Goal: Task Accomplishment & Management: Complete application form

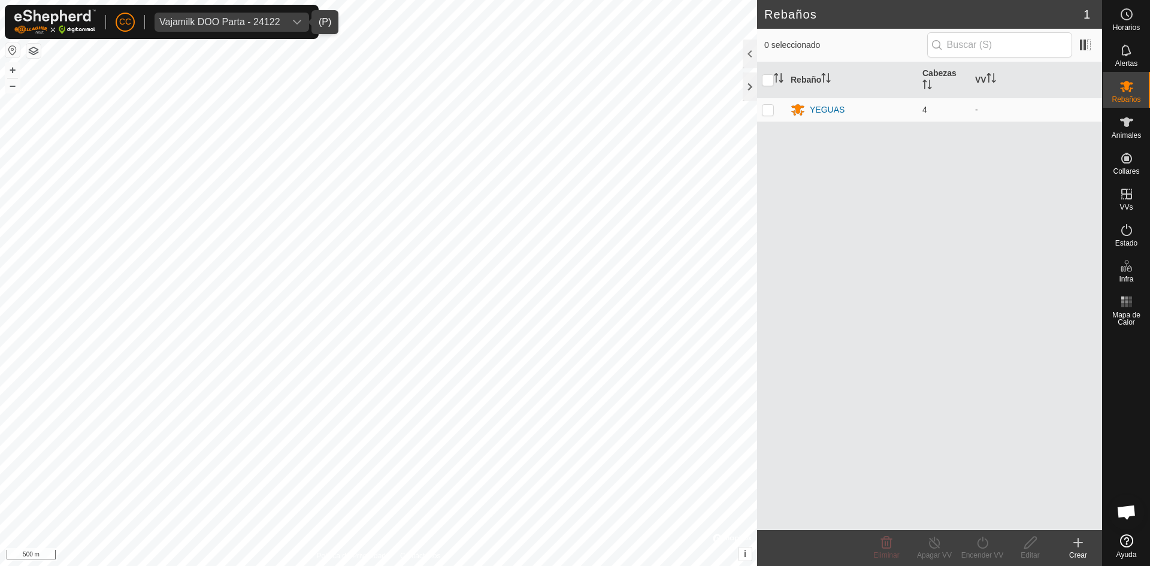
click at [214, 18] on div "Vajamilk DOO Parta - 24122" at bounding box center [219, 22] width 121 height 10
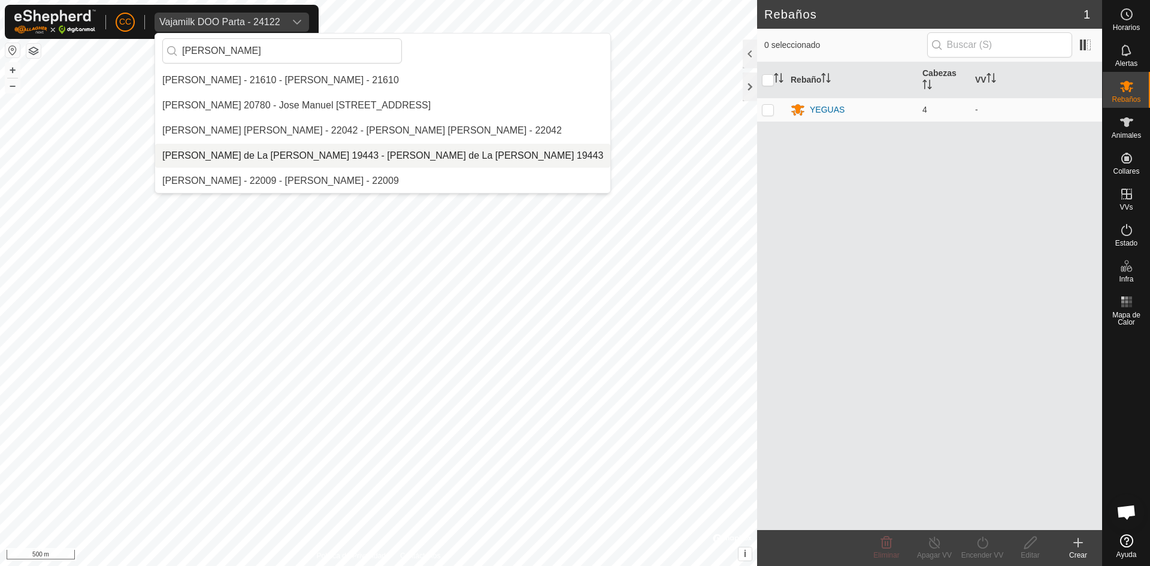
type input "jose man"
click at [365, 153] on li "Jose Manuel Olivera de La Vega 19443 - Jose Manuel Olivera de La Vega 19443" at bounding box center [382, 156] width 455 height 24
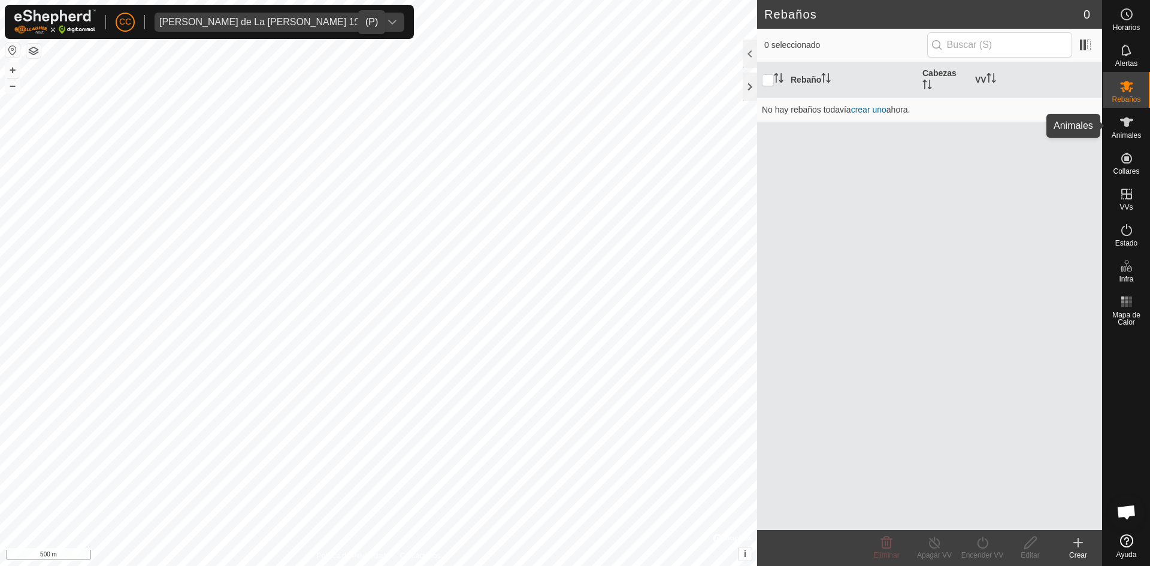
click at [1130, 116] on icon at bounding box center [1127, 122] width 14 height 14
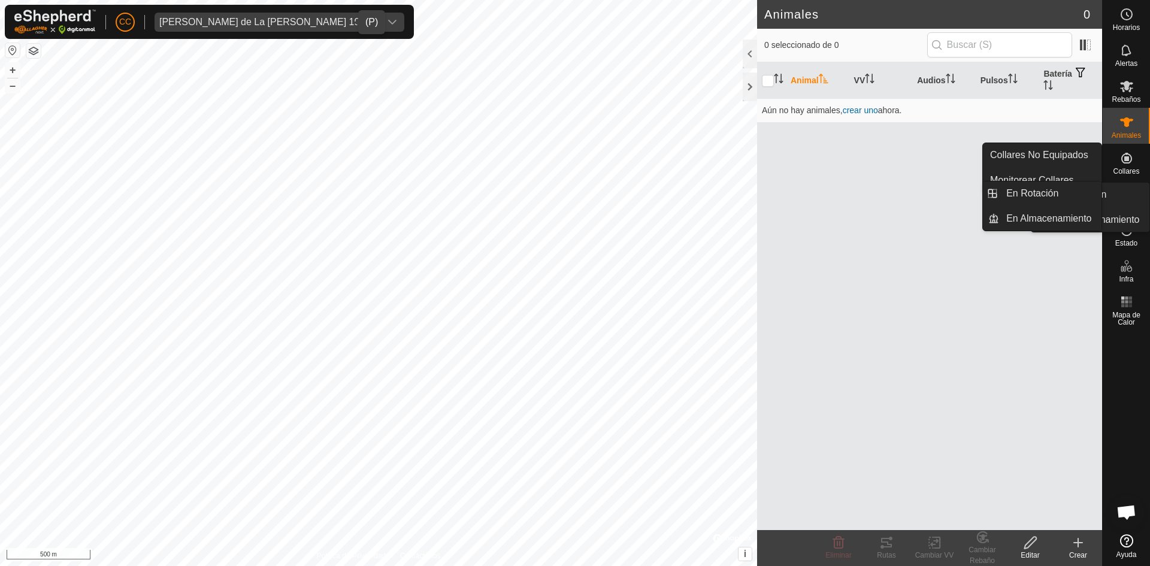
click at [1124, 165] on es-neckbands-svg-icon at bounding box center [1127, 158] width 22 height 19
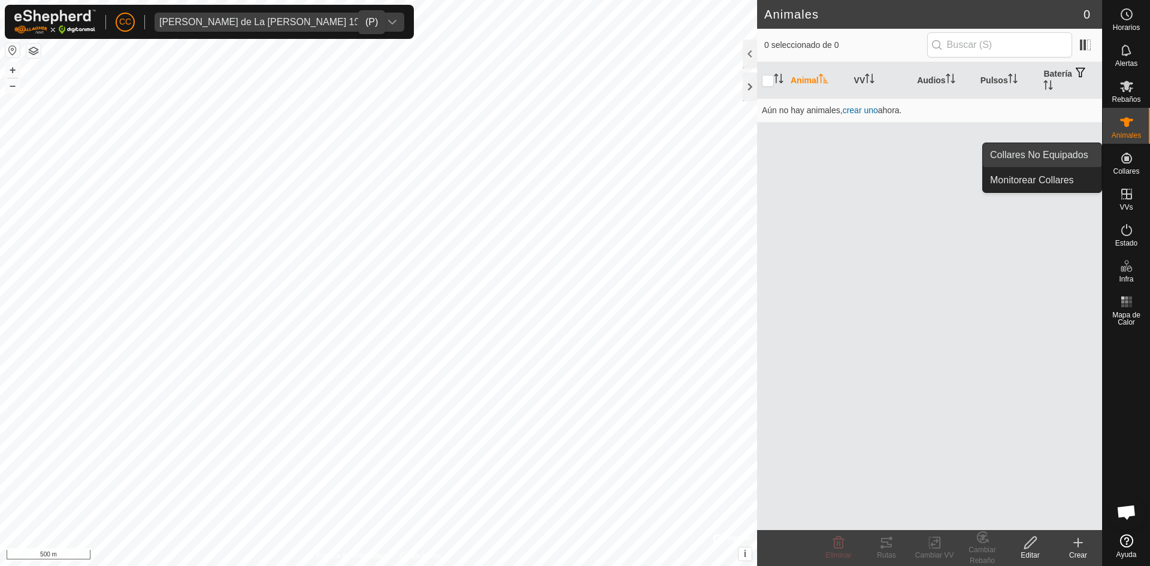
click at [1069, 153] on link "Collares No Equipados" at bounding box center [1042, 155] width 119 height 24
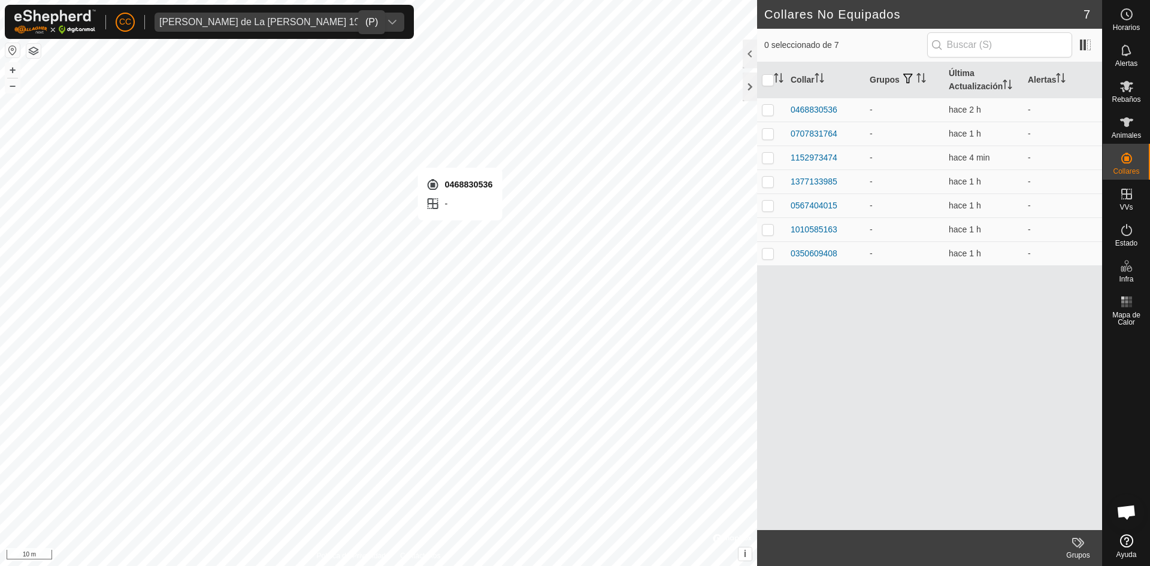
checkbox input "true"
click at [1127, 117] on icon at bounding box center [1127, 122] width 14 height 14
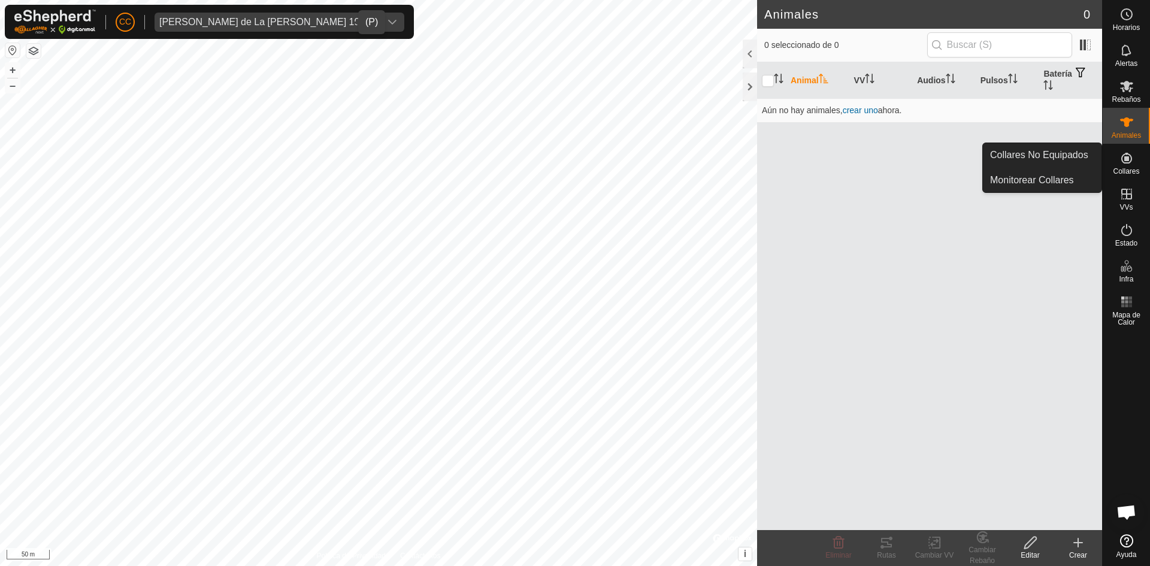
click at [1062, 154] on link "Collares No Equipados" at bounding box center [1042, 155] width 119 height 24
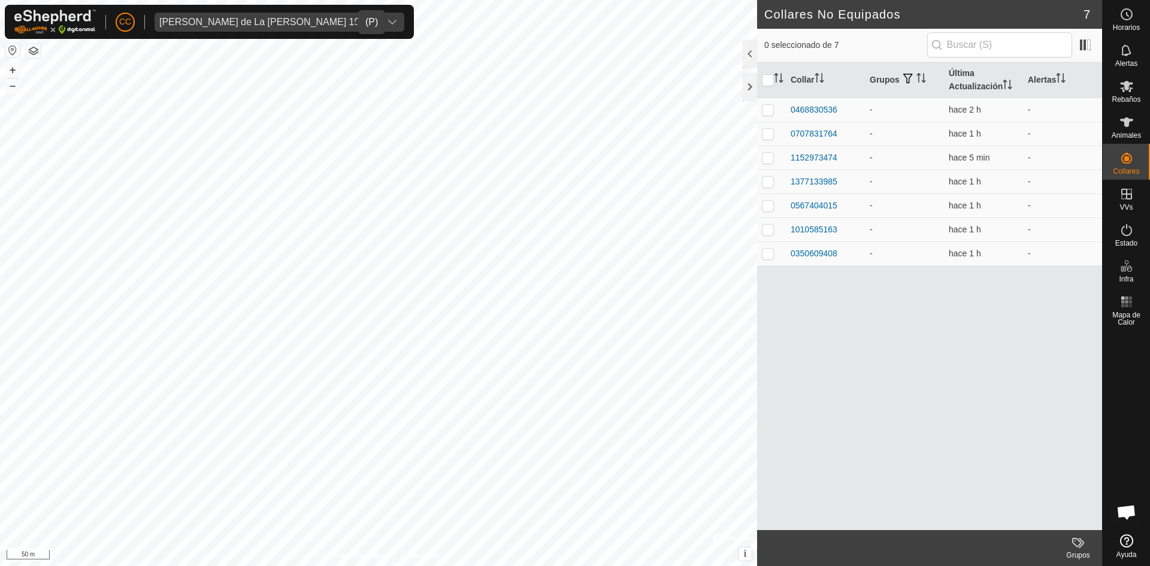
click at [1076, 545] on icon at bounding box center [1078, 543] width 14 height 14
click at [1041, 358] on div "Collar Grupos Última Actualización Alertas 0468830536 - hace 2 h - 0707831764 -…" at bounding box center [929, 296] width 345 height 468
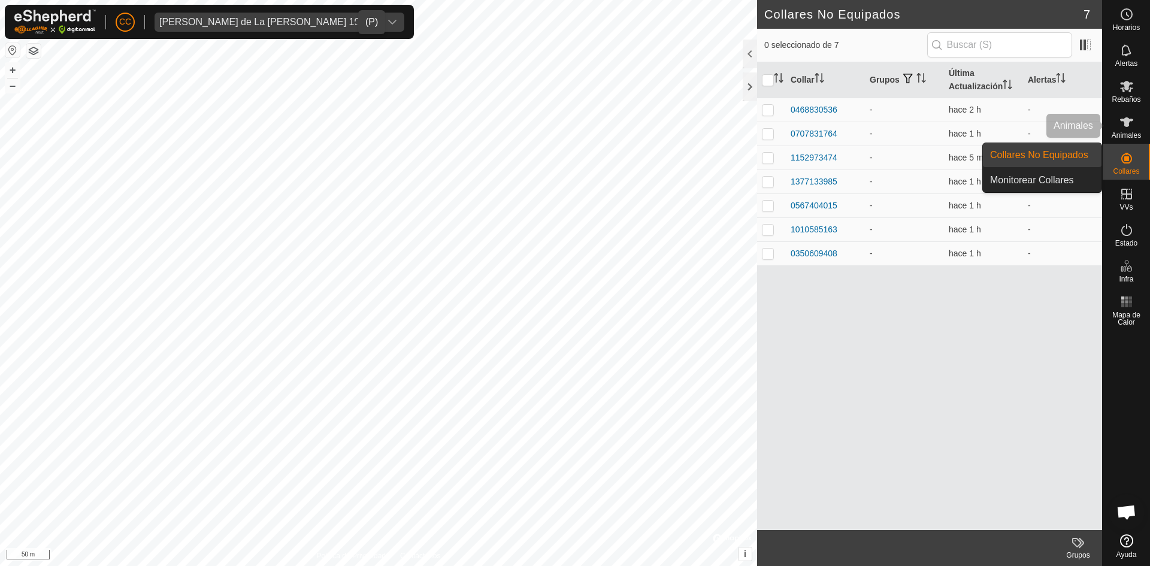
click at [1118, 127] on es-animals-svg-icon at bounding box center [1127, 122] width 22 height 19
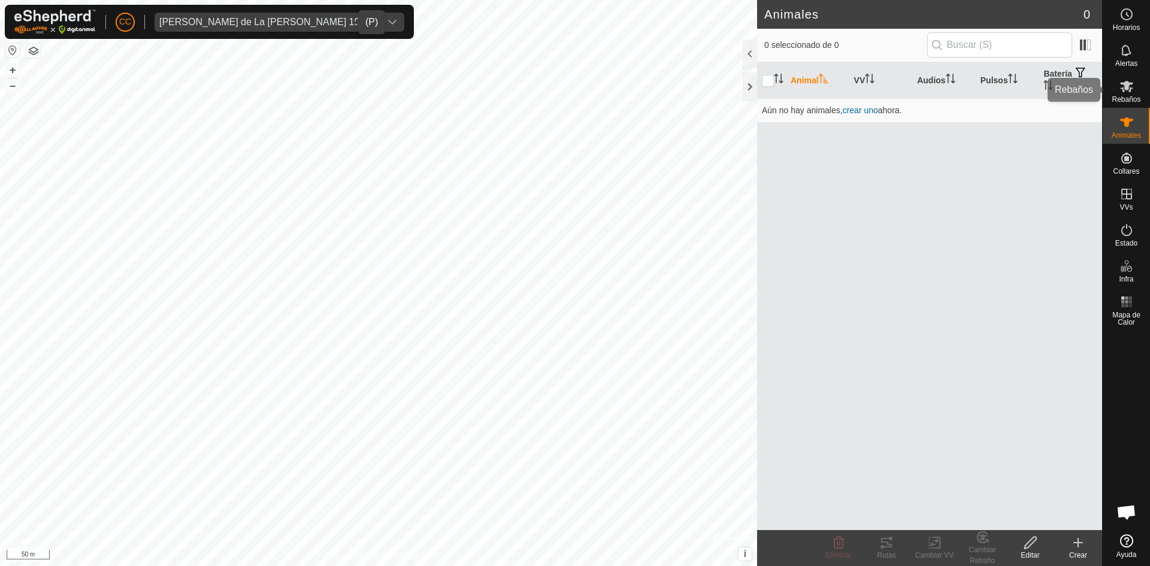
click at [1121, 91] on icon at bounding box center [1127, 86] width 14 height 14
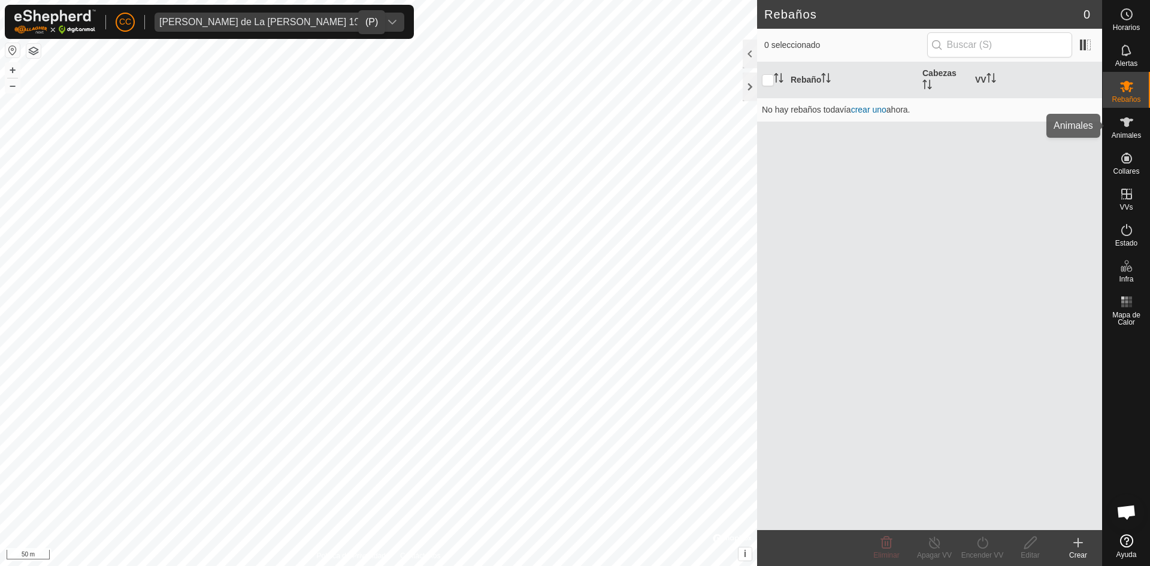
click at [1129, 127] on icon at bounding box center [1127, 122] width 14 height 14
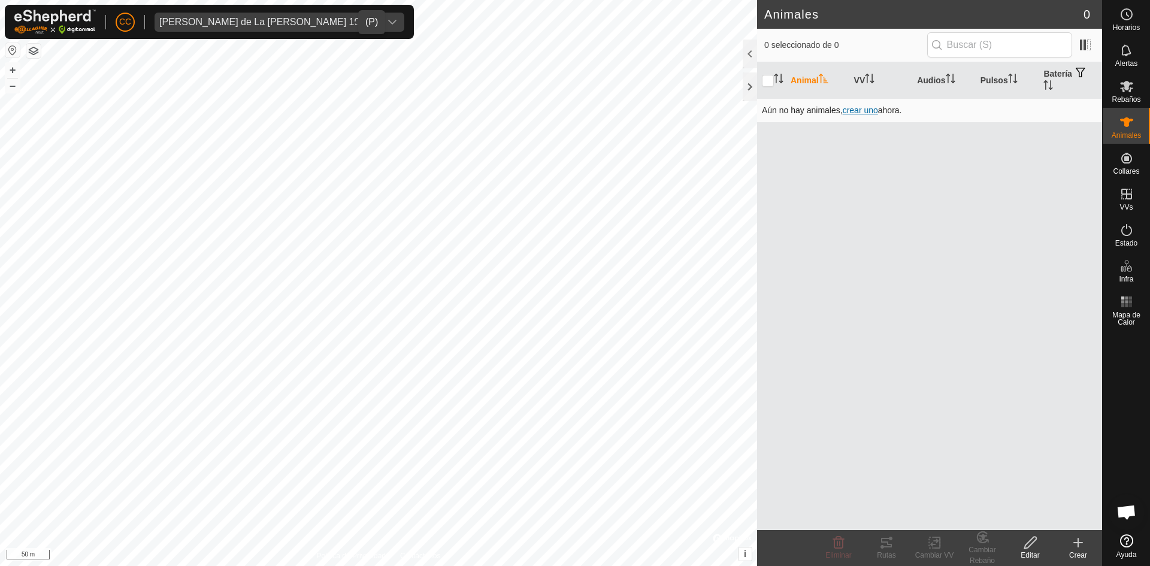
click at [871, 108] on span "crear uno" at bounding box center [860, 110] width 35 height 10
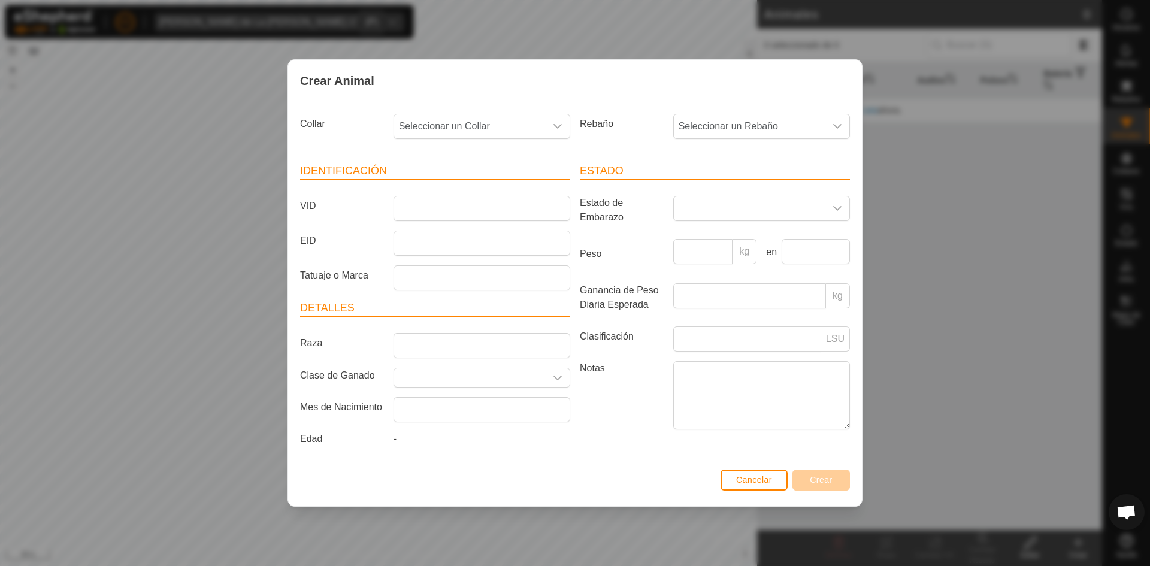
click at [1133, 147] on div "Crear Animal Collar Seleccionar un Collar Rebaño Seleccionar un Rebaño Identifi…" at bounding box center [575, 283] width 1150 height 566
drag, startPoint x: 932, startPoint y: 137, endPoint x: 869, endPoint y: 133, distance: 62.4
click at [932, 136] on div "Crear Animal Collar Seleccionar un Collar Rebaño Seleccionar un Rebaño Identifi…" at bounding box center [575, 283] width 1150 height 566
click at [725, 478] on button "Cancelar" at bounding box center [754, 480] width 67 height 21
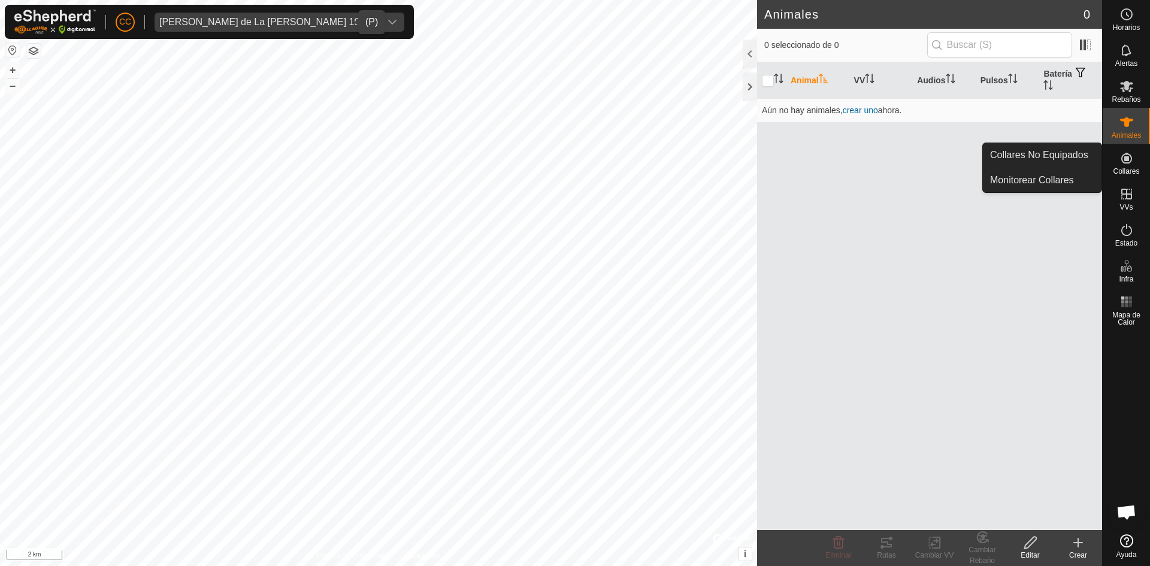
click at [1120, 164] on icon at bounding box center [1127, 158] width 14 height 14
click at [1064, 158] on link "Collares No Equipados" at bounding box center [1042, 155] width 119 height 24
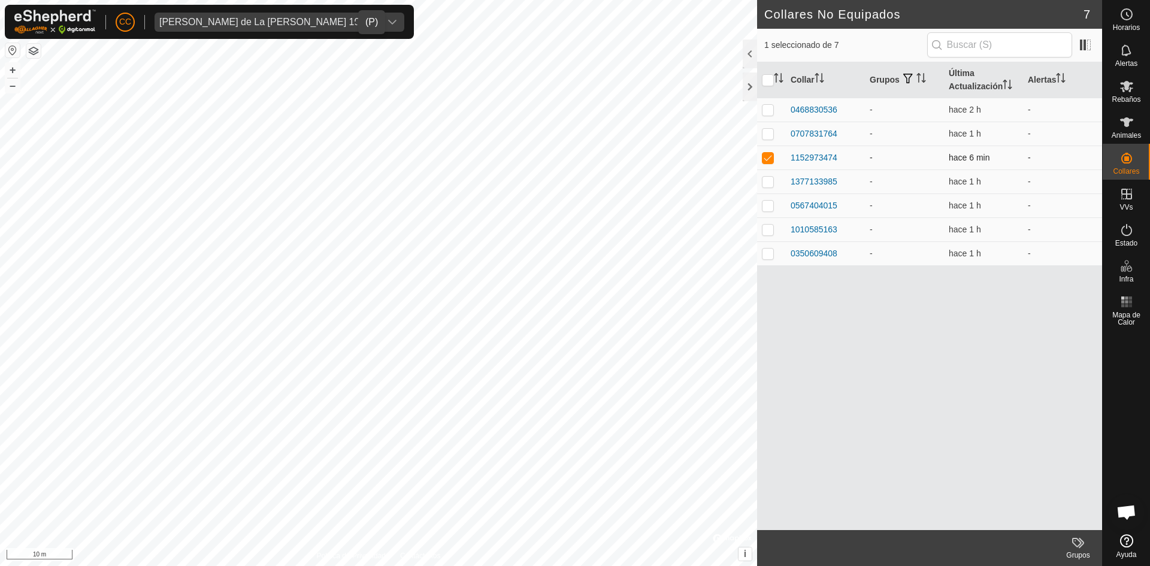
click at [766, 156] on p-checkbox at bounding box center [768, 158] width 12 height 10
checkbox input "true"
click at [770, 189] on td at bounding box center [771, 182] width 29 height 24
click at [771, 185] on p-checkbox at bounding box center [768, 182] width 12 height 10
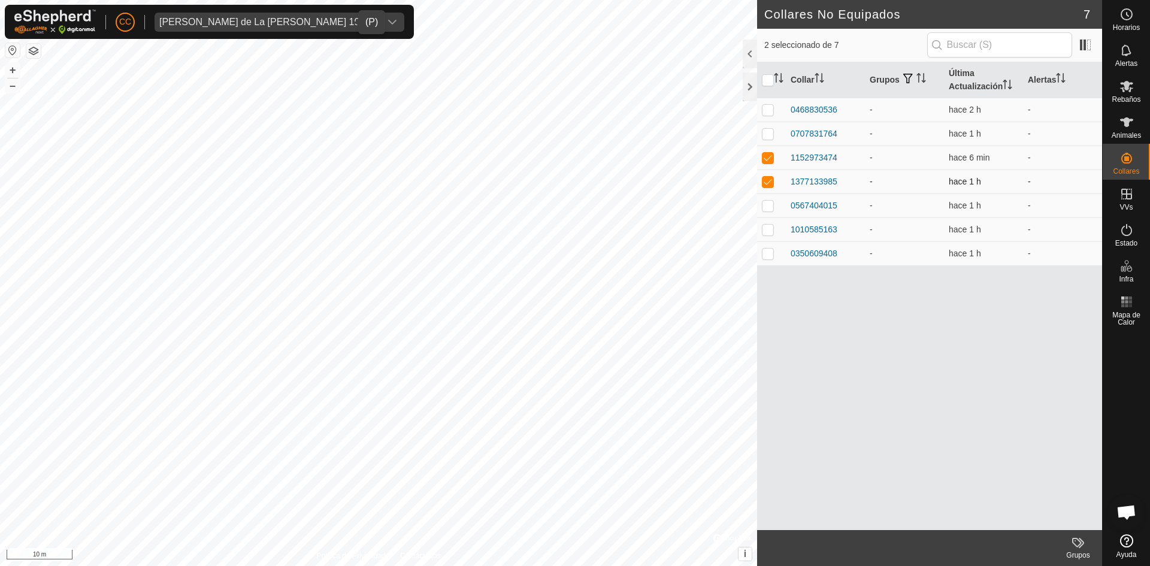
checkbox input "false"
click at [833, 180] on div "1377133985" at bounding box center [814, 182] width 47 height 13
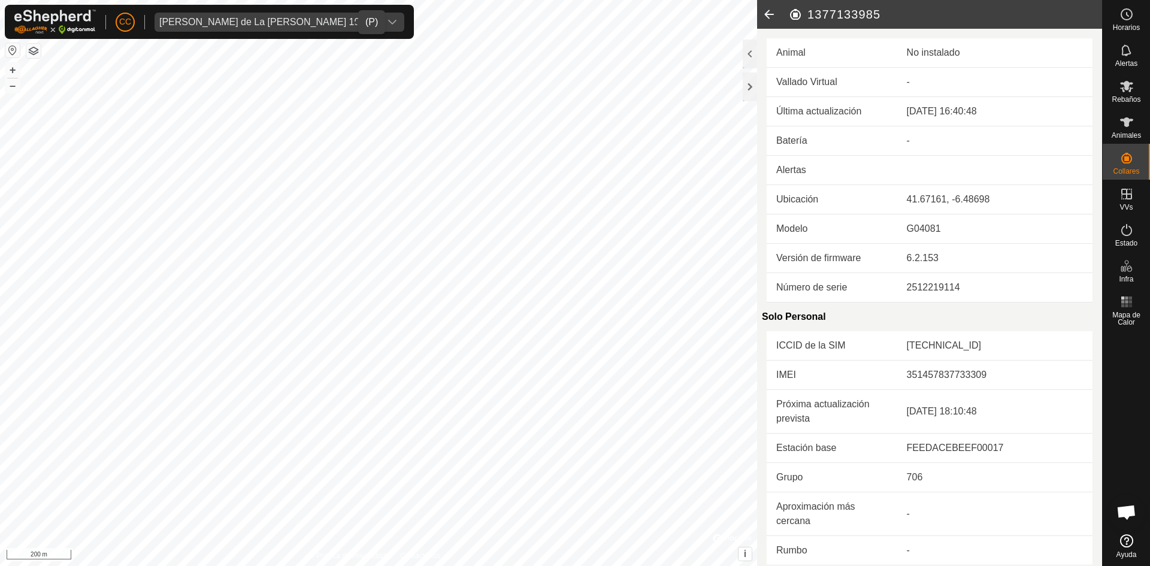
click at [766, 17] on icon at bounding box center [769, 14] width 24 height 29
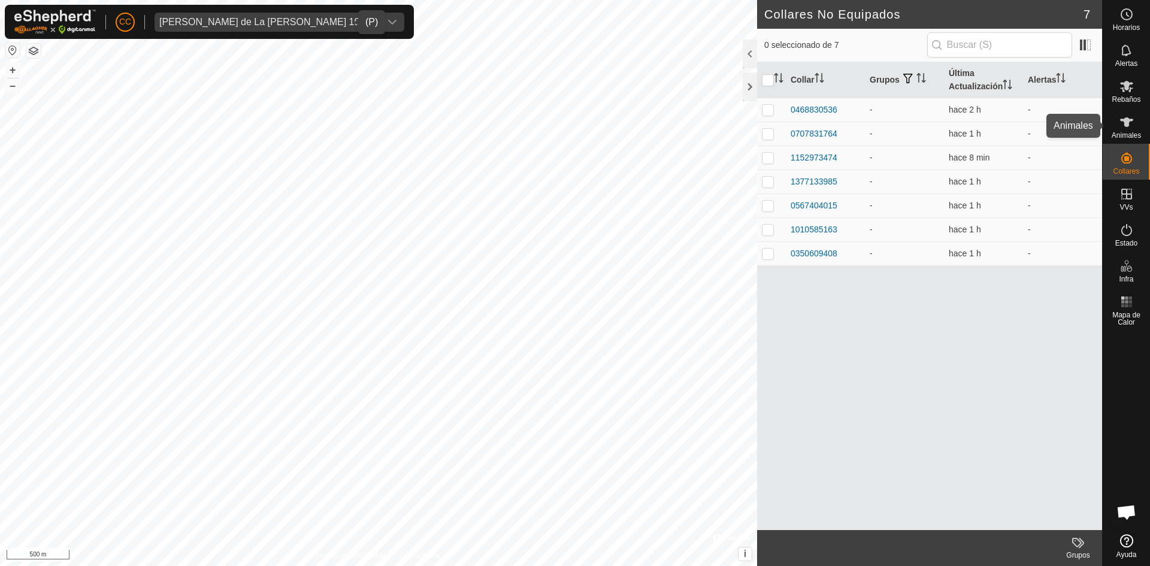
click at [1126, 118] on icon at bounding box center [1126, 122] width 13 height 10
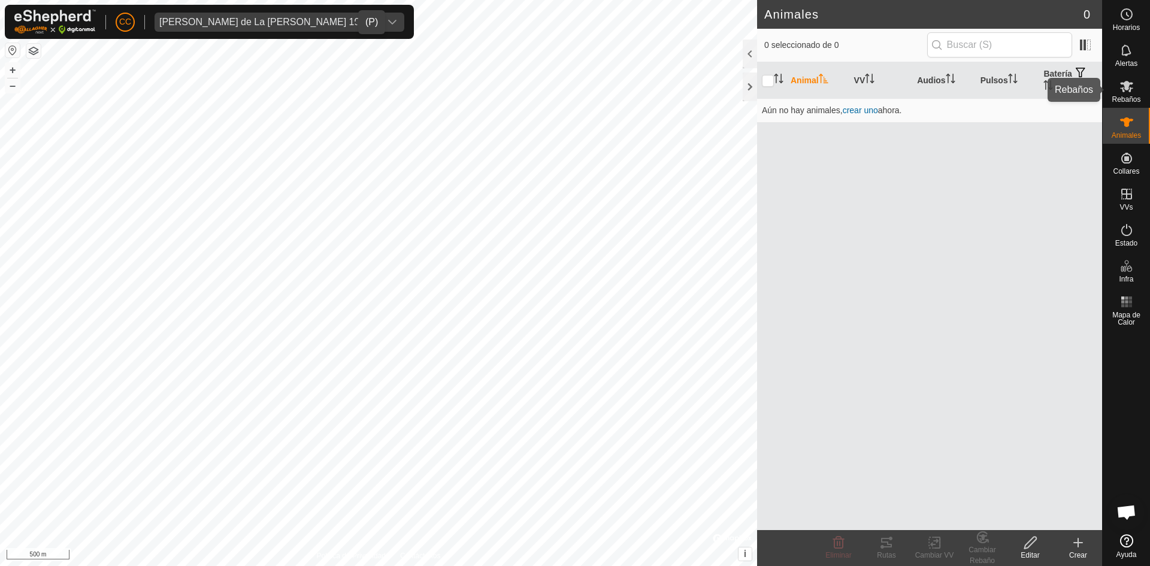
click at [1129, 84] on icon at bounding box center [1126, 86] width 13 height 11
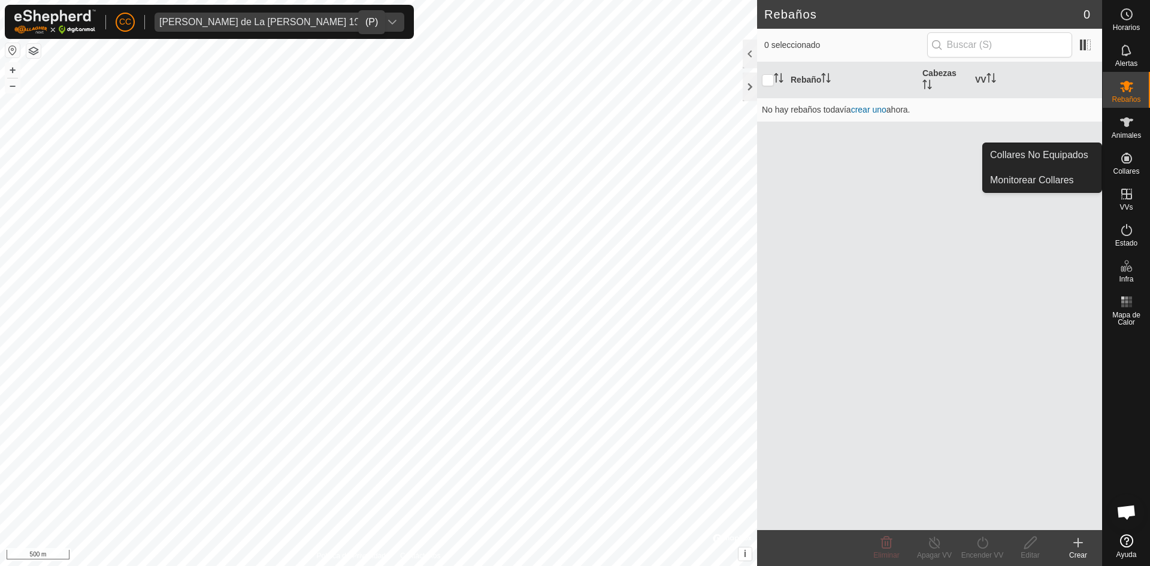
click at [1121, 173] on span "Collares" at bounding box center [1126, 171] width 26 height 7
click at [1130, 152] on icon at bounding box center [1127, 158] width 14 height 14
click at [1128, 157] on icon at bounding box center [1126, 158] width 11 height 11
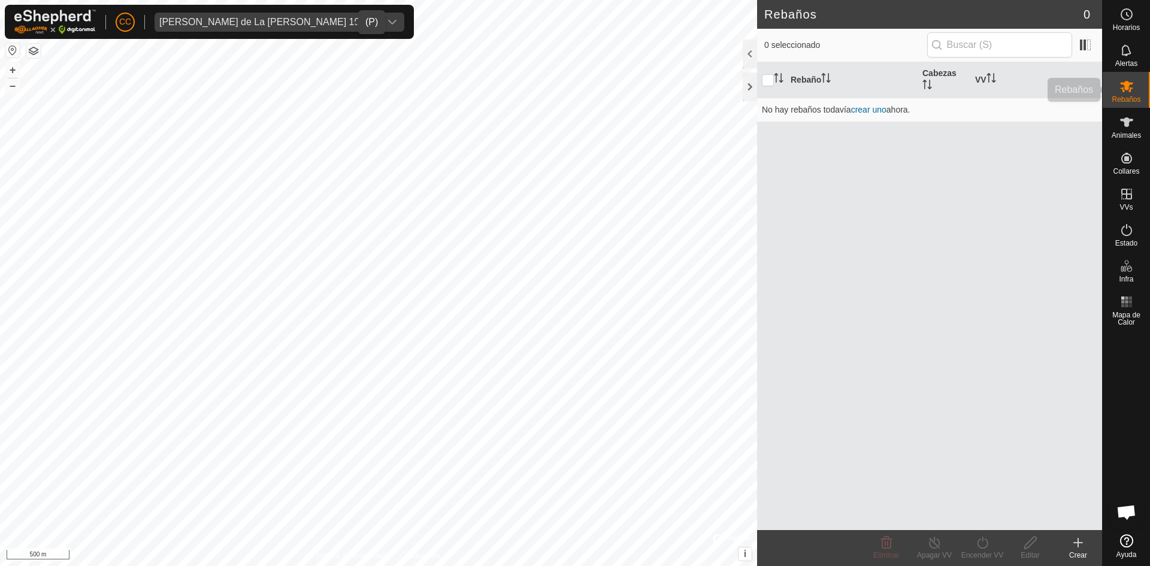
click at [1123, 105] on div "Rebaños" at bounding box center [1126, 90] width 47 height 36
click at [1123, 119] on icon at bounding box center [1126, 122] width 13 height 10
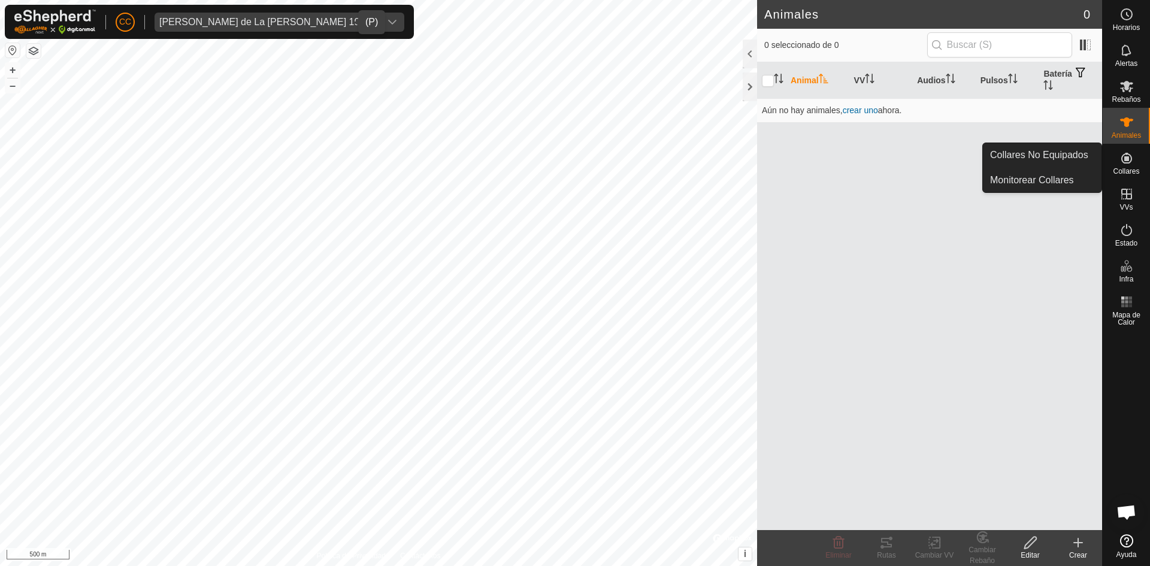
click at [1132, 163] on icon at bounding box center [1127, 158] width 14 height 14
click at [997, 150] on link "Collares No Equipados" at bounding box center [1042, 155] width 119 height 24
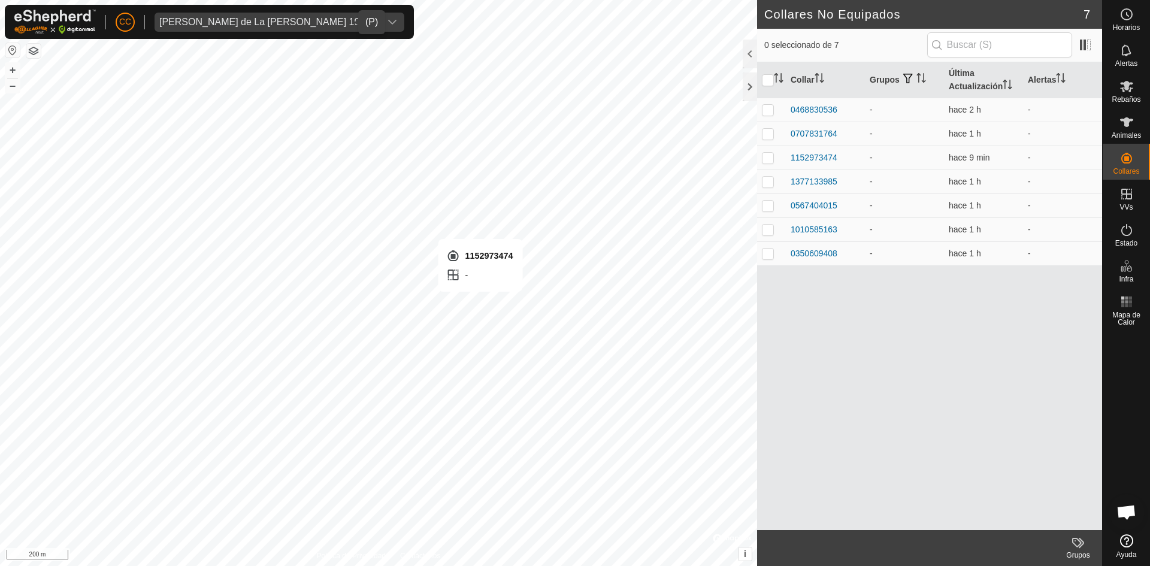
checkbox input "true"
drag, startPoint x: 861, startPoint y: 176, endPoint x: 772, endPoint y: 177, distance: 89.9
click at [772, 177] on tr "1377133985 - hace 1 h -" at bounding box center [929, 182] width 345 height 24
copy div "1377133985"
drag, startPoint x: 840, startPoint y: 104, endPoint x: 788, endPoint y: 104, distance: 52.7
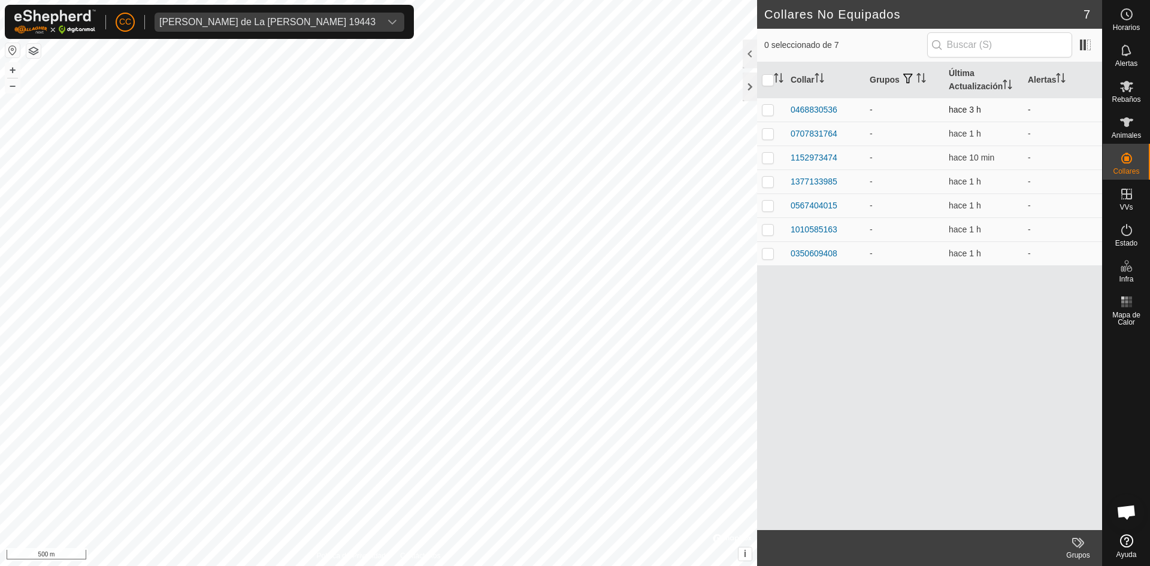
click at [788, 104] on td "0468830536" at bounding box center [825, 110] width 79 height 24
copy div "0468830536"
checkbox input "false"
click at [1123, 120] on icon at bounding box center [1126, 122] width 13 height 10
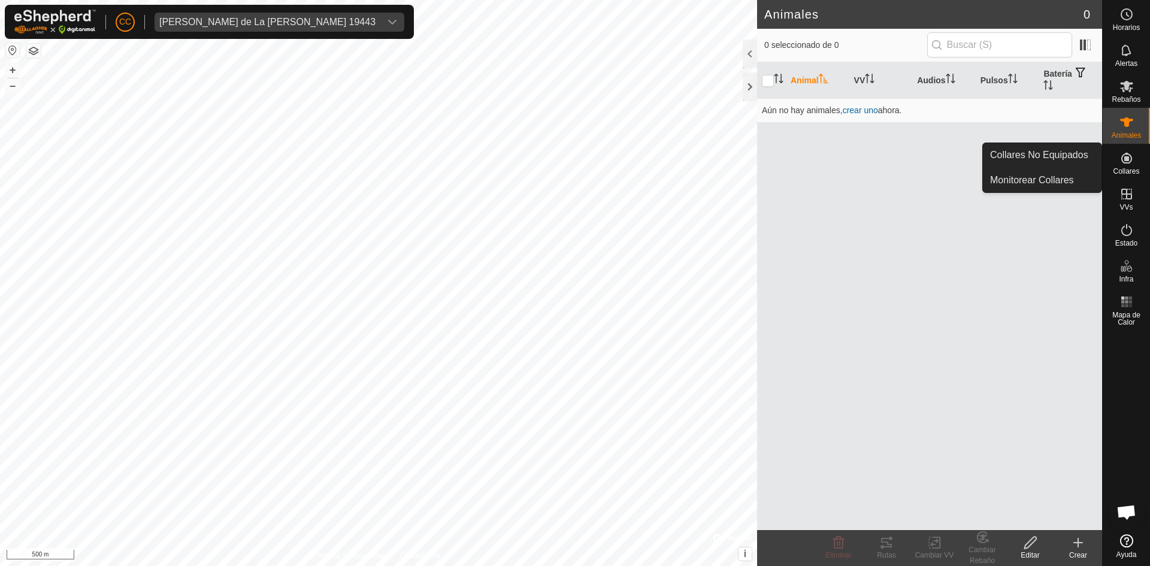
click at [1129, 164] on icon at bounding box center [1126, 158] width 11 height 11
click at [1059, 159] on link "Collares No Equipados" at bounding box center [1042, 155] width 119 height 24
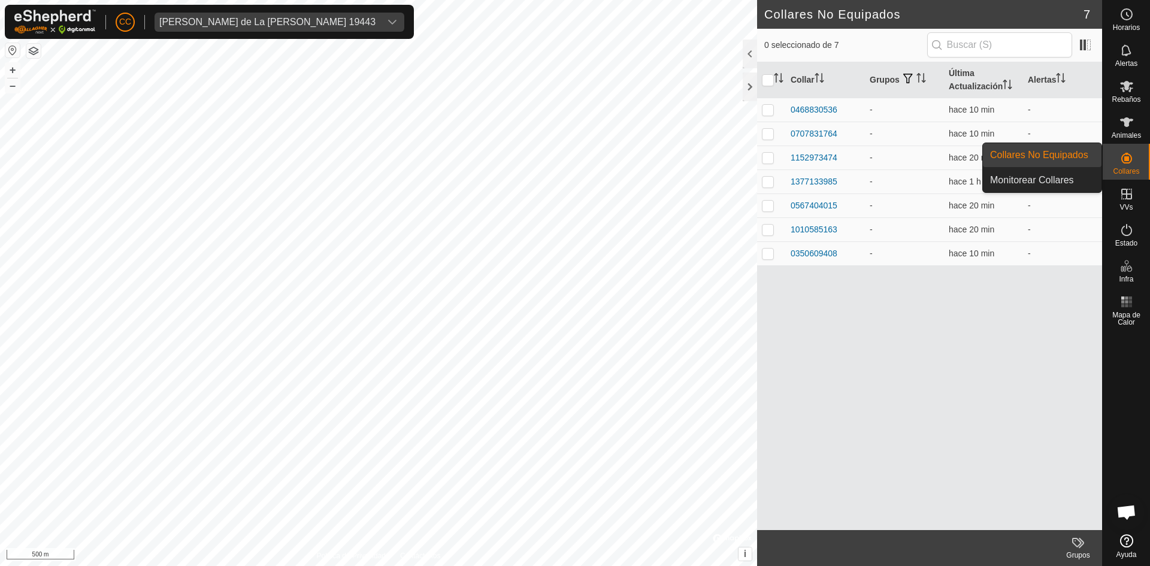
click at [1081, 153] on link "Collares No Equipados" at bounding box center [1042, 155] width 119 height 24
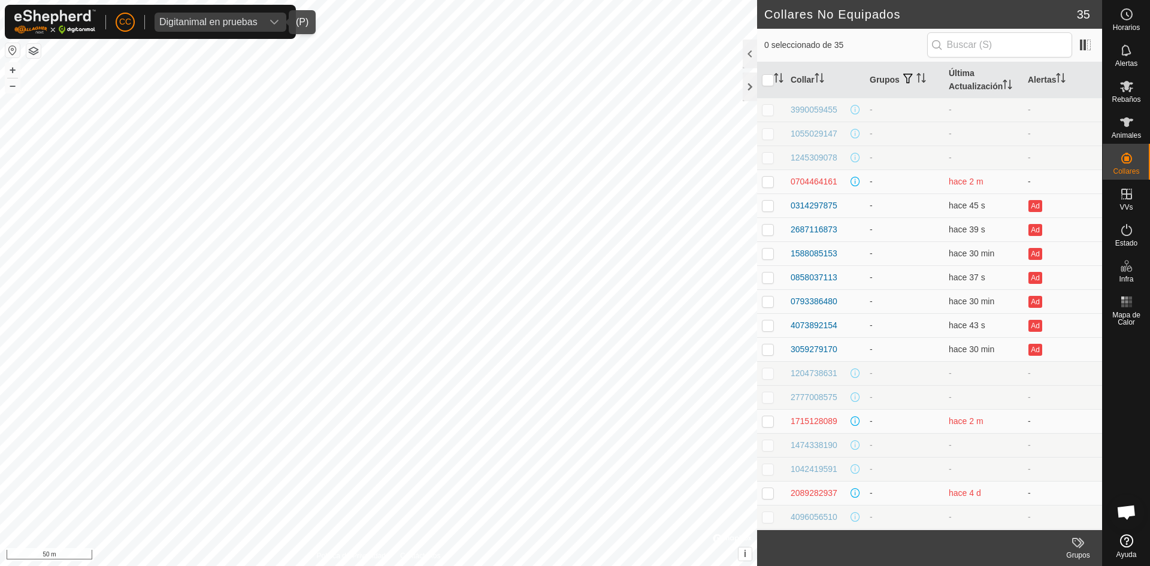
click at [250, 20] on div "Digitanimal en pruebas" at bounding box center [208, 22] width 98 height 10
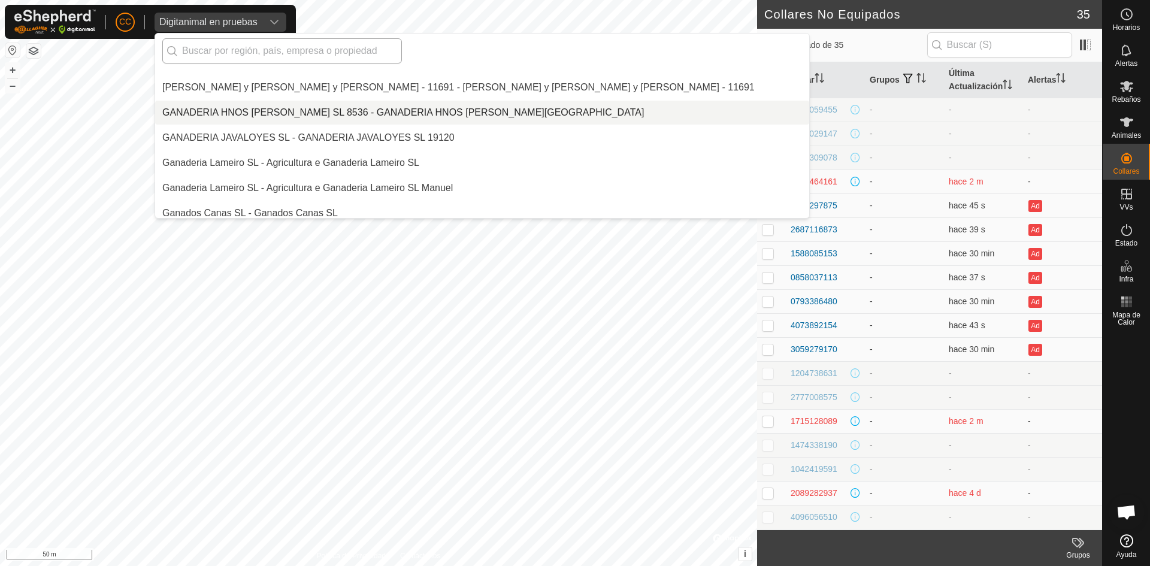
scroll to position [3221, 0]
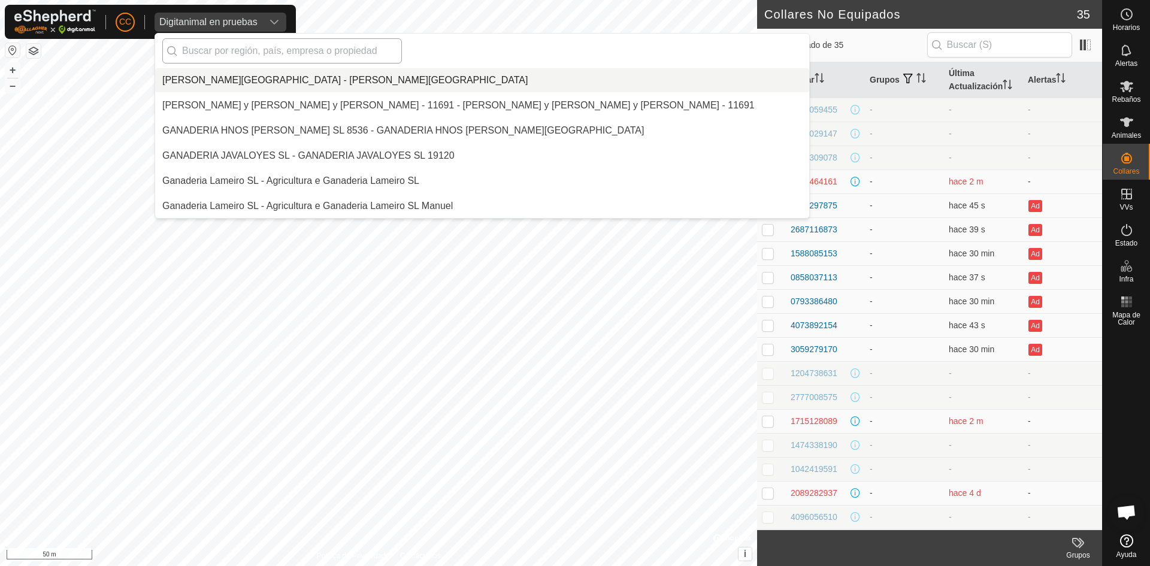
click at [280, 52] on input "text" at bounding box center [282, 50] width 240 height 25
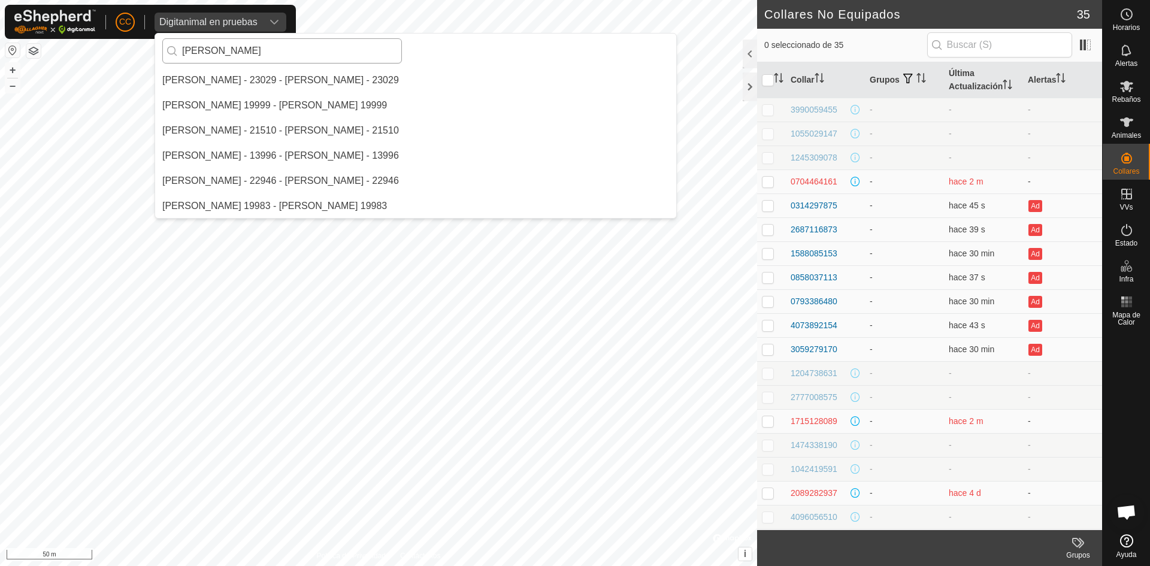
scroll to position [0, 0]
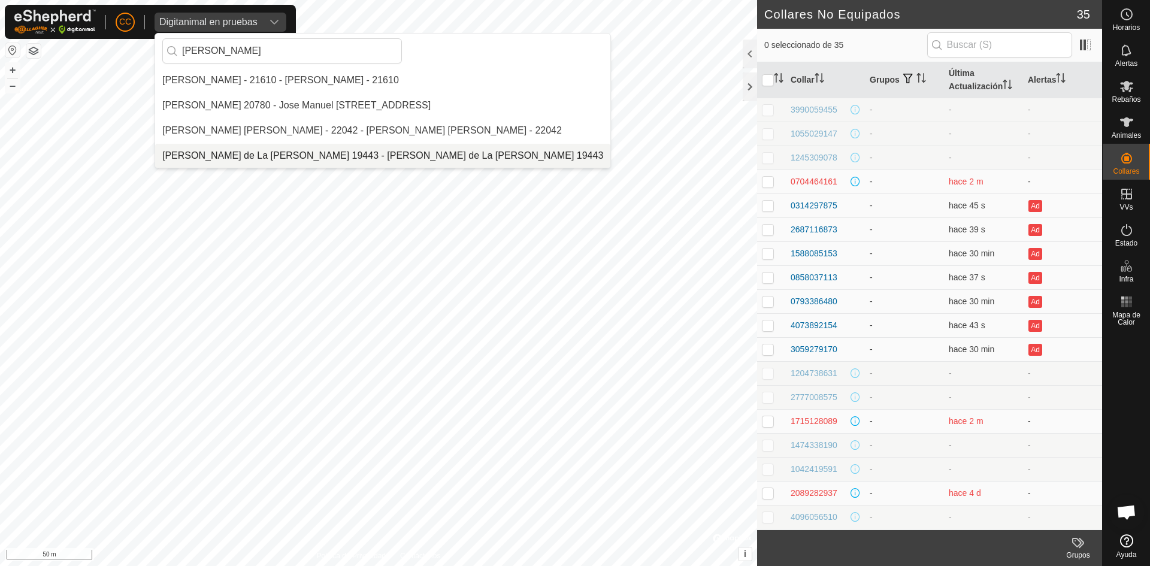
type input "Jose manu"
click at [304, 149] on li "Jose Manuel Olivera de La Vega 19443 - Jose Manuel Olivera de La Vega 19443" at bounding box center [382, 156] width 455 height 24
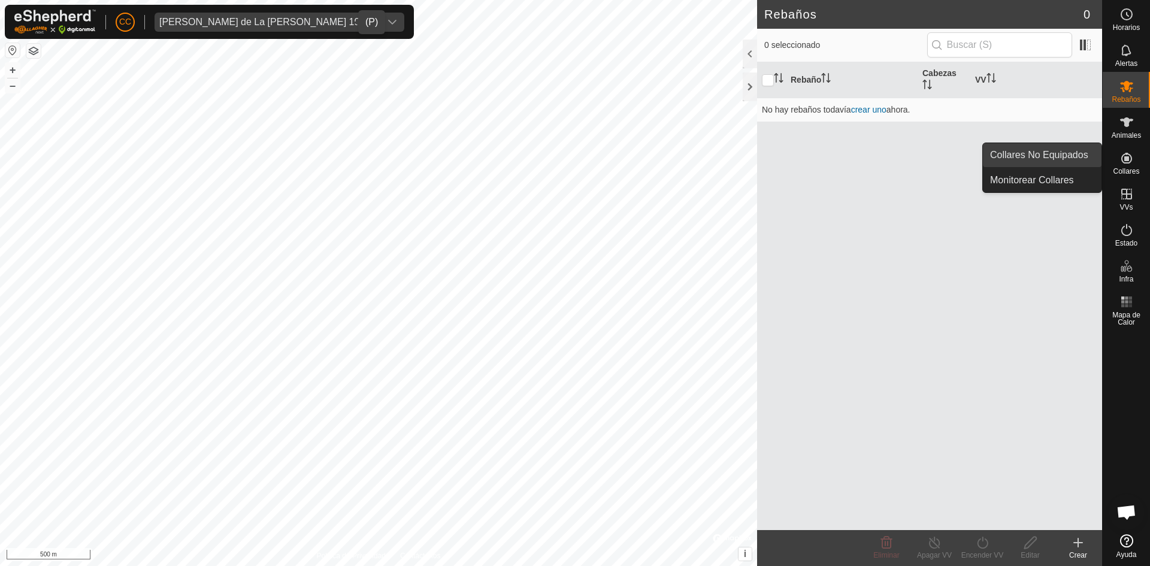
click at [1066, 156] on link "Collares No Equipados" at bounding box center [1042, 155] width 119 height 24
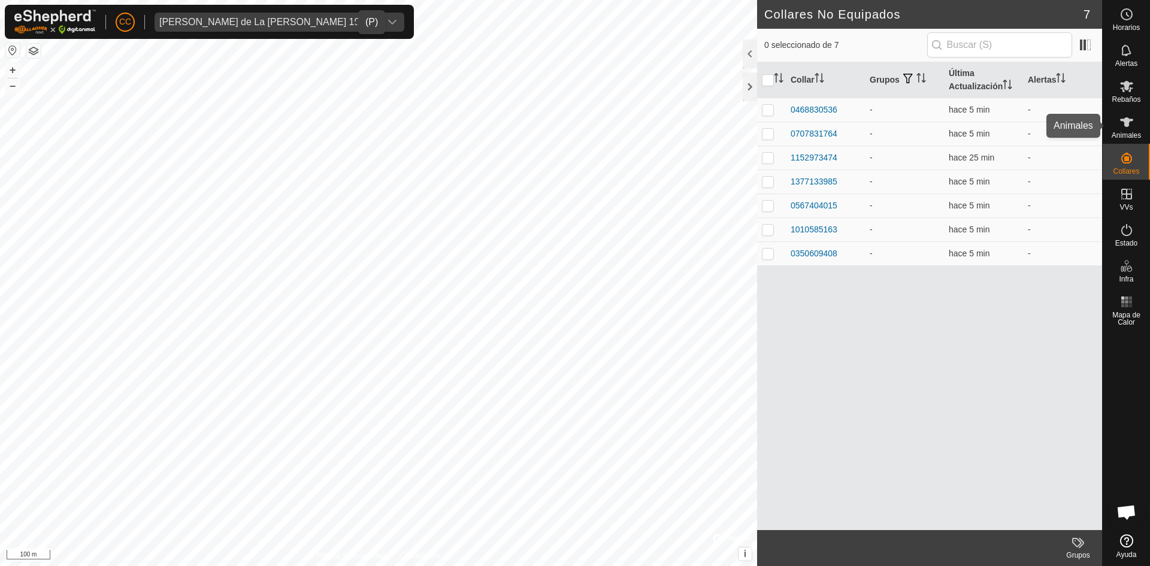
click at [1140, 119] on div "Animales" at bounding box center [1126, 126] width 47 height 36
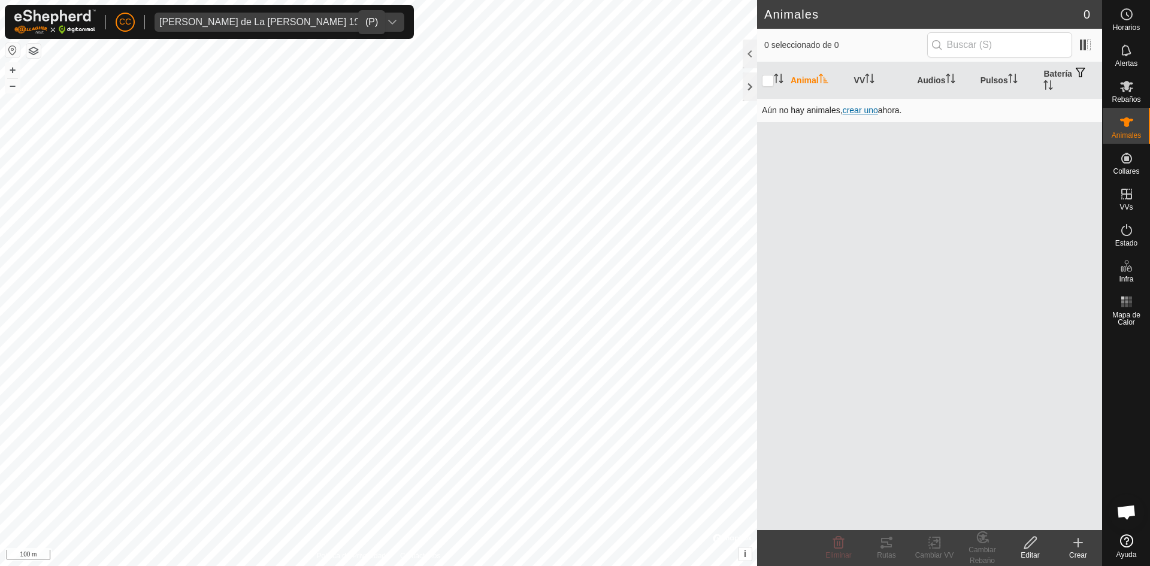
click at [869, 110] on span "crear uno" at bounding box center [860, 110] width 35 height 10
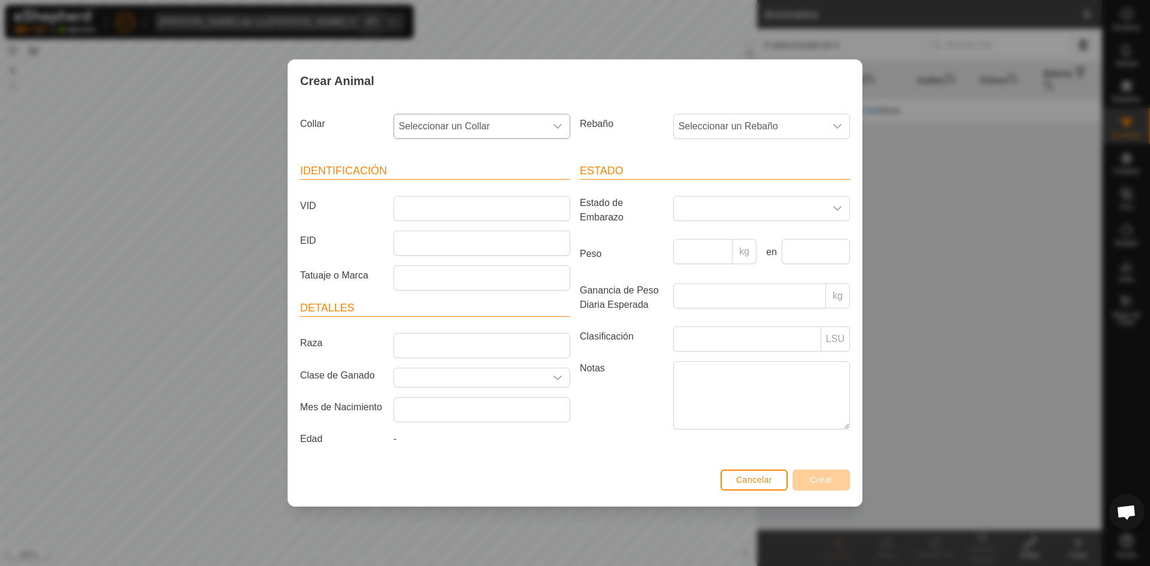
click at [515, 122] on span "Seleccionar un Collar" at bounding box center [470, 126] width 152 height 24
click at [766, 480] on span "Cancelar" at bounding box center [754, 480] width 36 height 10
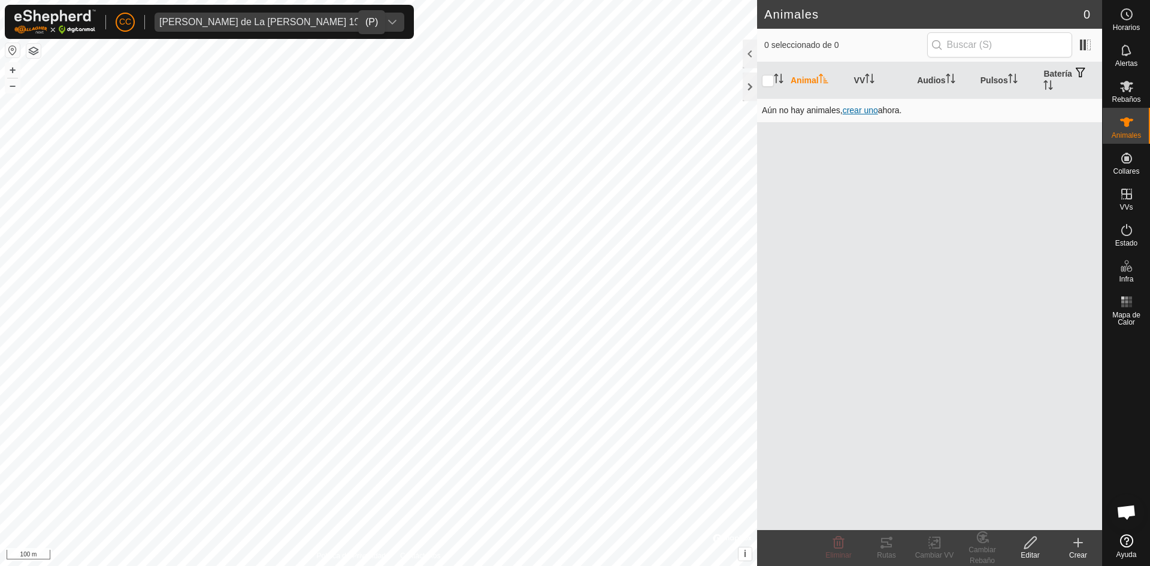
click at [850, 111] on span "crear uno" at bounding box center [860, 110] width 35 height 10
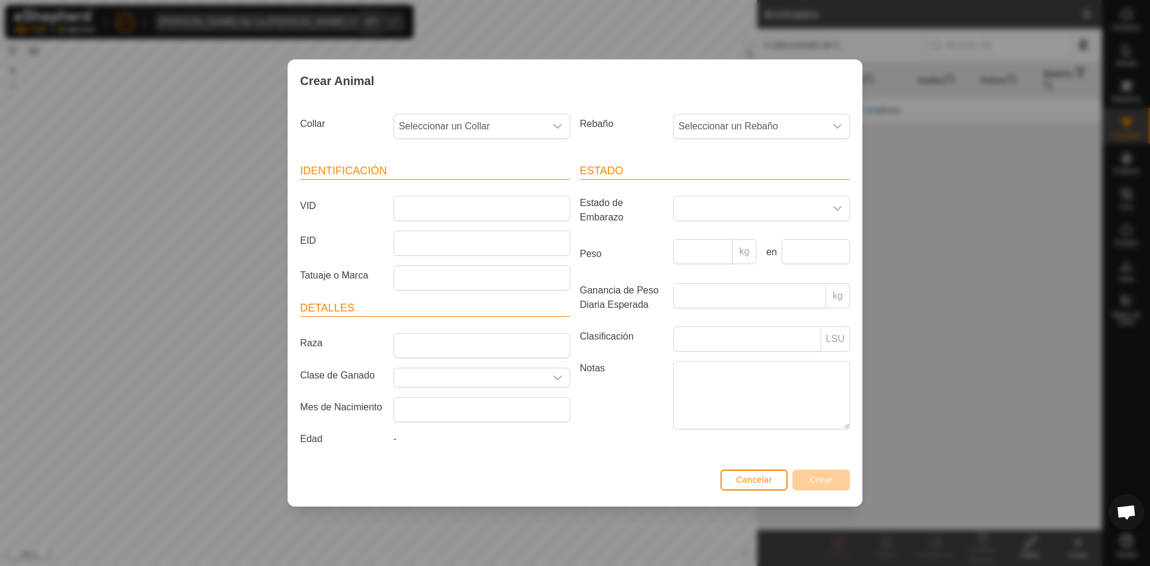
click at [494, 110] on div "Collar Seleccionar un Collar" at bounding box center [435, 131] width 280 height 44
click at [542, 117] on span "Seleccionar un Collar" at bounding box center [470, 126] width 152 height 24
click at [490, 212] on li "0468830536" at bounding box center [483, 213] width 176 height 24
click at [489, 215] on input "VID" at bounding box center [482, 208] width 177 height 25
drag, startPoint x: 399, startPoint y: 205, endPoint x: 415, endPoint y: 208, distance: 16.4
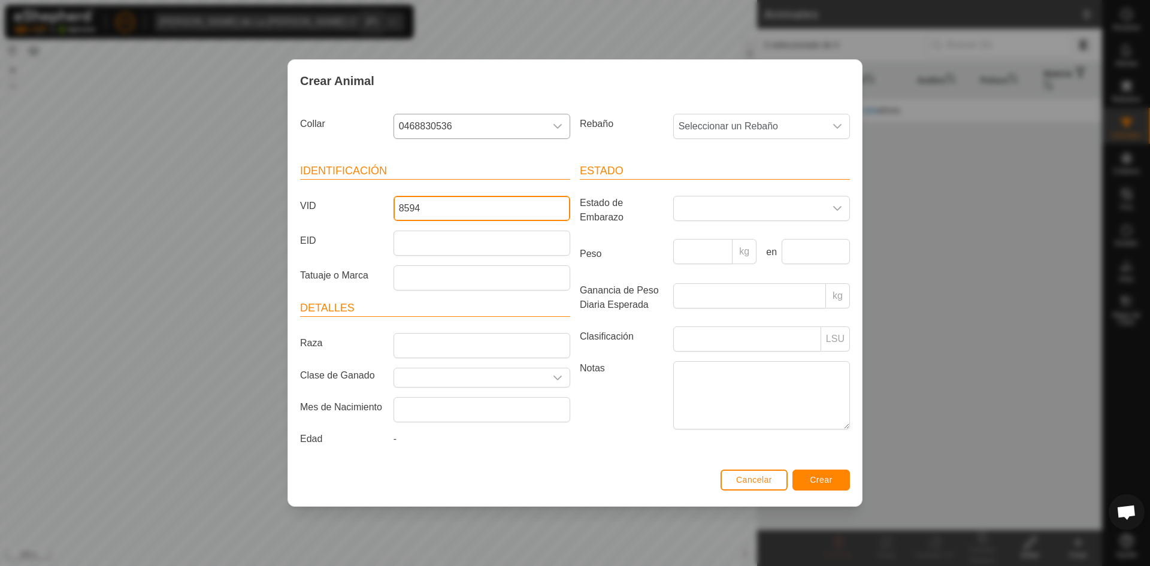
click at [399, 204] on input "8594" at bounding box center [482, 208] width 177 height 25
type input "8594"
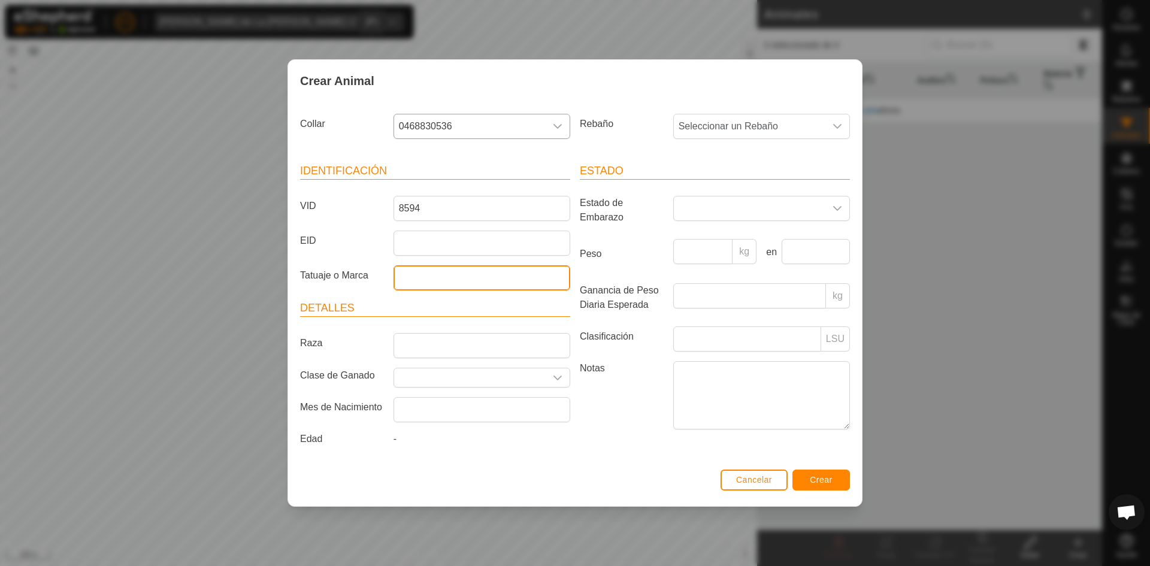
click at [443, 274] on input "Tatuaje o Marca" at bounding box center [482, 277] width 177 height 25
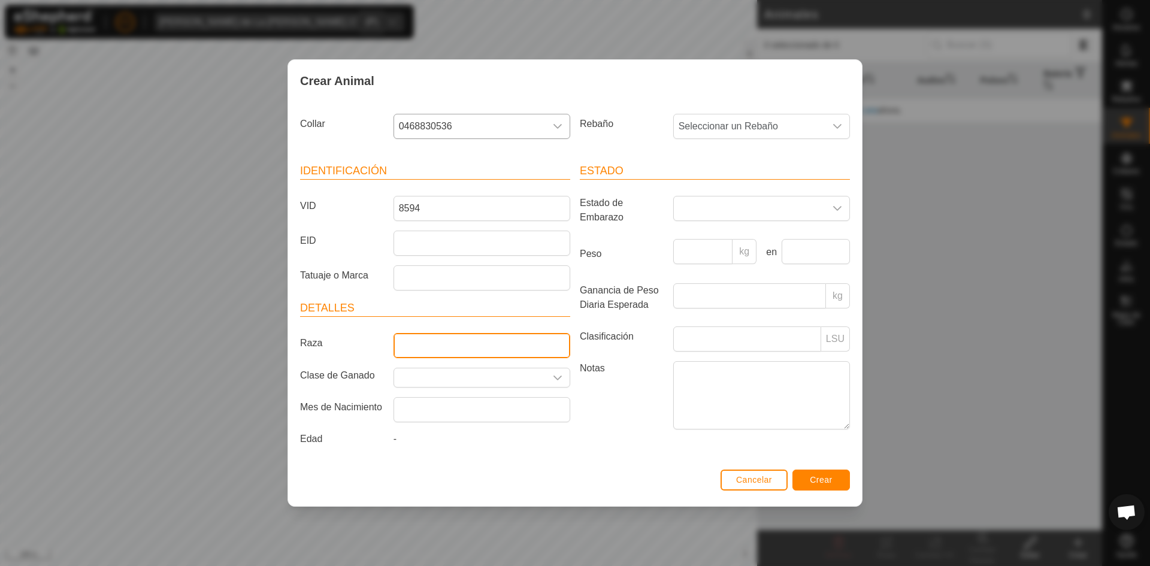
drag, startPoint x: 552, startPoint y: 349, endPoint x: 552, endPoint y: 359, distance: 9.6
click at [552, 349] on input "Raza" at bounding box center [482, 345] width 177 height 25
click at [552, 382] on div "dropdown trigger" at bounding box center [558, 377] width 24 height 19
click at [640, 392] on label "Notas" at bounding box center [621, 395] width 93 height 68
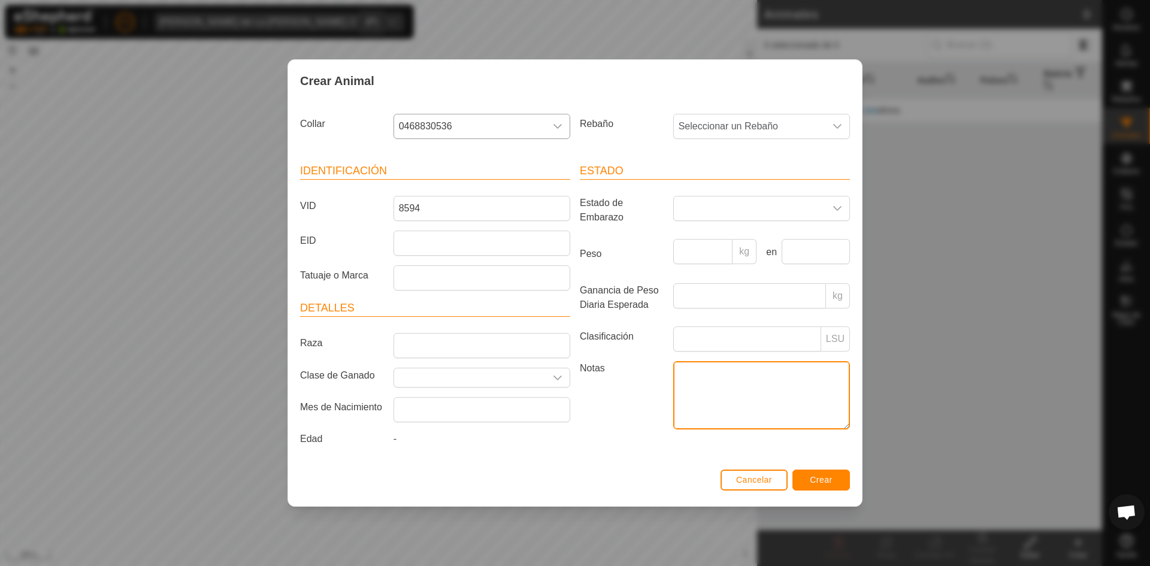
click at [673, 392] on textarea "Notas" at bounding box center [761, 395] width 177 height 68
click at [643, 402] on label "Notas" at bounding box center [621, 395] width 93 height 68
click at [673, 402] on textarea "Notas" at bounding box center [761, 395] width 177 height 68
click at [824, 483] on span "Crear" at bounding box center [821, 480] width 23 height 10
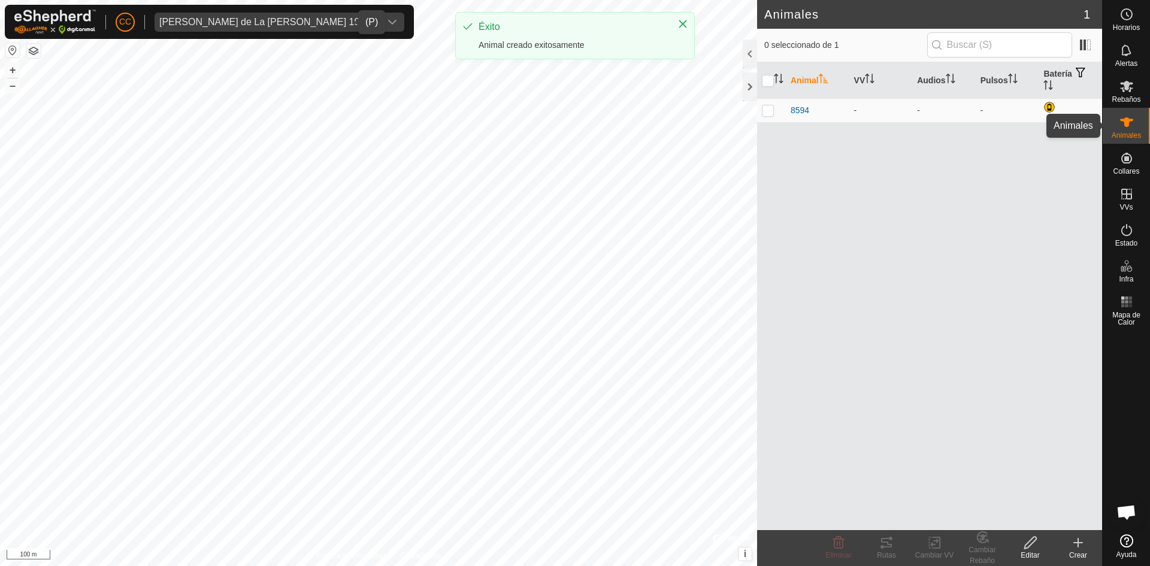
click at [1126, 126] on icon at bounding box center [1126, 122] width 13 height 10
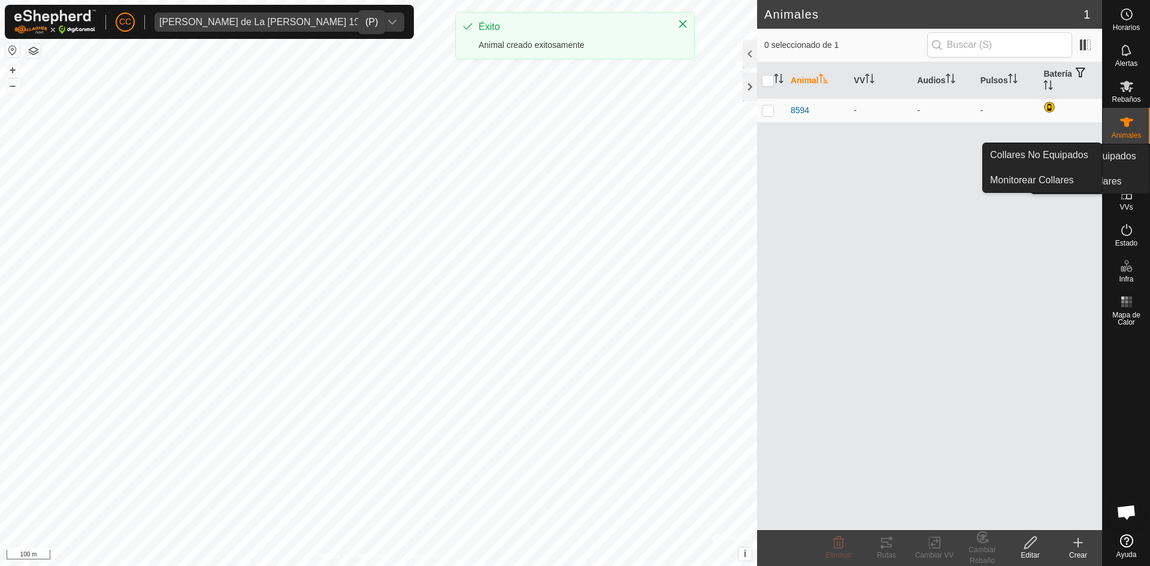
click at [1127, 168] on span "Collares" at bounding box center [1126, 171] width 26 height 7
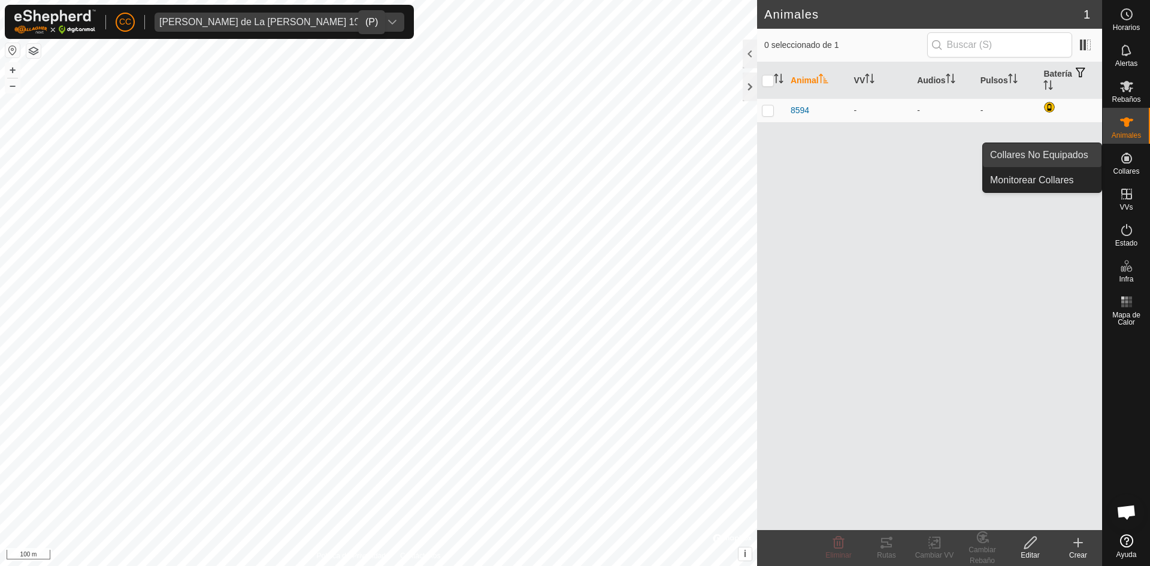
click at [1045, 155] on link "Collares No Equipados" at bounding box center [1042, 155] width 119 height 24
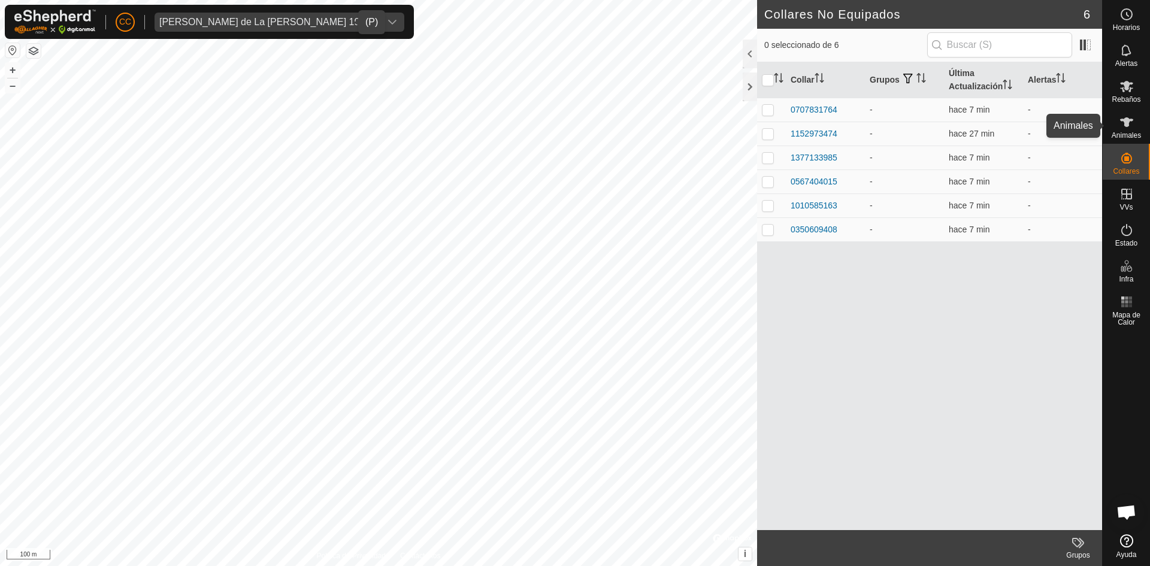
click at [1121, 116] on icon at bounding box center [1127, 122] width 14 height 14
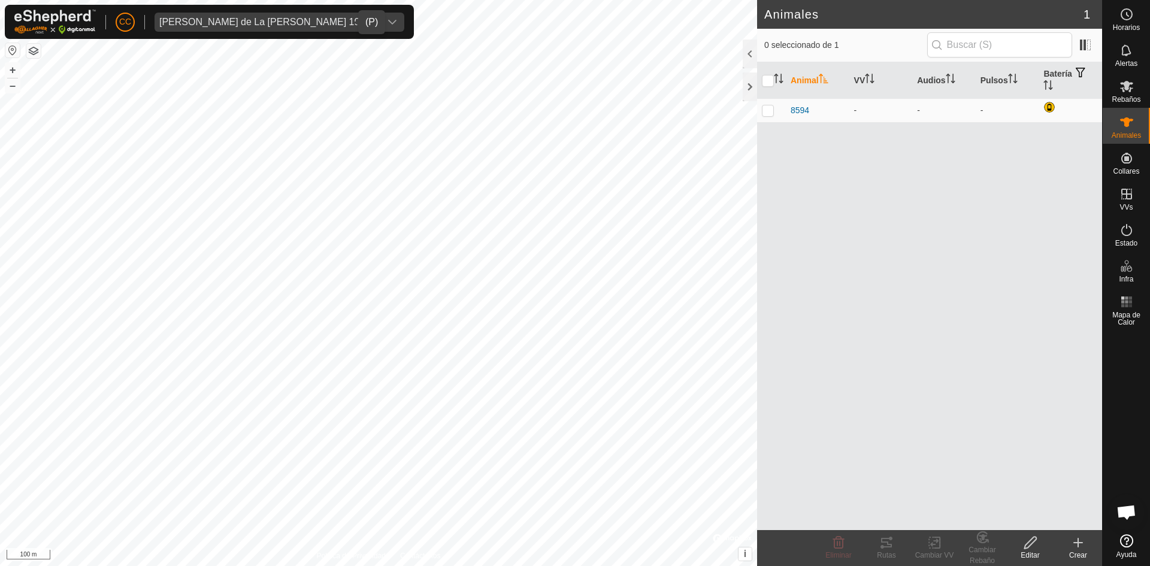
click at [1078, 551] on div "Crear" at bounding box center [1078, 555] width 48 height 11
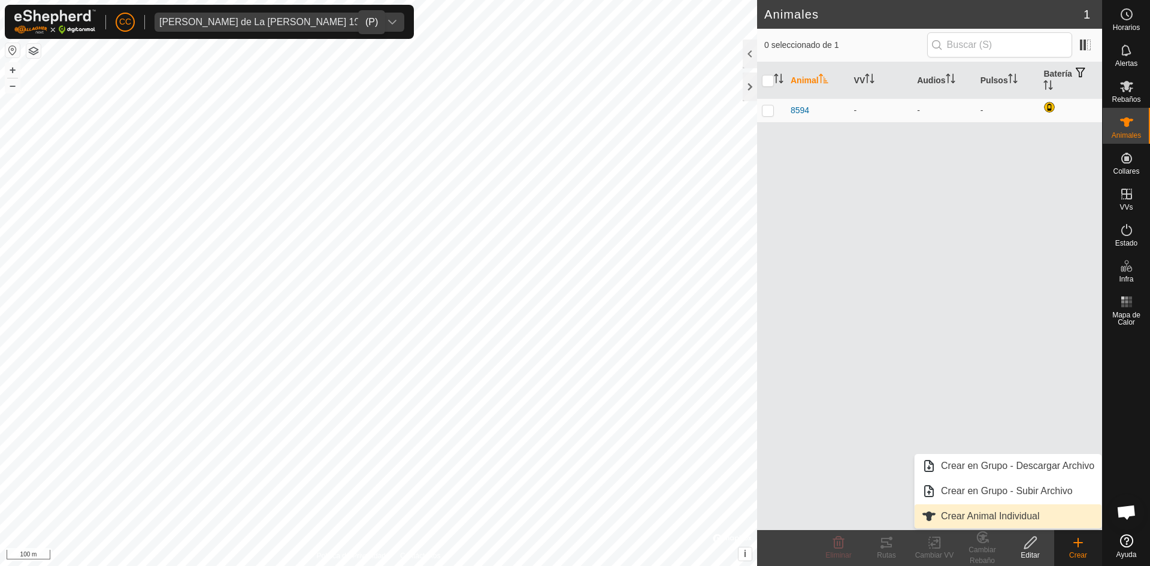
click at [990, 511] on link "Crear Animal Individual" at bounding box center [1008, 516] width 187 height 24
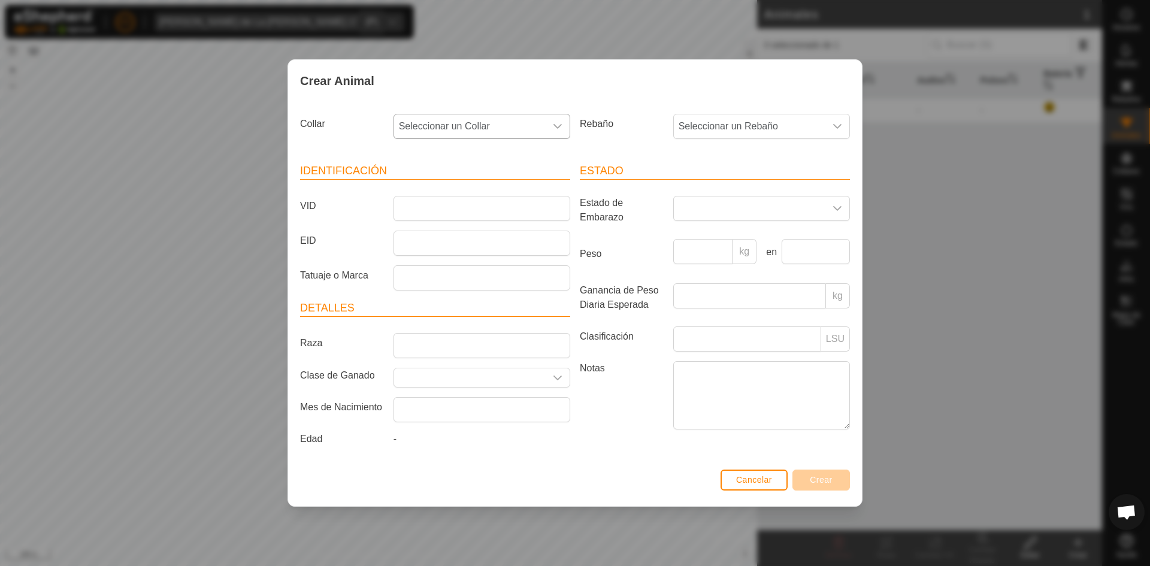
click at [549, 124] on div "dropdown trigger" at bounding box center [558, 126] width 24 height 24
click at [471, 255] on li "1010585163" at bounding box center [483, 259] width 176 height 24
click at [497, 208] on input "VID" at bounding box center [482, 208] width 177 height 25
type input "1616"
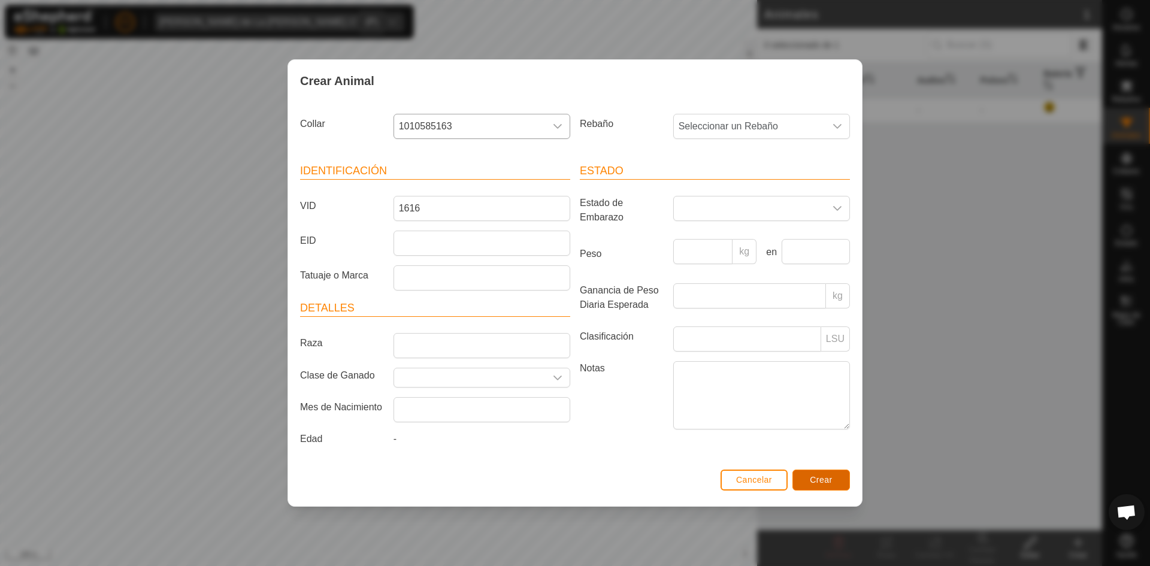
click at [824, 476] on span "Crear" at bounding box center [821, 480] width 23 height 10
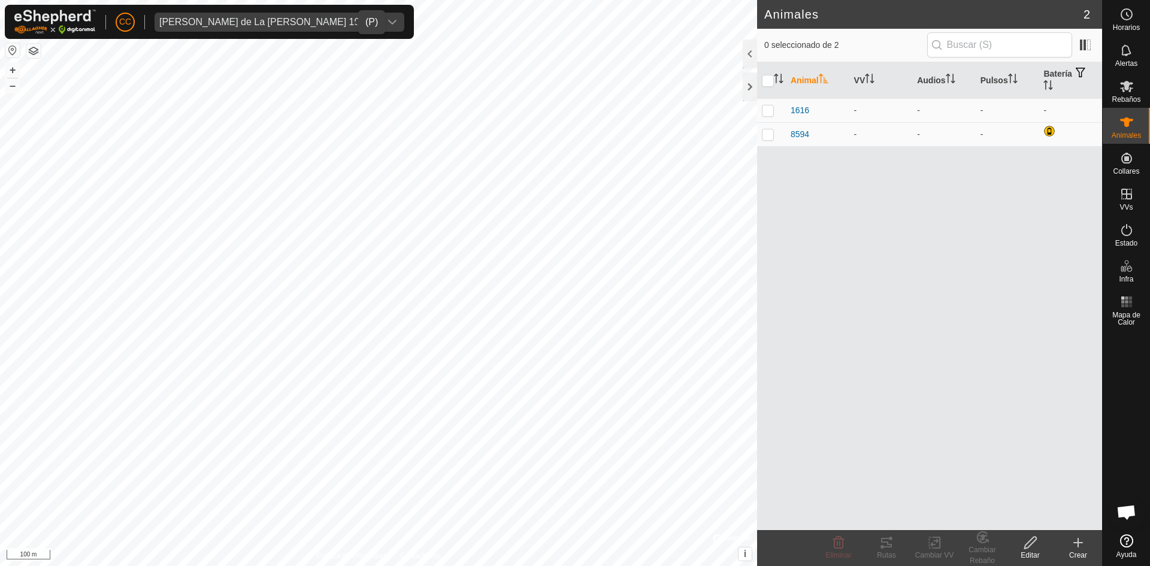
click at [1078, 551] on div "Crear" at bounding box center [1078, 555] width 48 height 11
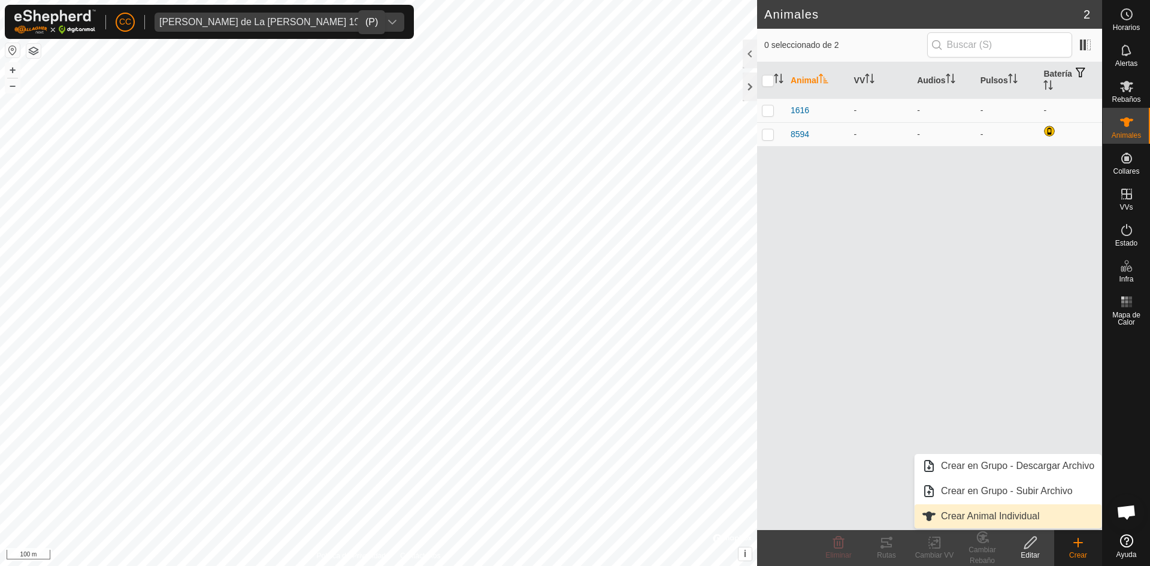
click at [985, 513] on link "Crear Animal Individual" at bounding box center [1008, 516] width 187 height 24
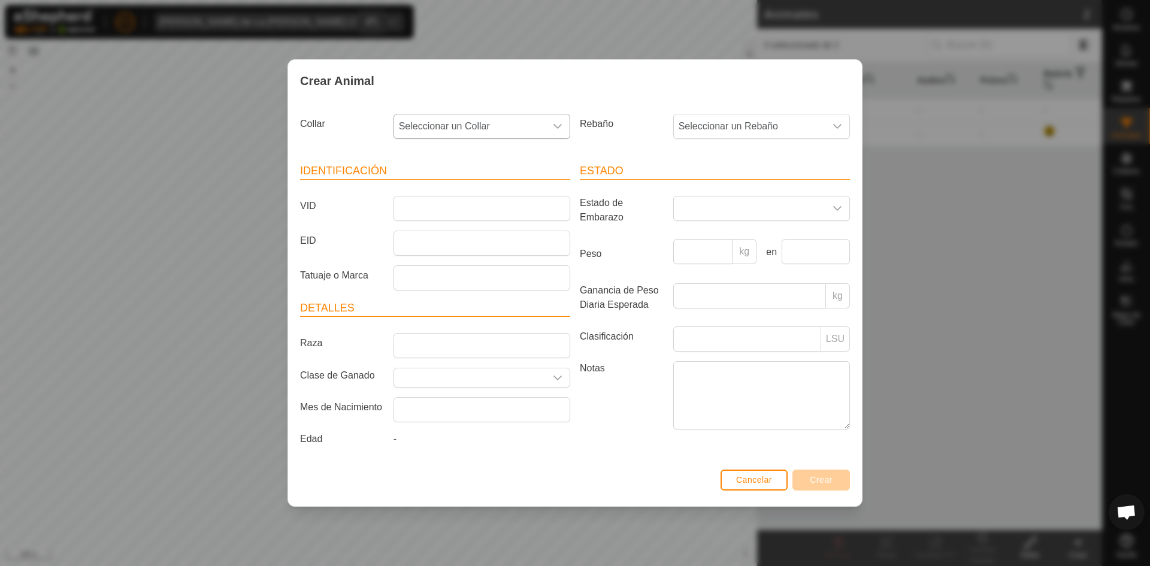
click at [507, 126] on span "Seleccionar un Collar" at bounding box center [470, 126] width 152 height 24
click at [484, 231] on li "1377133985" at bounding box center [483, 234] width 176 height 24
click at [475, 208] on input "VID" at bounding box center [482, 208] width 177 height 25
type input "1619"
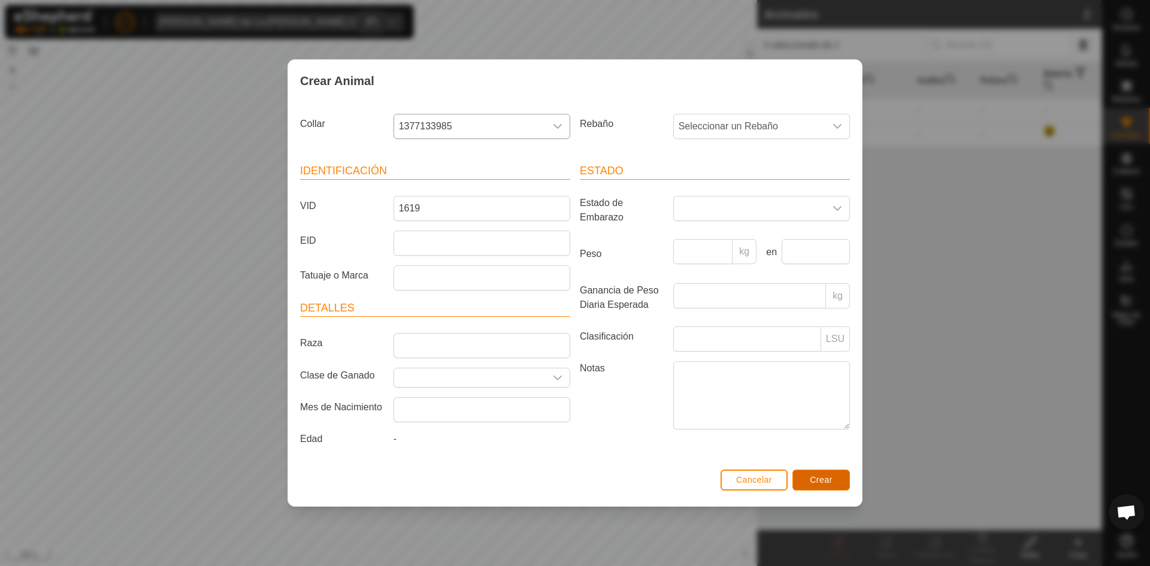
click at [830, 479] on span "Crear" at bounding box center [821, 480] width 23 height 10
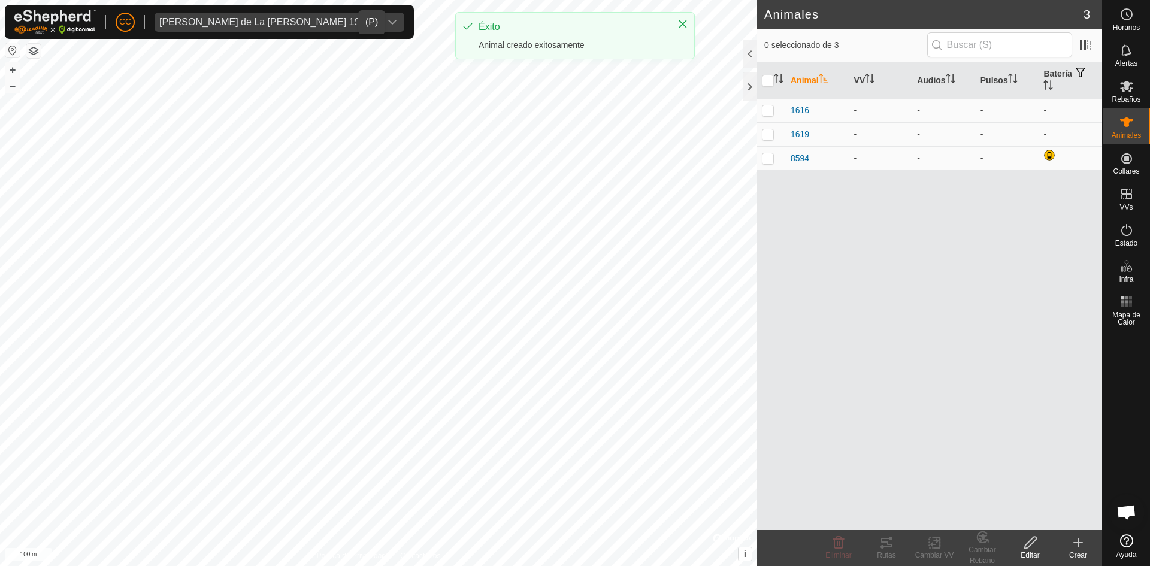
click at [1078, 544] on icon at bounding box center [1078, 543] width 0 height 8
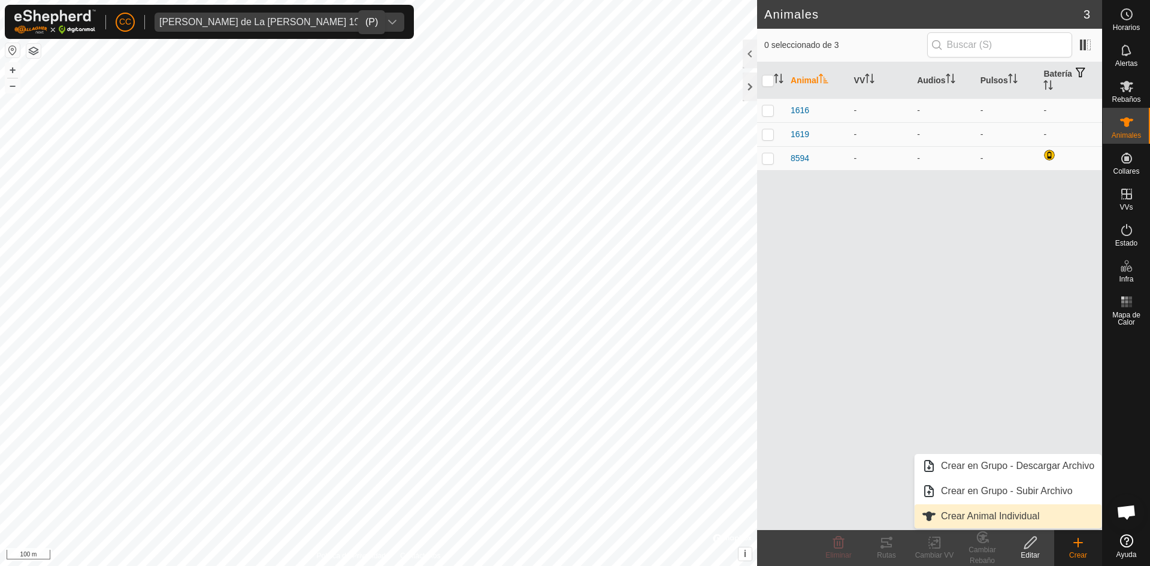
click at [1016, 513] on link "Crear Animal Individual" at bounding box center [1008, 516] width 187 height 24
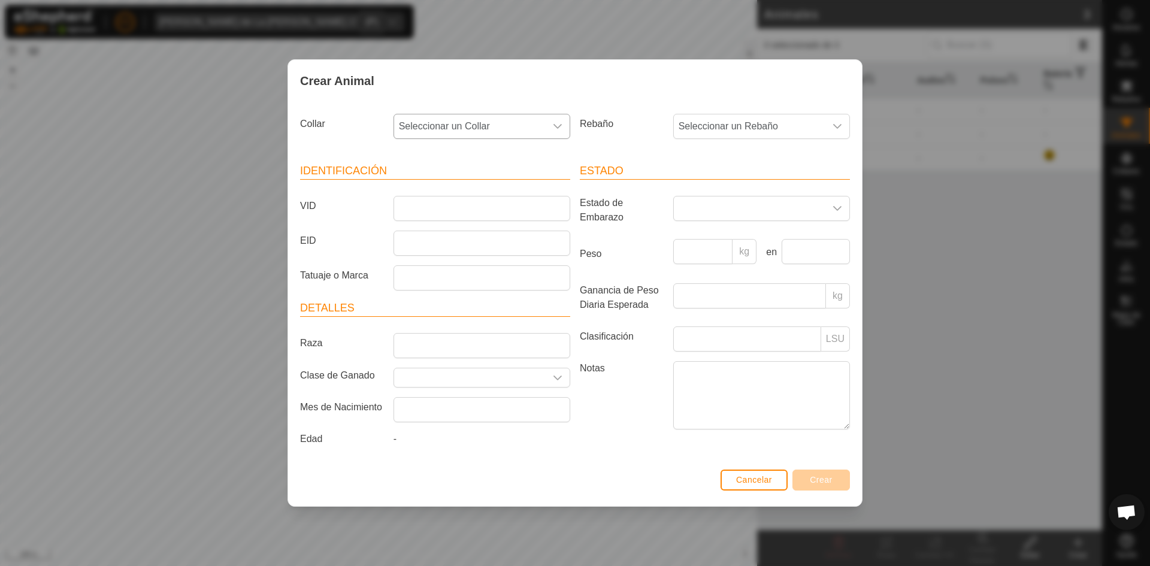
click at [445, 115] on span "Seleccionar un Collar" at bounding box center [470, 126] width 152 height 24
click at [456, 280] on li "0350609408" at bounding box center [483, 284] width 176 height 24
click at [438, 205] on input "VID" at bounding box center [482, 208] width 177 height 25
click at [412, 206] on input "55550" at bounding box center [482, 208] width 177 height 25
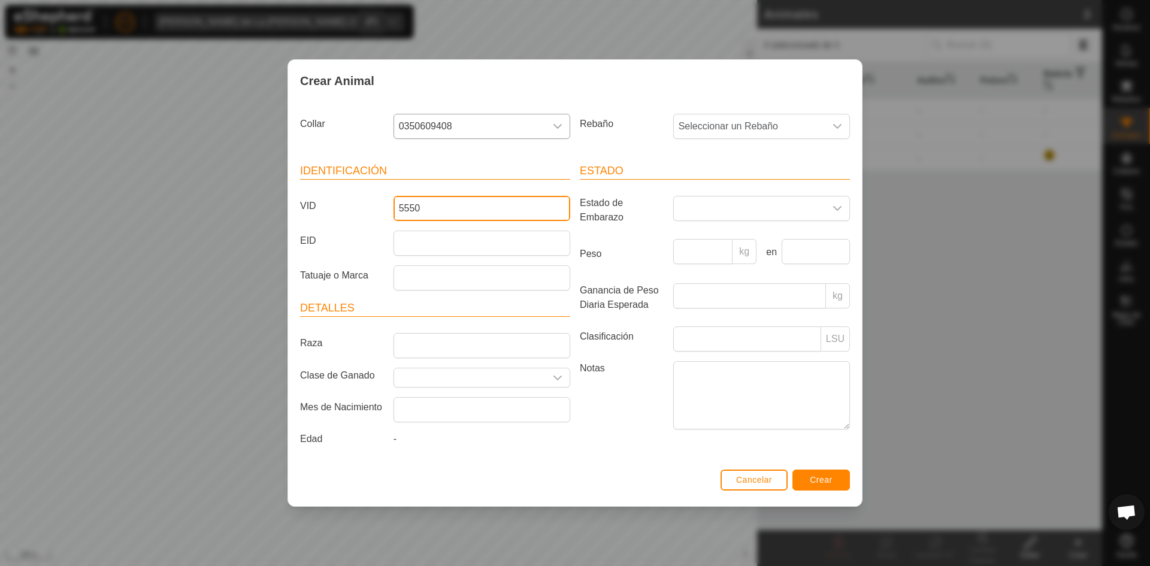
type input "5550"
click at [818, 476] on span "Crear" at bounding box center [821, 480] width 23 height 10
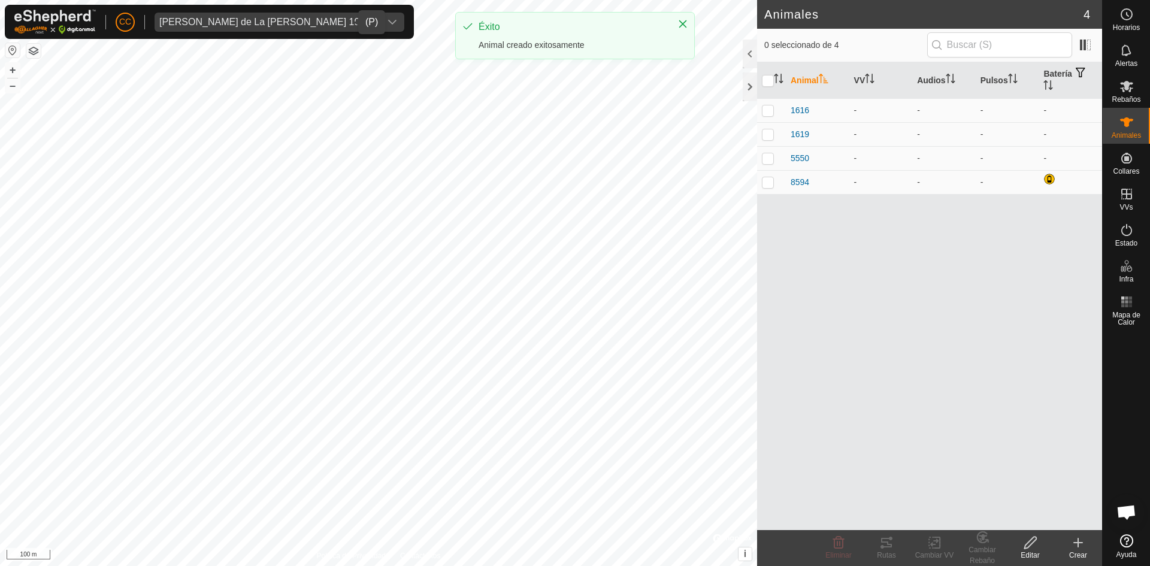
click at [1082, 542] on icon at bounding box center [1078, 543] width 14 height 14
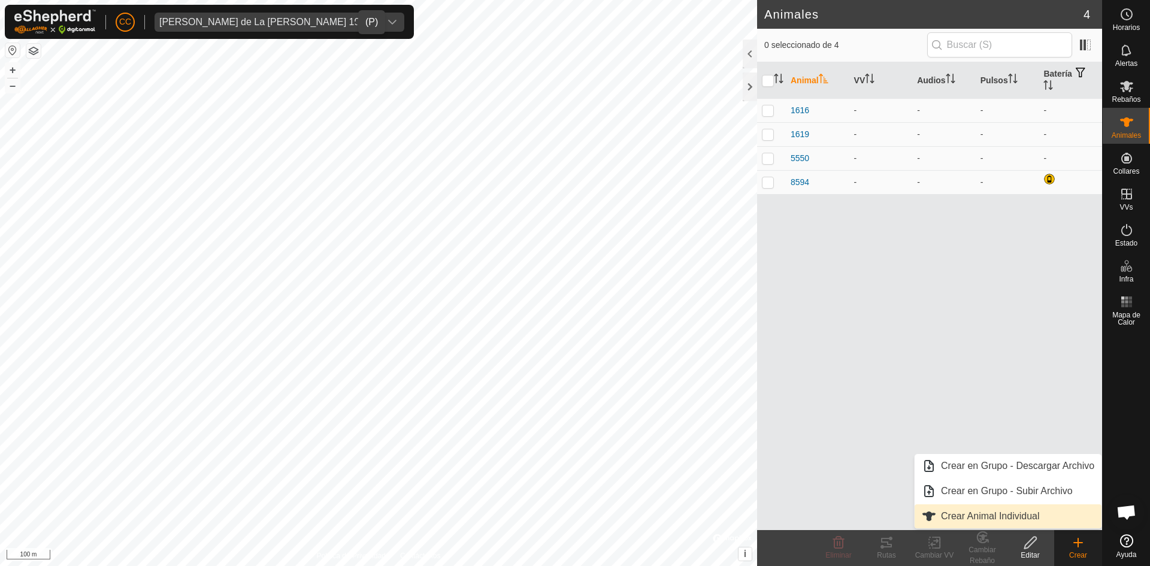
click at [988, 518] on link "Crear Animal Individual" at bounding box center [1008, 516] width 187 height 24
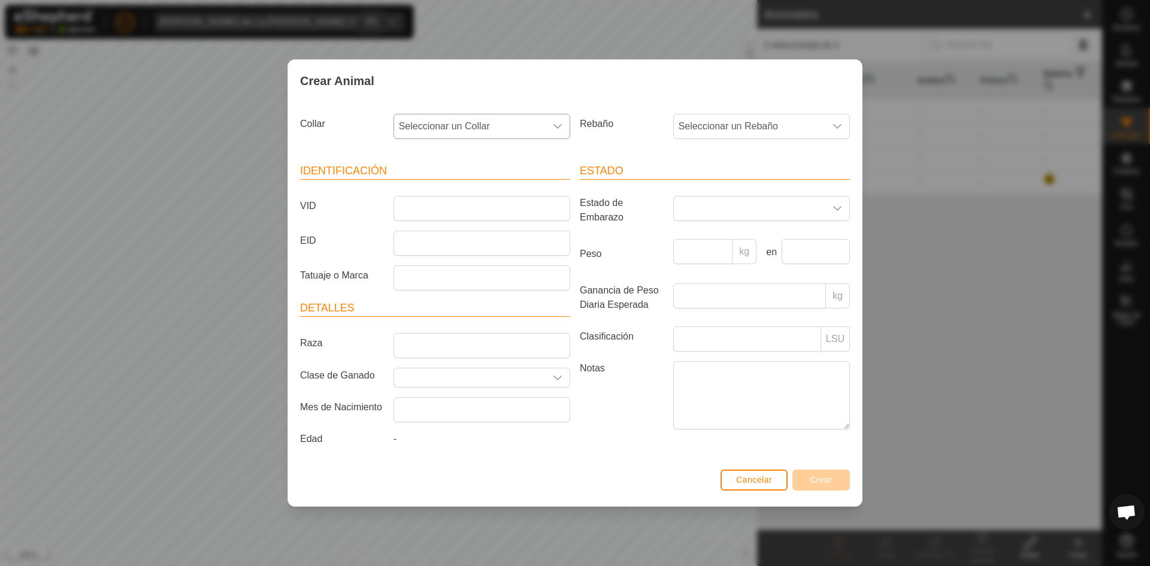
click at [507, 135] on span "Seleccionar un Collar" at bounding box center [470, 126] width 152 height 24
click at [491, 256] on li "0567404015" at bounding box center [483, 264] width 176 height 24
click at [485, 203] on input "VID" at bounding box center [482, 208] width 177 height 25
type input "1623"
click at [814, 482] on span "Crear" at bounding box center [821, 480] width 23 height 10
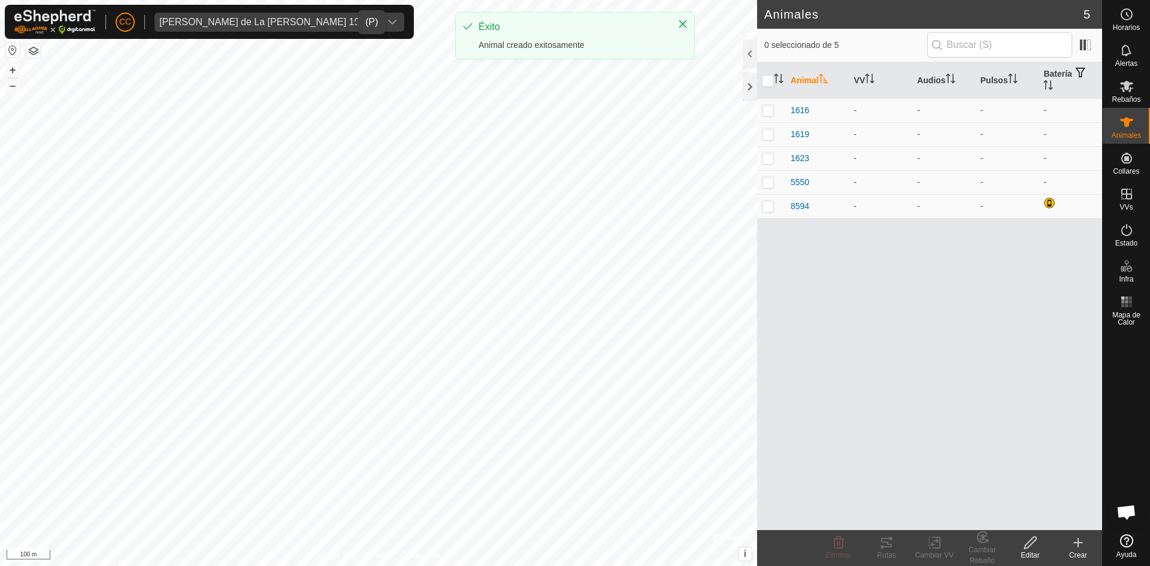
click at [1087, 545] on create-svg-icon at bounding box center [1078, 543] width 48 height 14
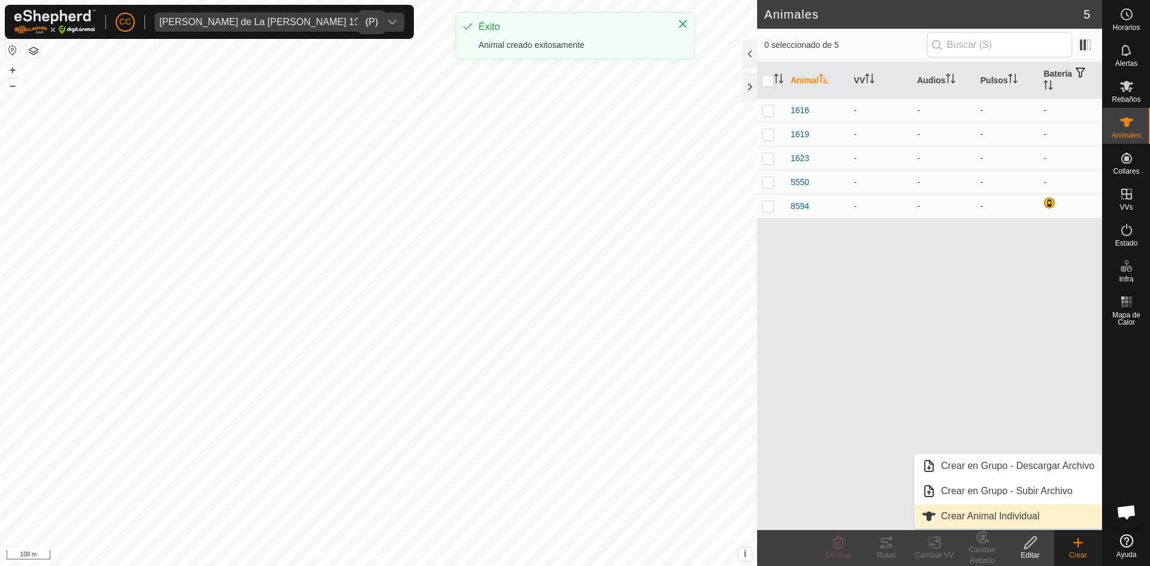
click at [981, 509] on link "Crear Animal Individual" at bounding box center [1008, 516] width 187 height 24
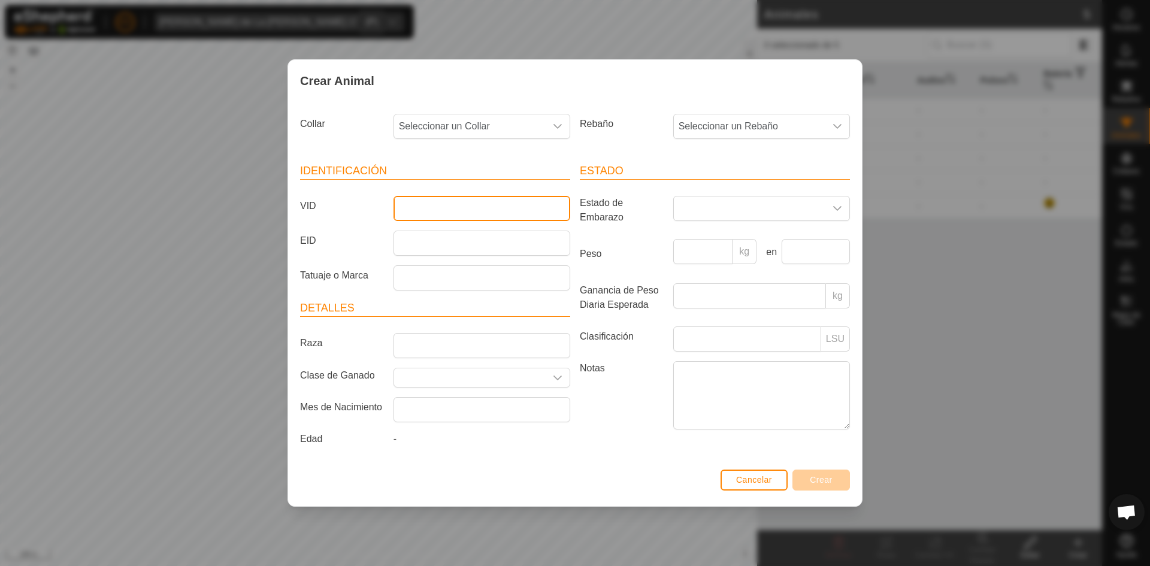
drag, startPoint x: 515, startPoint y: 217, endPoint x: 512, endPoint y: 210, distance: 7.0
click at [515, 217] on input "VID" at bounding box center [482, 208] width 177 height 25
click at [503, 129] on span "Seleccionar un Collar" at bounding box center [470, 126] width 152 height 24
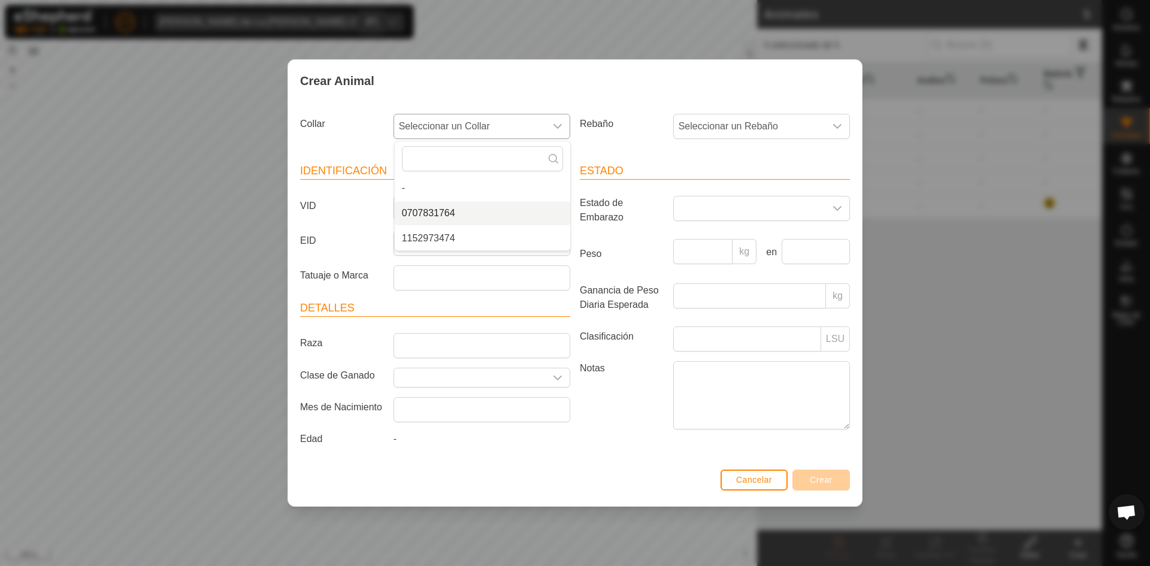
click at [469, 209] on li "0707831764" at bounding box center [483, 213] width 176 height 24
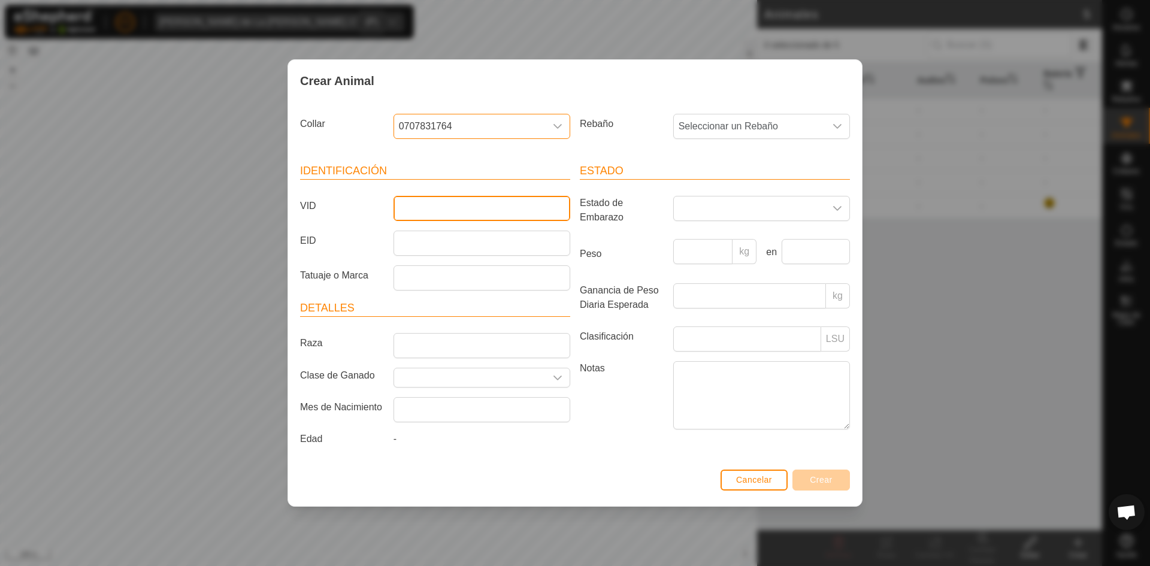
click at [486, 210] on input "VID" at bounding box center [482, 208] width 177 height 25
type input "4186"
click at [815, 477] on span "Crear" at bounding box center [821, 480] width 23 height 10
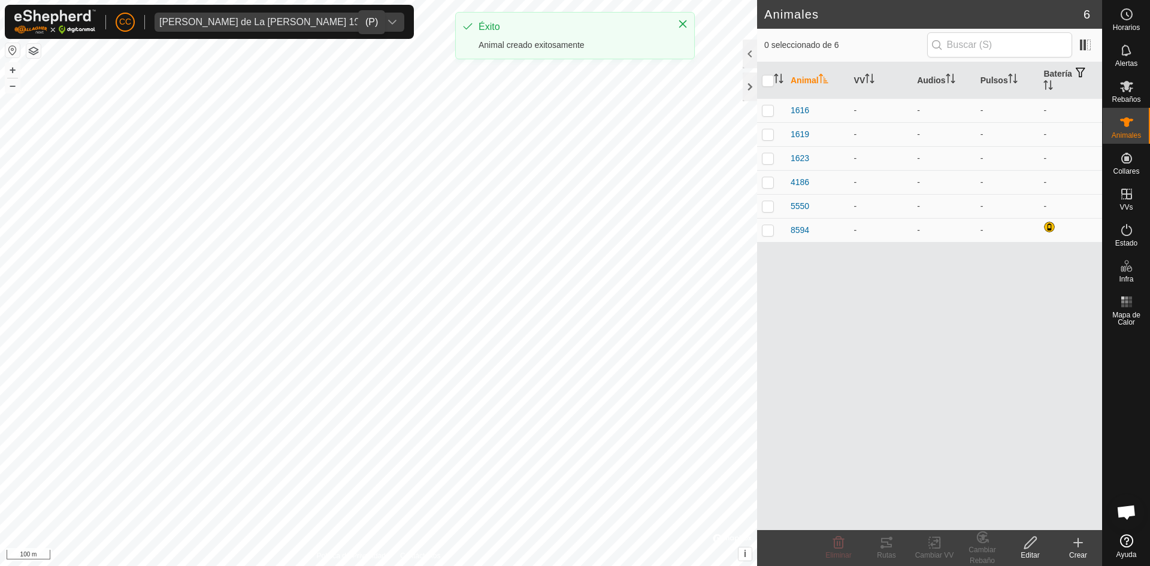
click at [1081, 549] on icon at bounding box center [1078, 543] width 14 height 14
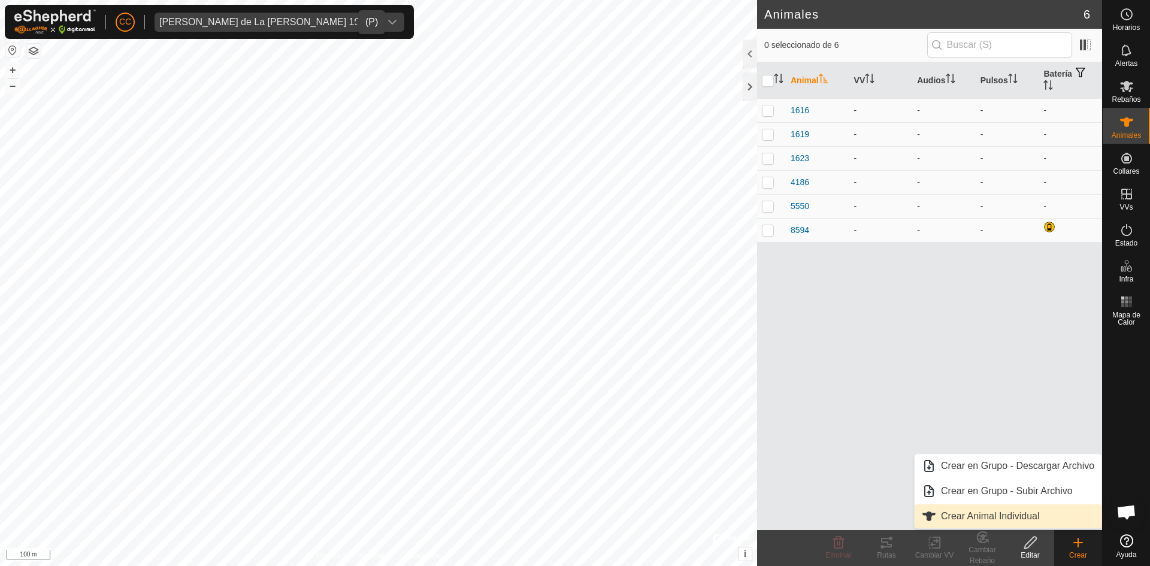
click at [982, 516] on link "Crear Animal Individual" at bounding box center [1008, 516] width 187 height 24
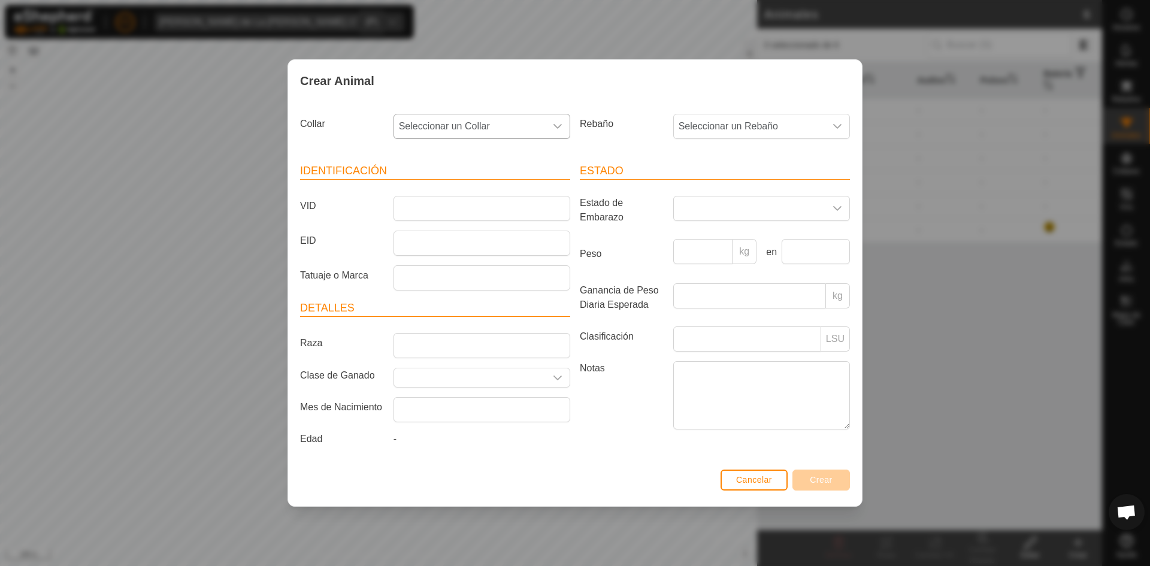
click at [521, 131] on span "Seleccionar un Collar" at bounding box center [470, 126] width 152 height 24
click at [466, 211] on li "1152973474" at bounding box center [483, 213] width 176 height 24
click at [469, 197] on input "VID" at bounding box center [482, 208] width 177 height 25
type input "4618"
click at [814, 473] on button "Crear" at bounding box center [822, 480] width 58 height 21
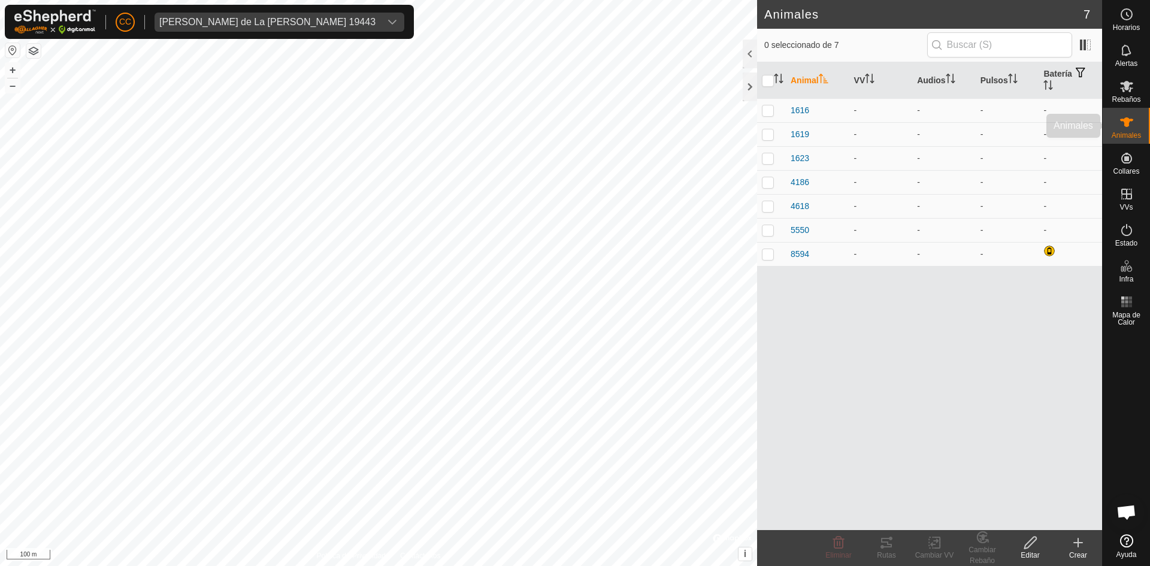
click at [1123, 119] on icon at bounding box center [1126, 122] width 13 height 10
click at [755, 91] on div at bounding box center [750, 86] width 14 height 29
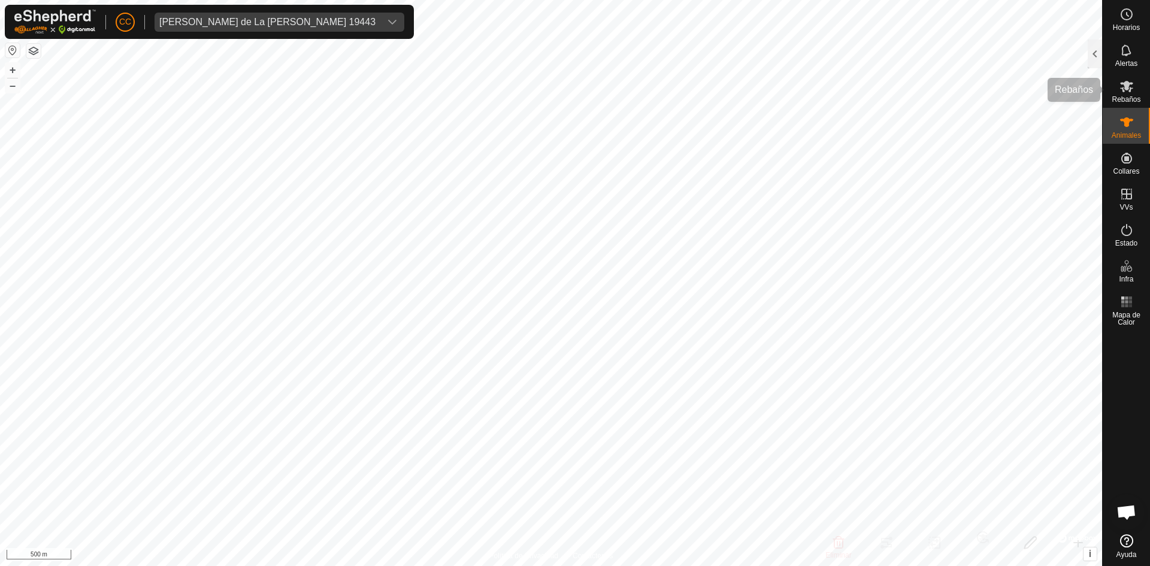
click at [1123, 86] on icon at bounding box center [1127, 86] width 14 height 14
click at [1127, 87] on icon at bounding box center [1126, 86] width 13 height 11
click at [1094, 47] on div at bounding box center [1095, 54] width 14 height 29
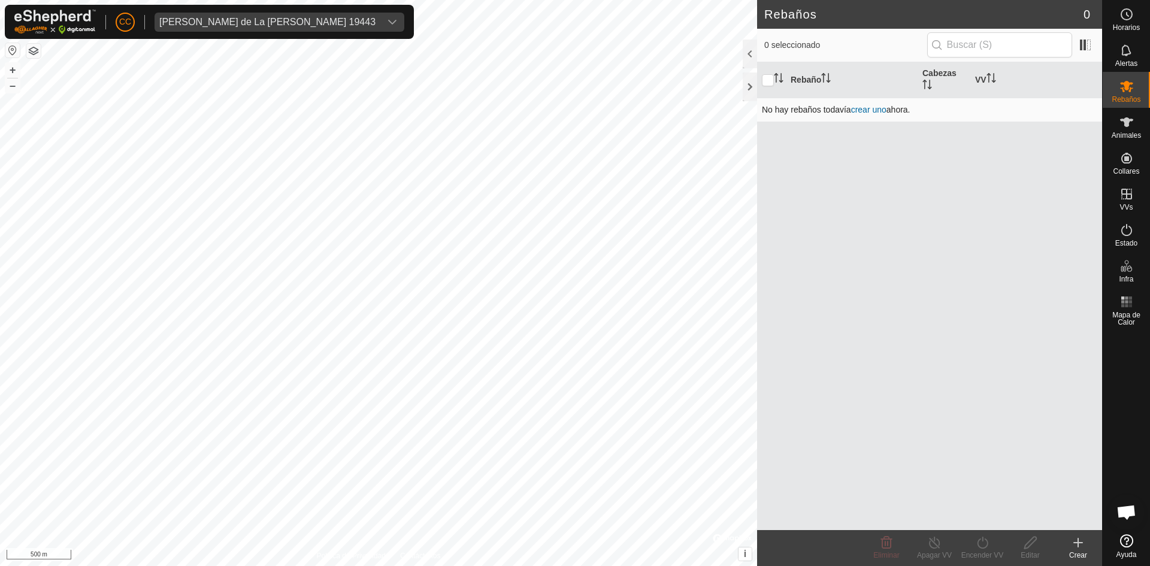
click at [870, 107] on link "crear uno" at bounding box center [868, 110] width 35 height 10
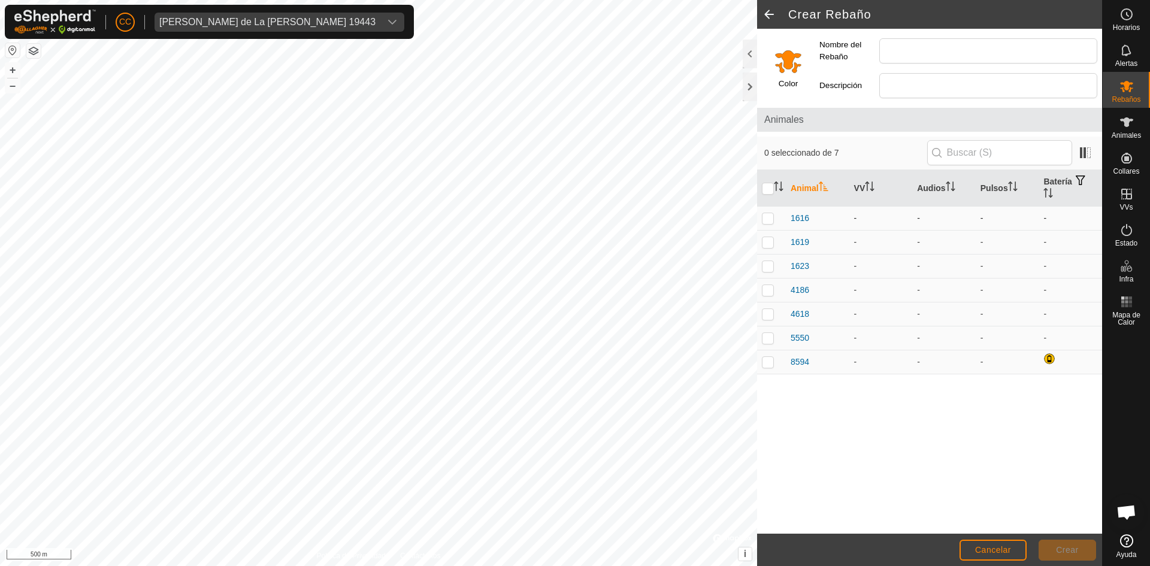
click at [773, 217] on p-checkbox at bounding box center [768, 218] width 12 height 10
checkbox input "true"
drag, startPoint x: 766, startPoint y: 243, endPoint x: 777, endPoint y: 267, distance: 26.0
click at [767, 243] on p-checkbox at bounding box center [768, 242] width 12 height 10
checkbox input "true"
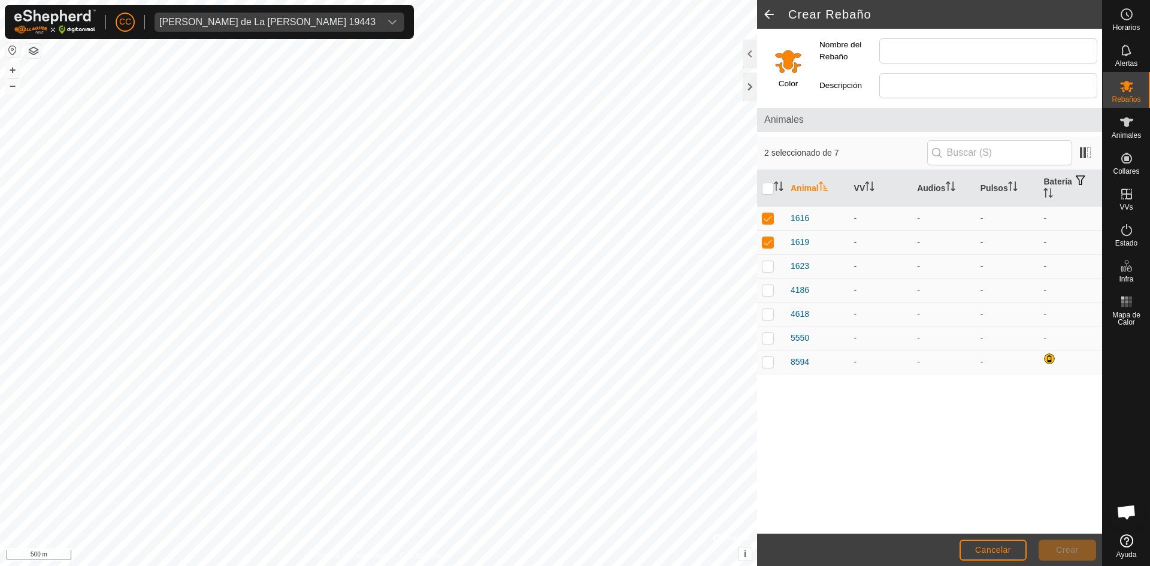
click at [767, 270] on p-checkbox at bounding box center [768, 266] width 12 height 10
checkbox input "true"
click at [771, 291] on p-checkbox at bounding box center [768, 290] width 12 height 10
checkbox input "true"
click at [767, 320] on td at bounding box center [771, 314] width 29 height 24
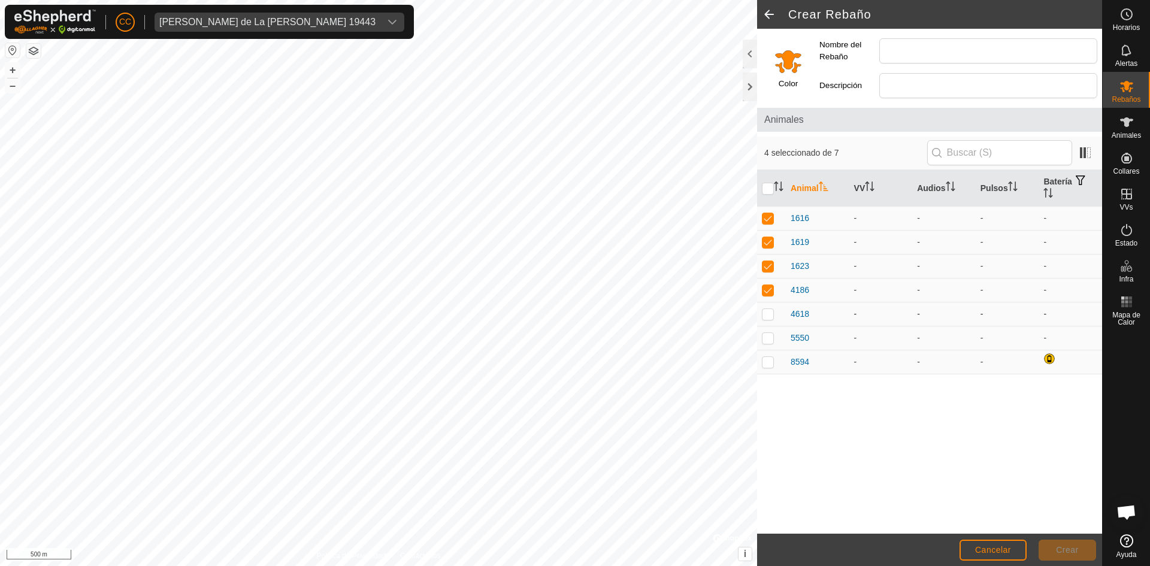
checkbox input "true"
click at [773, 337] on p-checkbox at bounding box center [768, 338] width 12 height 10
checkbox input "true"
click at [772, 365] on p-checkbox at bounding box center [768, 362] width 12 height 10
checkbox input "true"
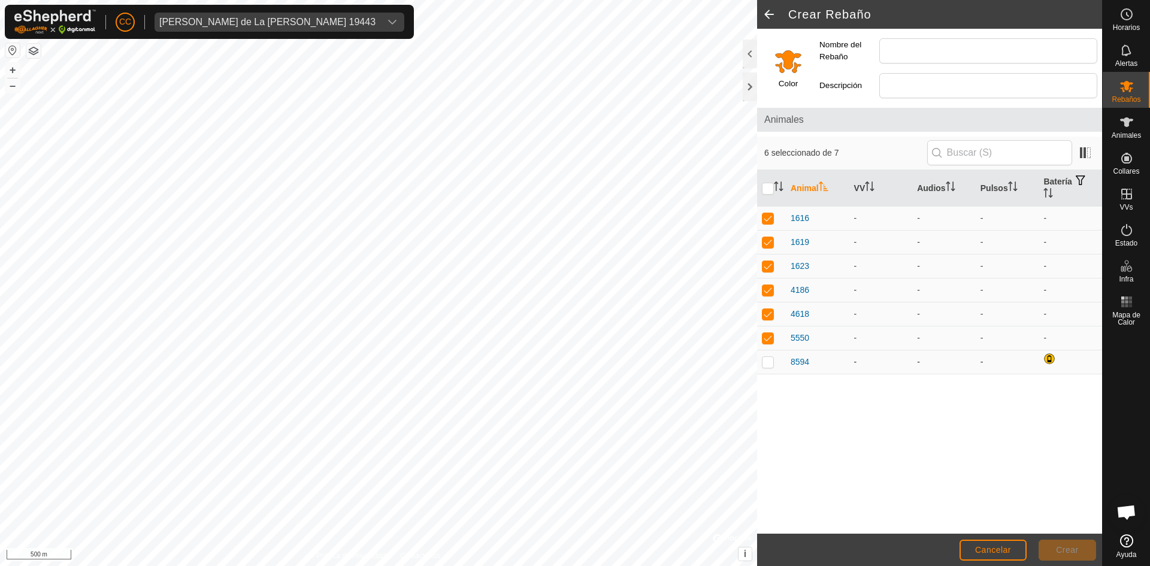
checkbox input "true"
click at [912, 47] on input "Nombre del Rebaño" at bounding box center [988, 50] width 218 height 25
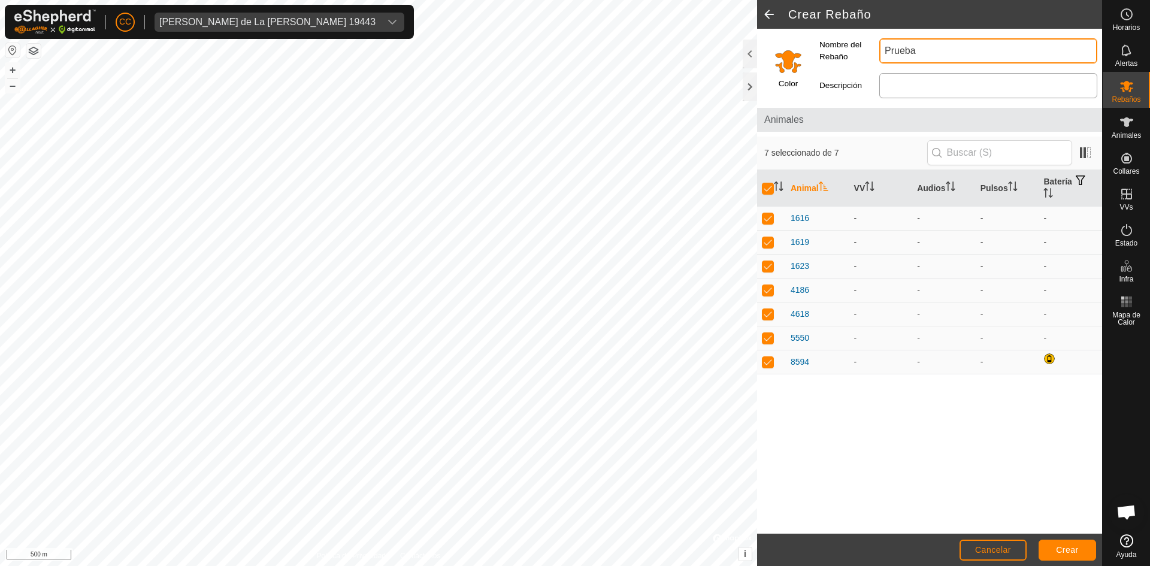
type input "Prueba"
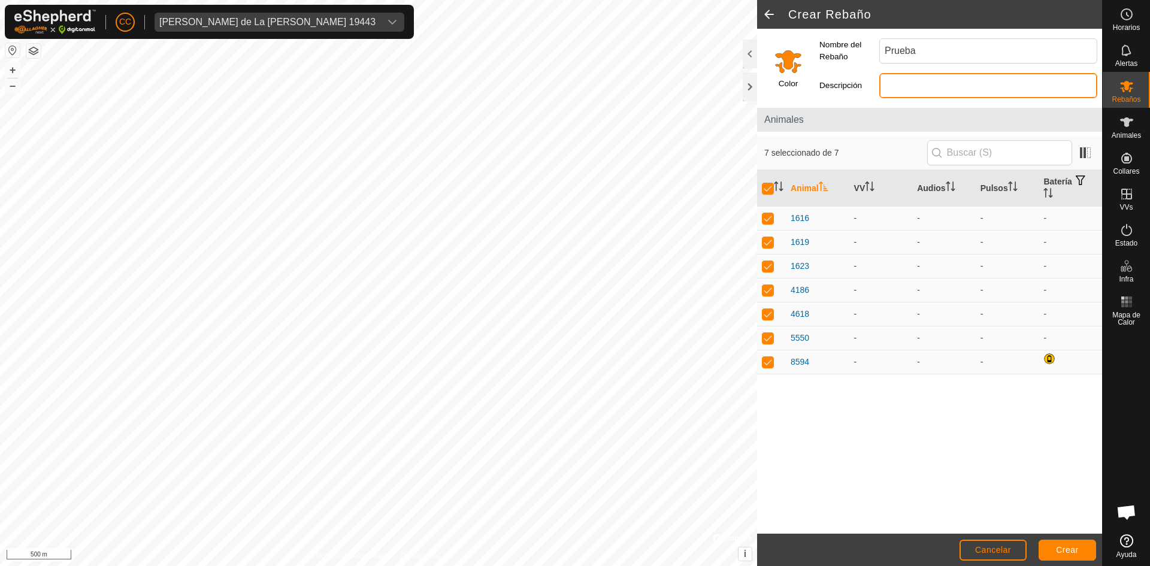
click at [905, 85] on input "Descripción" at bounding box center [988, 85] width 218 height 25
click at [1060, 549] on span "Crear" at bounding box center [1067, 550] width 23 height 10
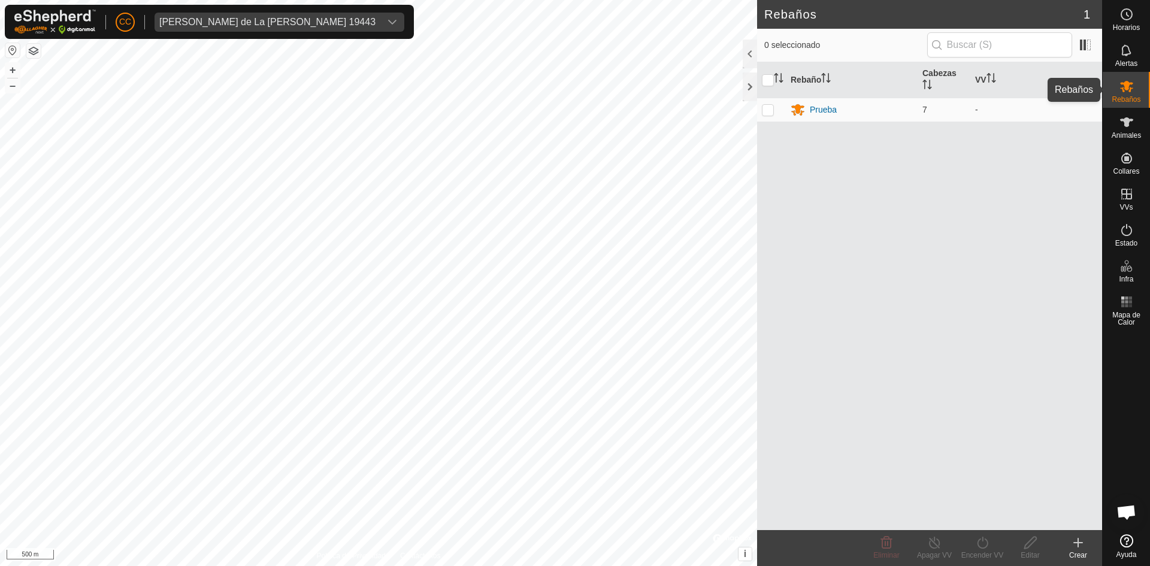
click at [1128, 87] on icon at bounding box center [1126, 86] width 13 height 11
click at [821, 105] on div "Prueba" at bounding box center [823, 110] width 27 height 13
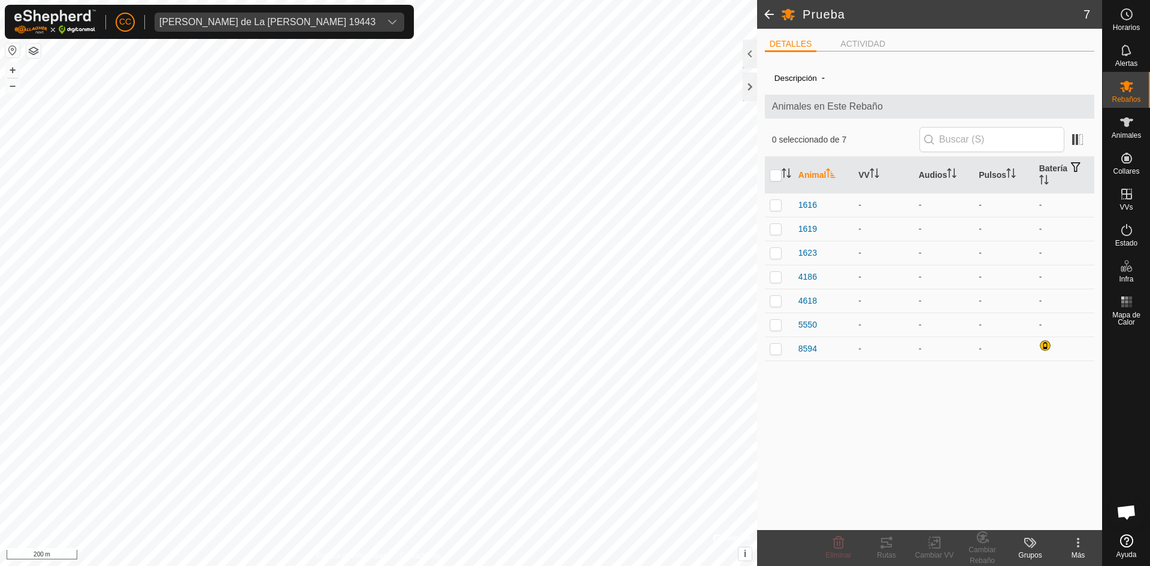
click at [1079, 541] on icon at bounding box center [1078, 543] width 14 height 14
click at [1021, 483] on link "Eliminar Rebaño" at bounding box center [1033, 491] width 138 height 24
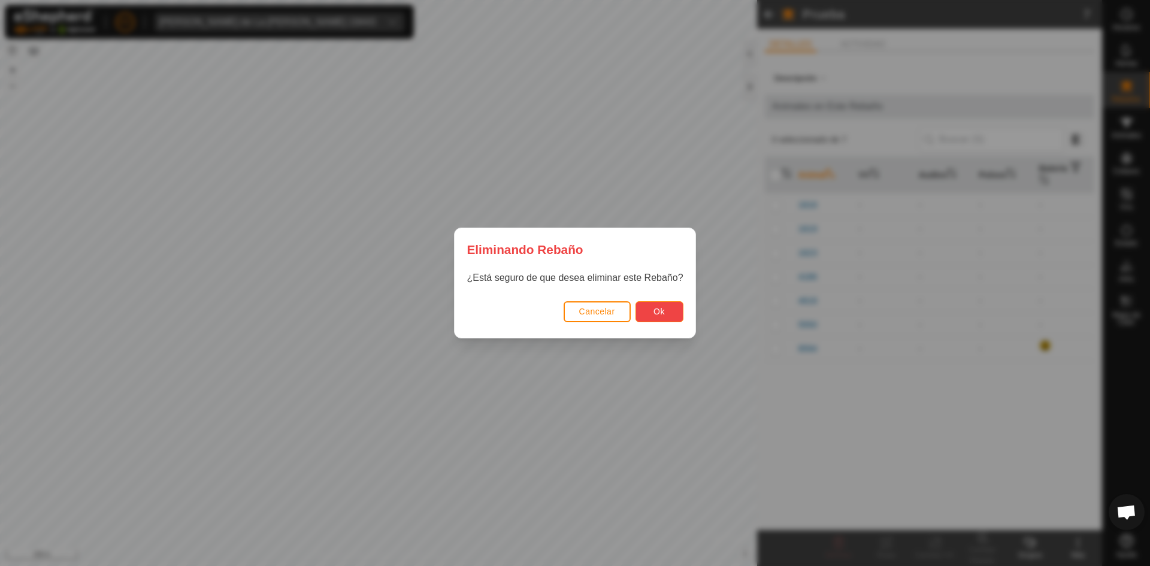
click at [661, 303] on button "Ok" at bounding box center [660, 311] width 48 height 21
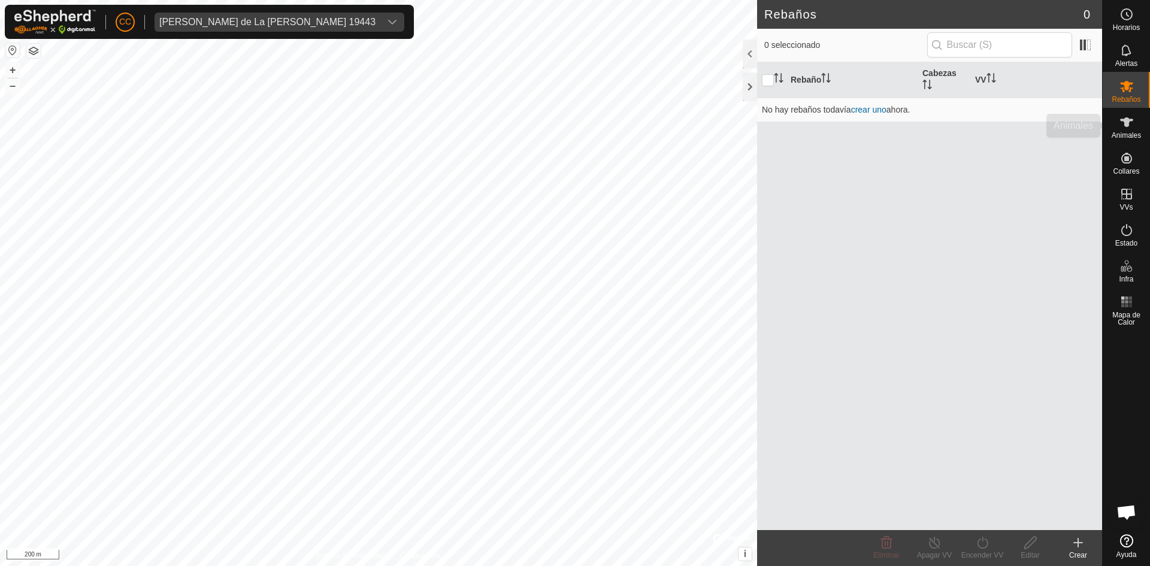
click at [1138, 126] on div "Animales" at bounding box center [1126, 126] width 47 height 36
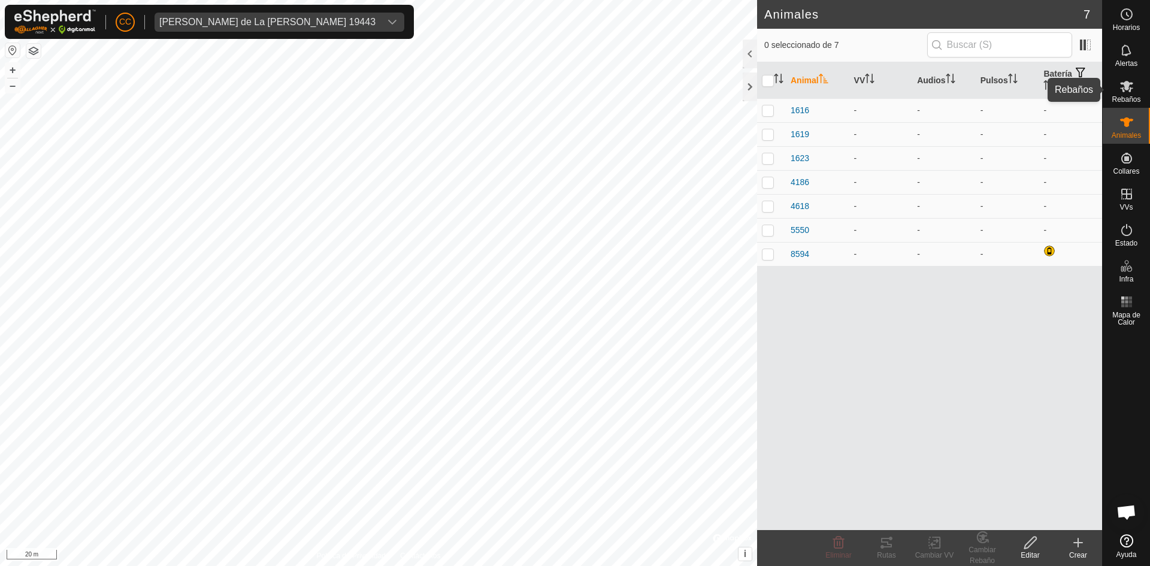
click at [1127, 91] on icon at bounding box center [1127, 86] width 14 height 14
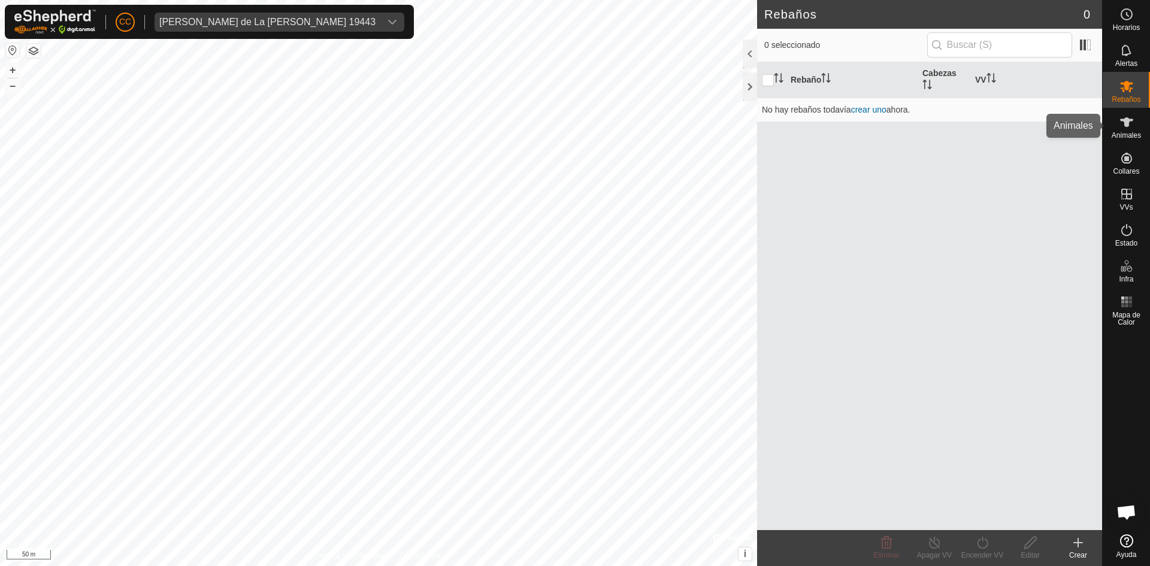
click at [1120, 125] on icon at bounding box center [1127, 122] width 14 height 14
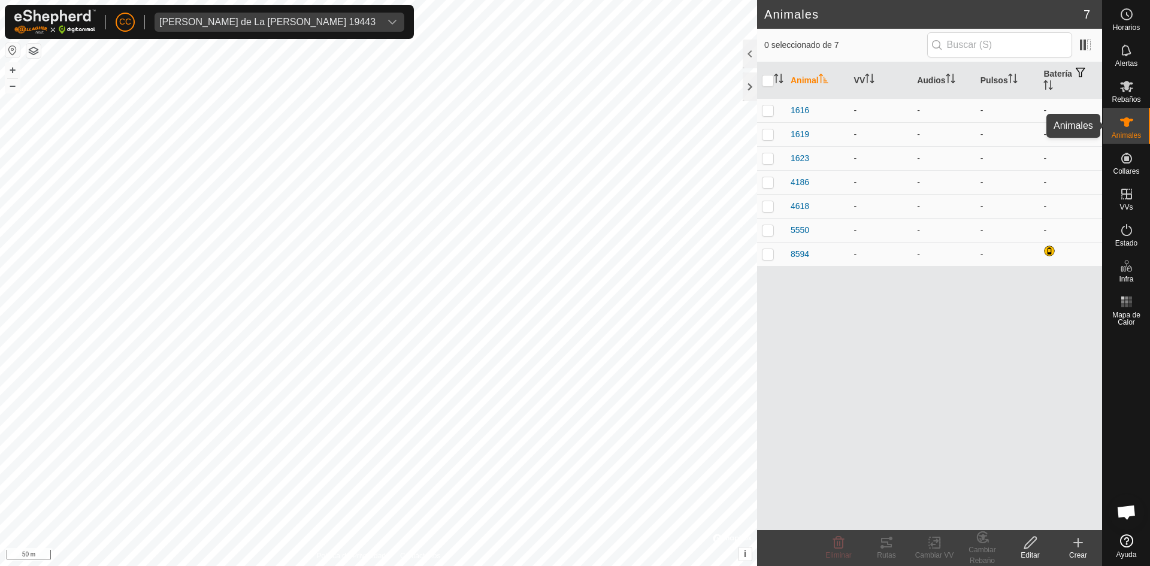
click at [1136, 120] on es-animals-svg-icon at bounding box center [1127, 122] width 22 height 19
click at [797, 108] on span "1616" at bounding box center [800, 110] width 19 height 13
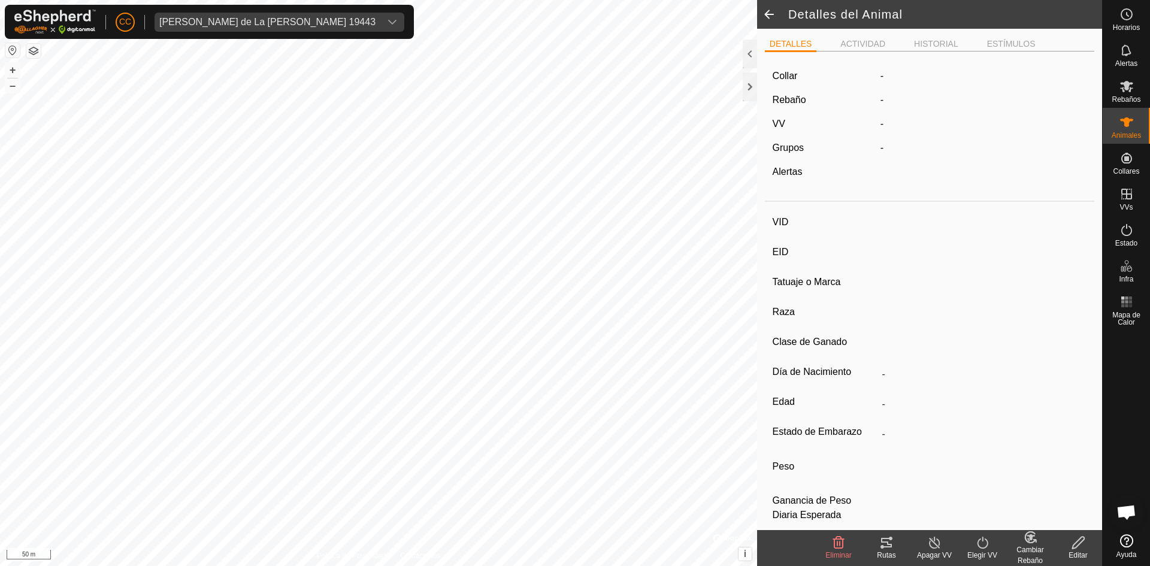
type input "1616"
type input "-"
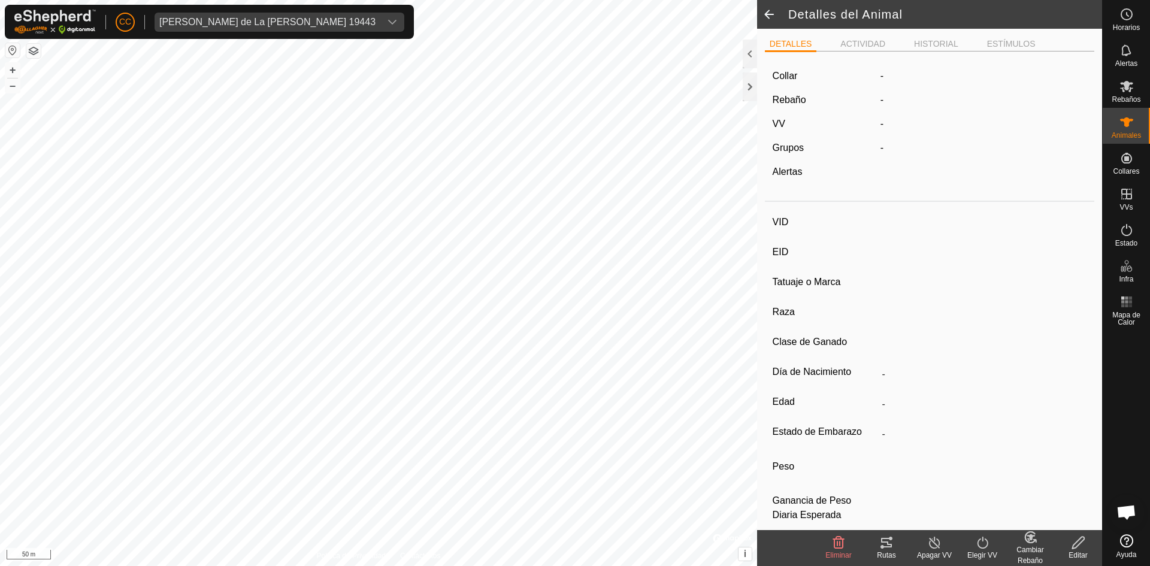
type input "0 kg"
type input "-"
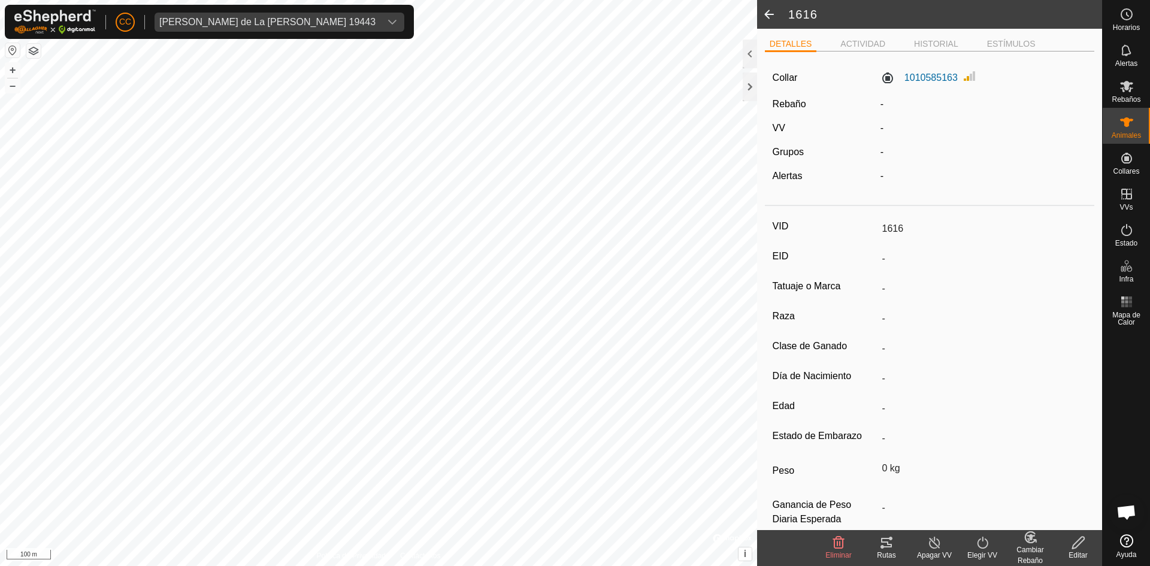
click at [884, 548] on icon at bounding box center [886, 543] width 11 height 10
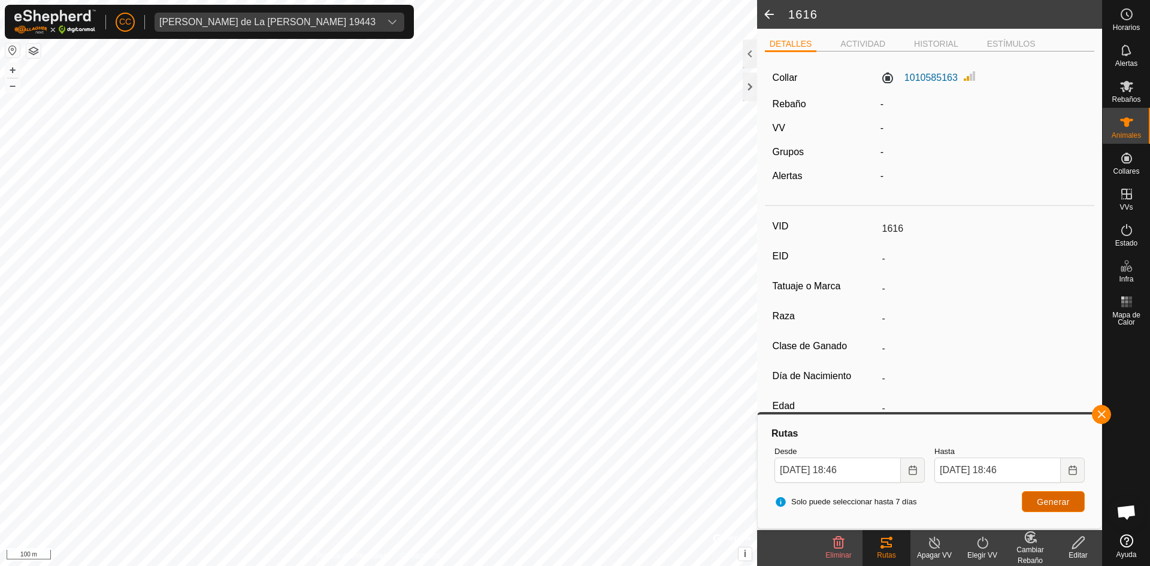
click at [1056, 509] on button "Generar" at bounding box center [1053, 501] width 63 height 21
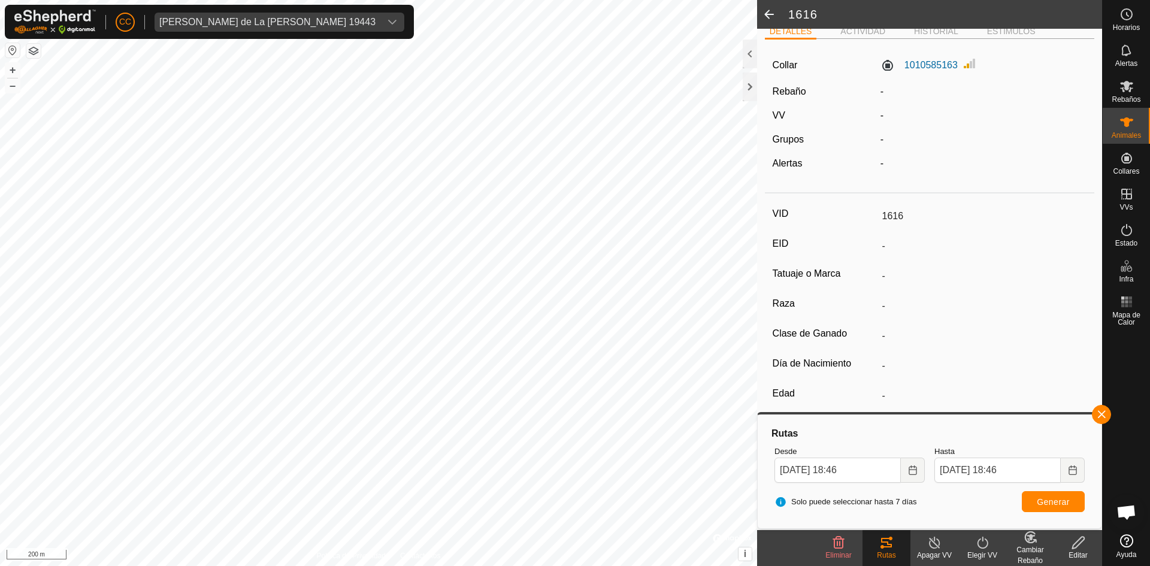
scroll to position [19, 0]
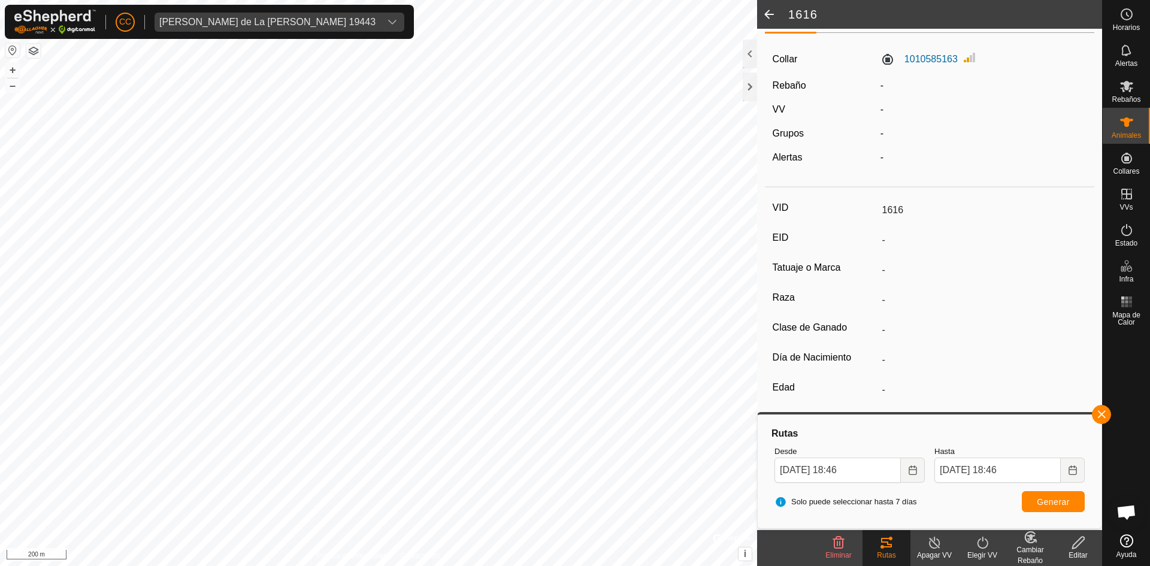
click at [773, 7] on span at bounding box center [769, 14] width 24 height 29
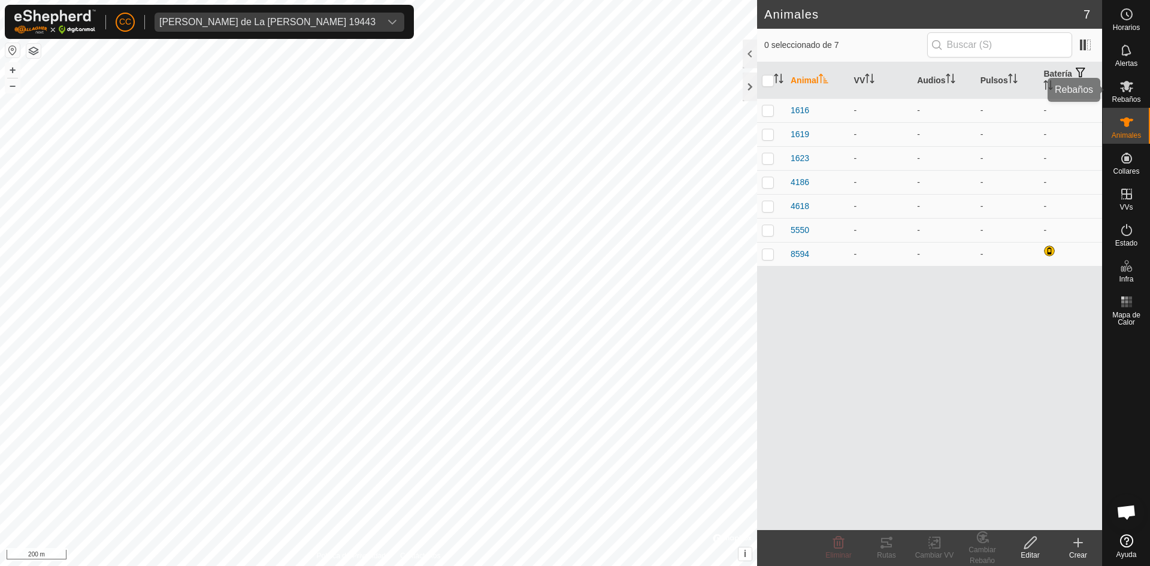
click at [1126, 91] on icon at bounding box center [1127, 86] width 14 height 14
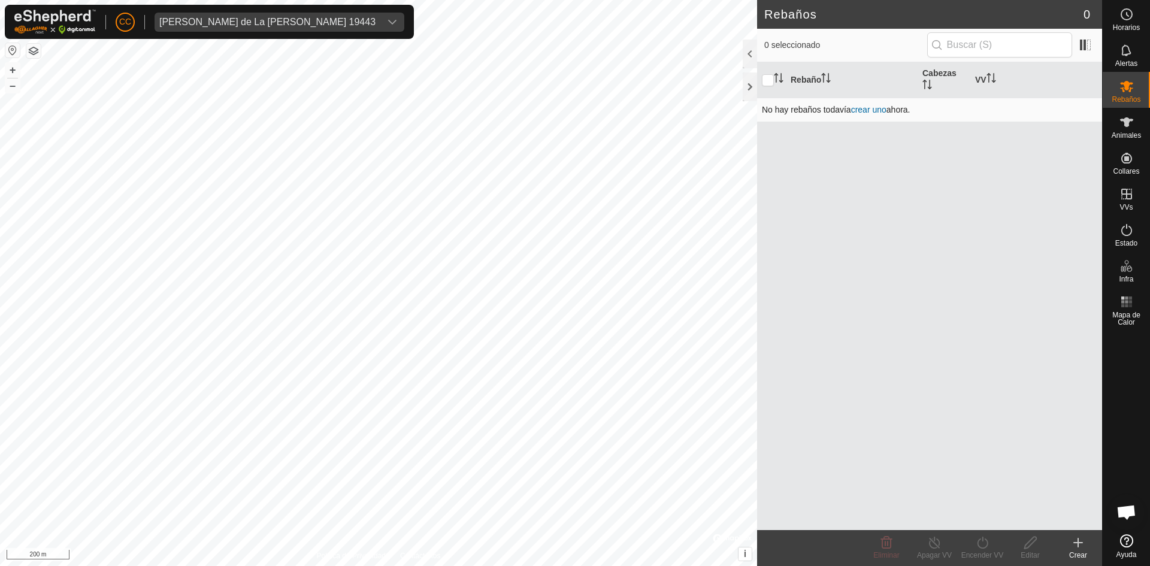
click at [884, 105] on link "crear uno" at bounding box center [868, 110] width 35 height 10
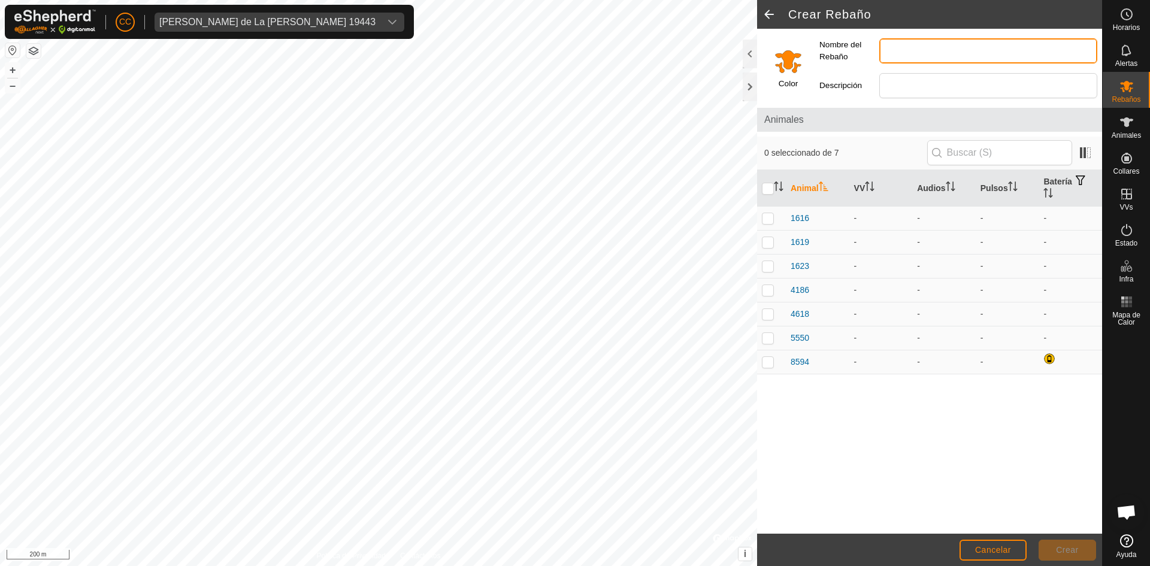
click at [944, 45] on input "Nombre del Rebaño" at bounding box center [988, 50] width 218 height 25
type input "R"
type input "Prueba"
click at [773, 217] on p-checkbox at bounding box center [768, 218] width 12 height 10
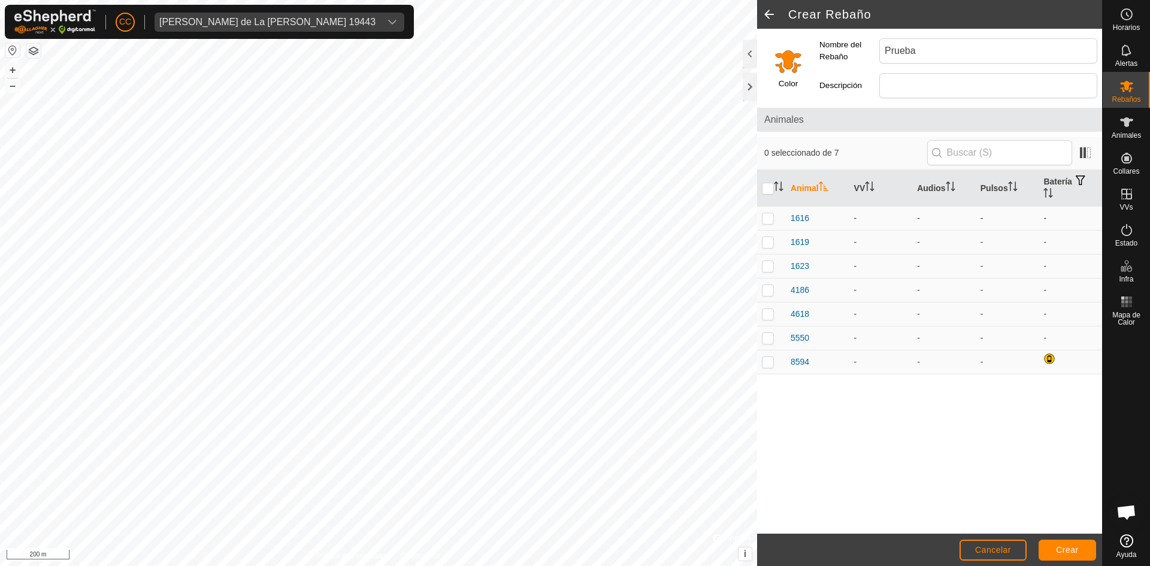
checkbox input "true"
click at [764, 191] on input "checkbox" at bounding box center [768, 189] width 12 height 12
checkbox input "true"
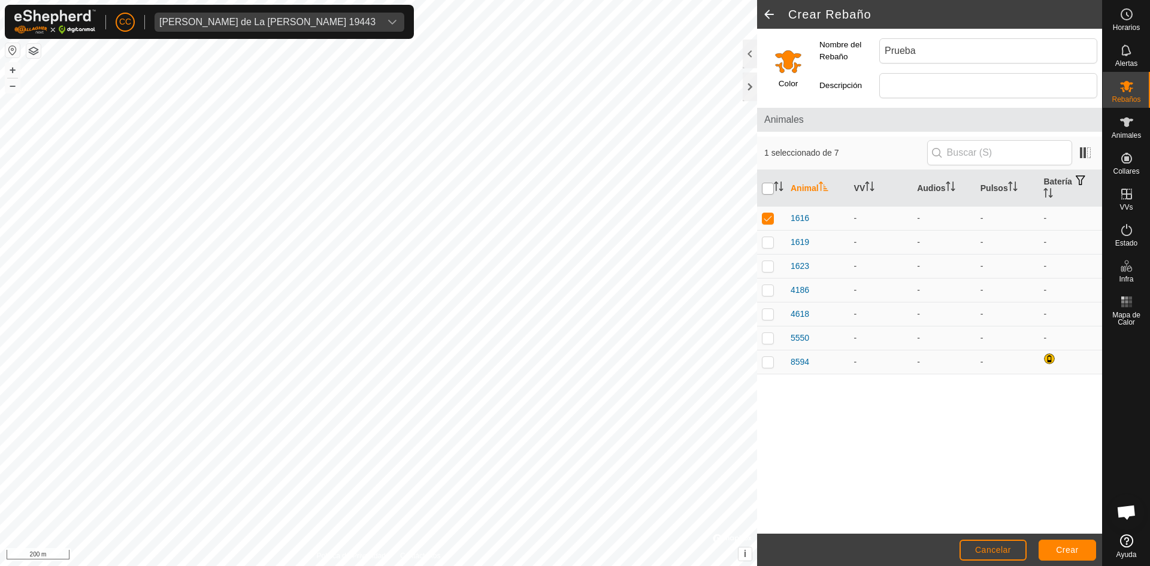
checkbox input "true"
click at [1050, 543] on button "Crear" at bounding box center [1068, 550] width 58 height 21
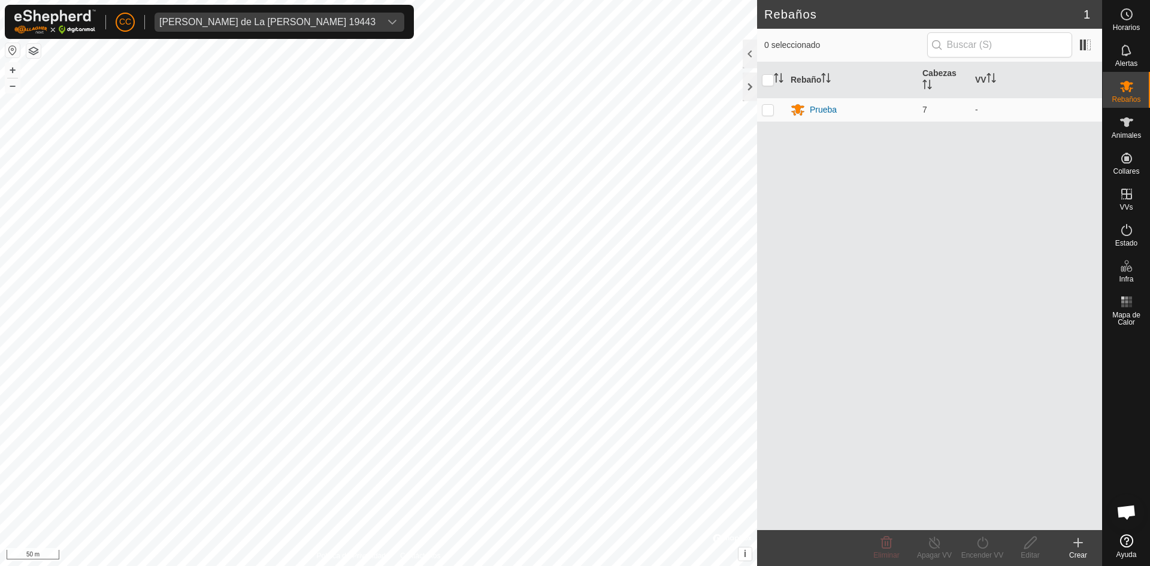
click at [1070, 549] on create-svg-icon at bounding box center [1078, 543] width 48 height 14
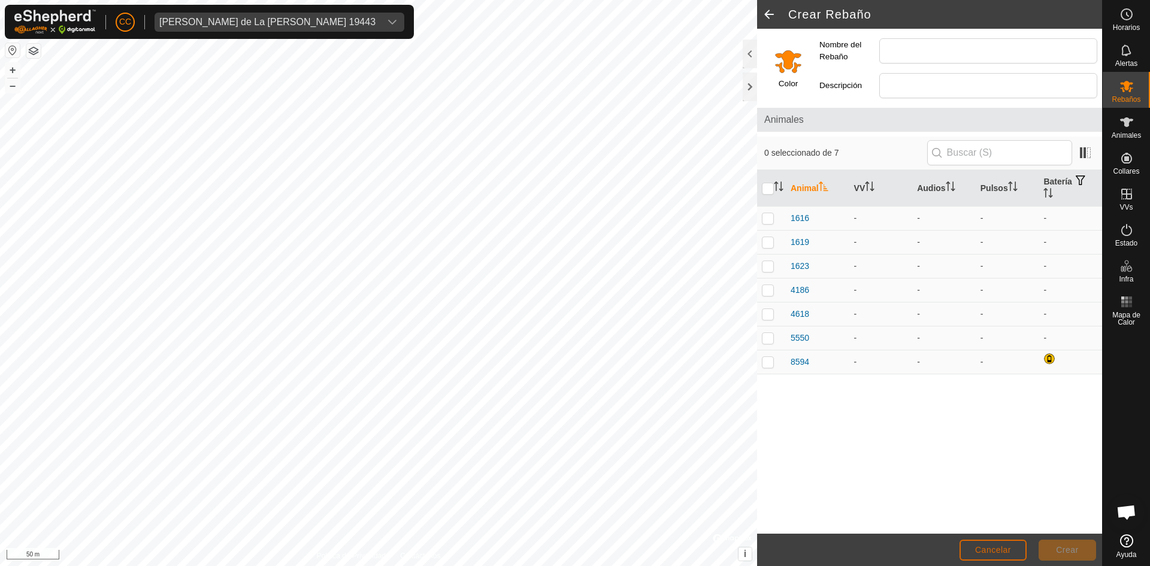
click at [997, 555] on button "Cancelar" at bounding box center [993, 550] width 67 height 21
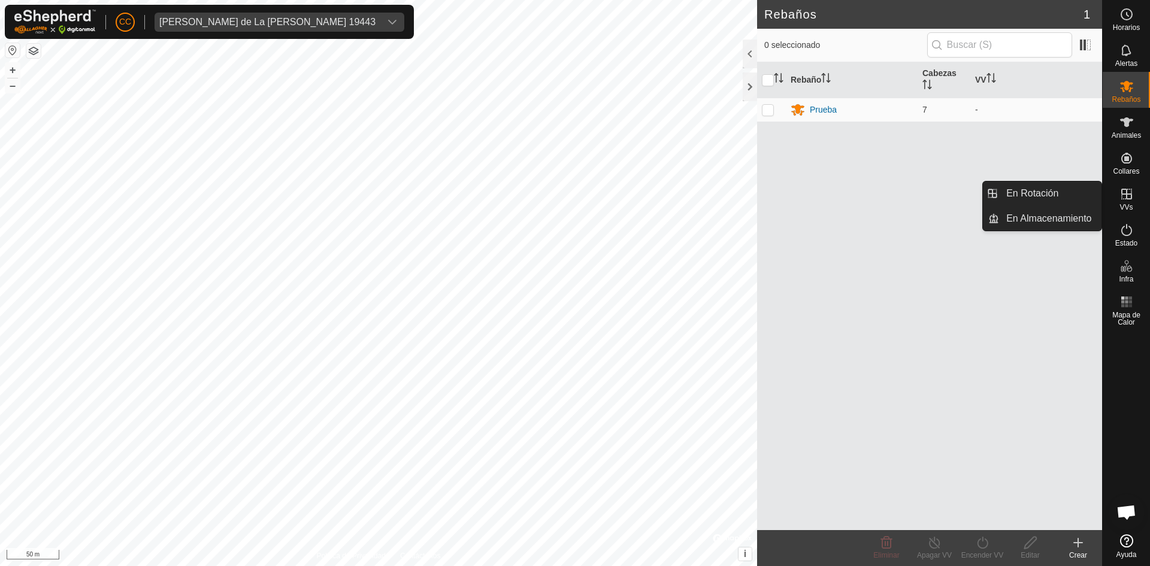
click at [1127, 199] on icon at bounding box center [1127, 194] width 14 height 14
click at [1044, 191] on link "En Rotación" at bounding box center [1050, 194] width 102 height 24
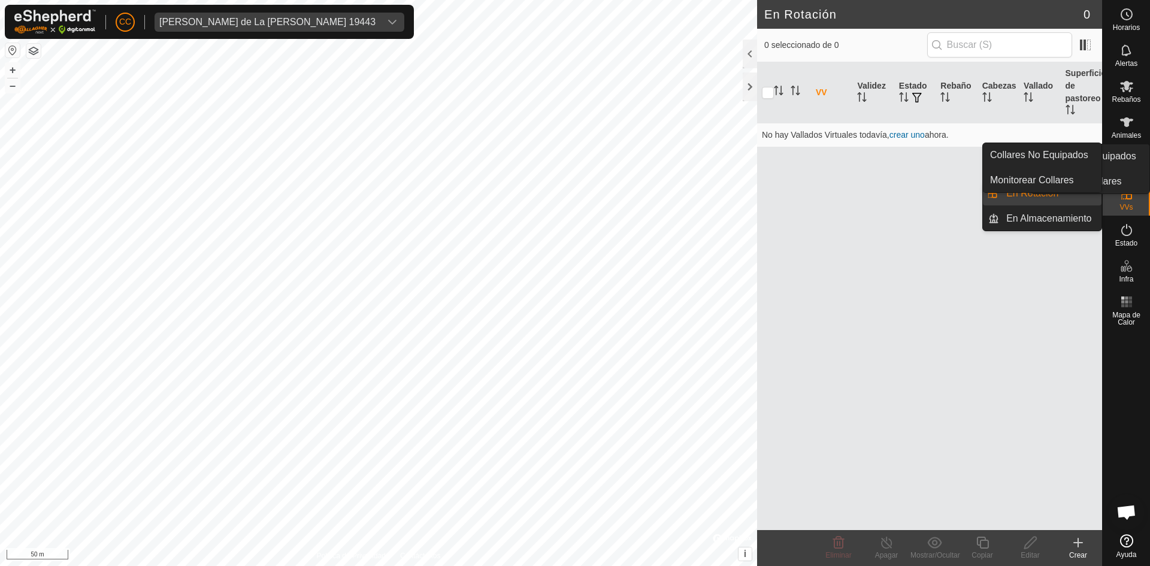
click at [1132, 153] on icon at bounding box center [1127, 158] width 14 height 14
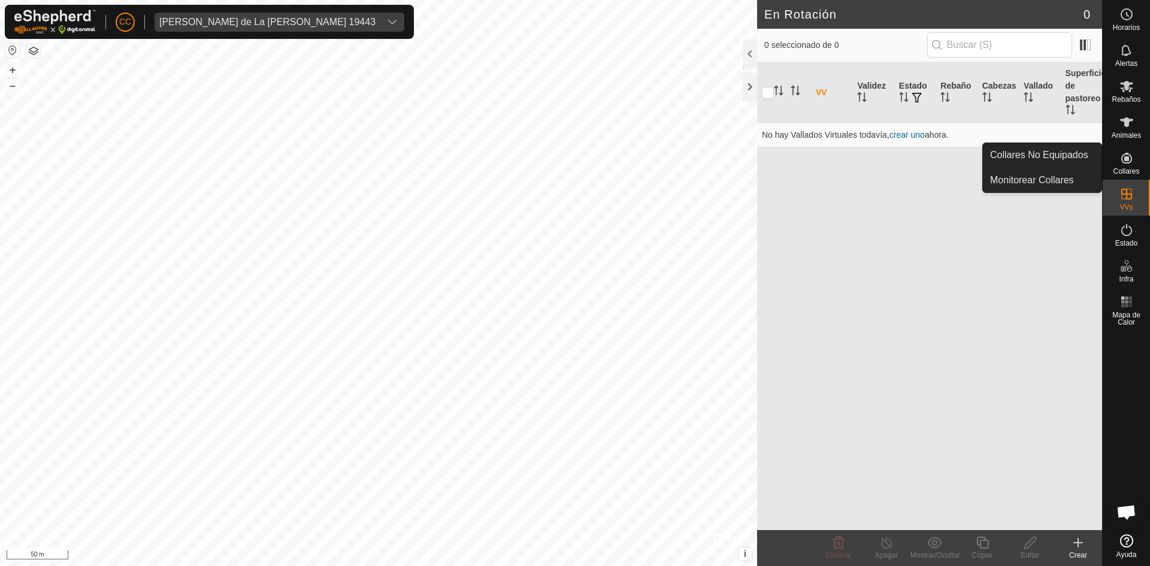
click at [1005, 158] on link "Collares No Equipados" at bounding box center [1042, 155] width 119 height 24
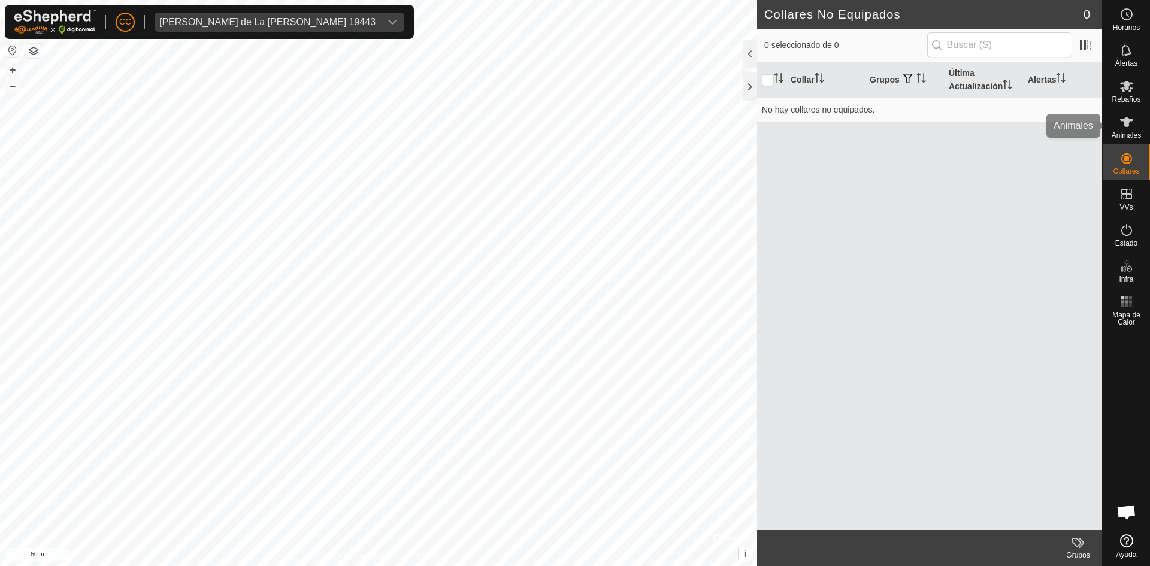
click at [1123, 114] on es-animals-svg-icon at bounding box center [1127, 122] width 22 height 19
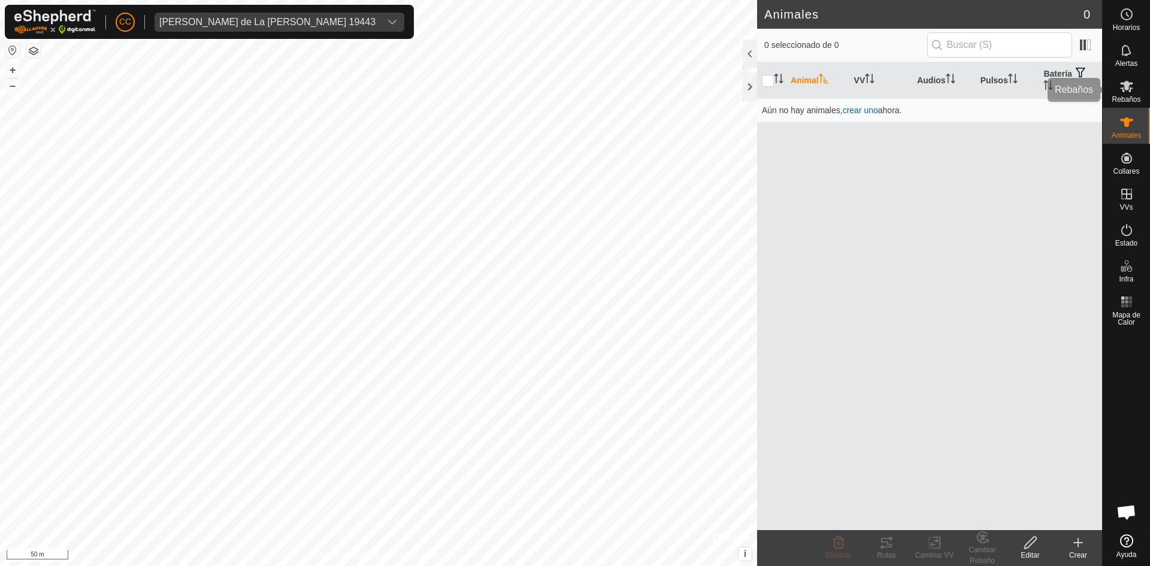
click at [1123, 93] on icon at bounding box center [1127, 86] width 14 height 14
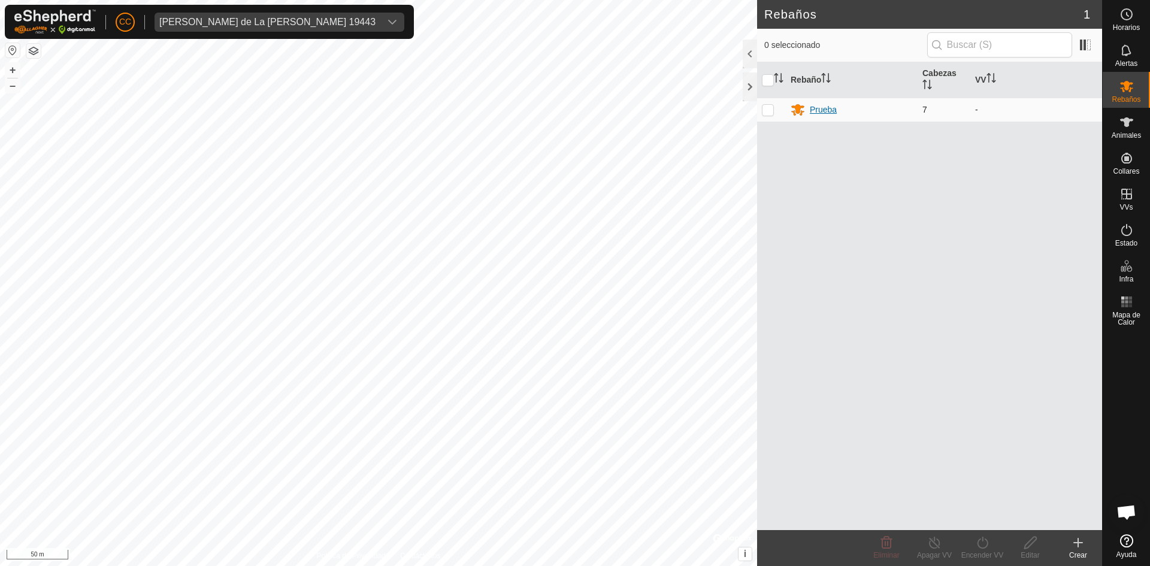
click at [813, 111] on div "Prueba" at bounding box center [823, 110] width 27 height 13
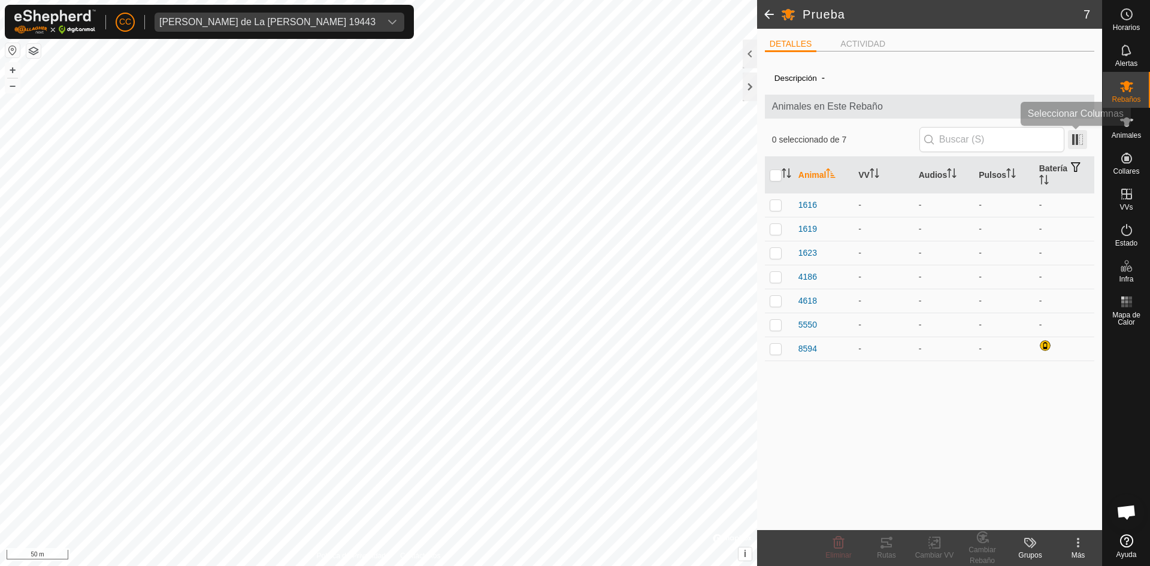
click at [1078, 137] on span at bounding box center [1077, 139] width 19 height 19
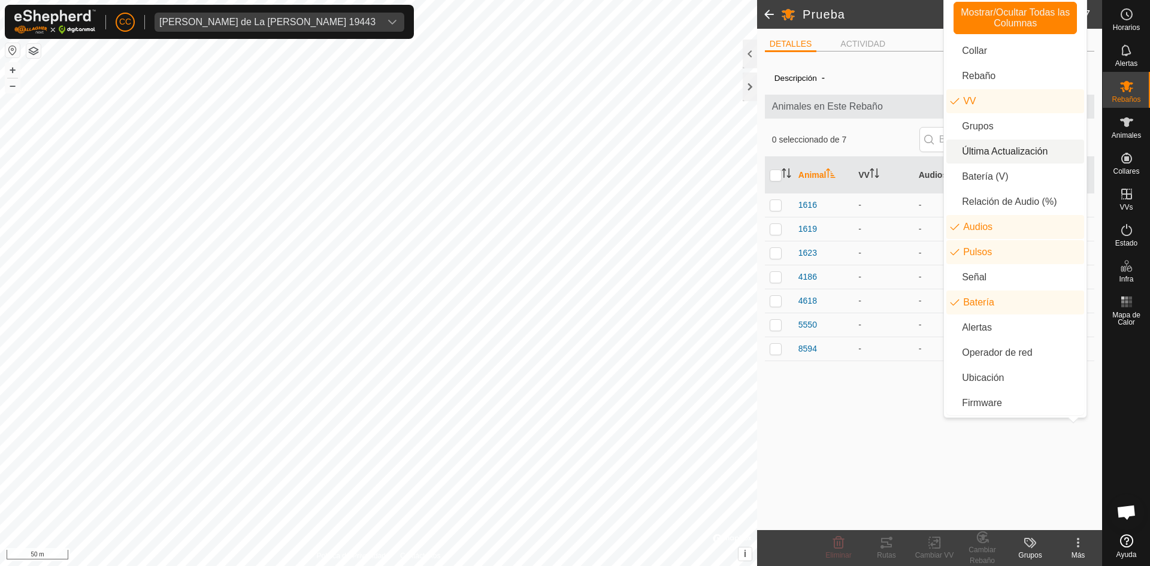
click at [1014, 155] on li "Última Actualización" at bounding box center [1016, 152] width 138 height 24
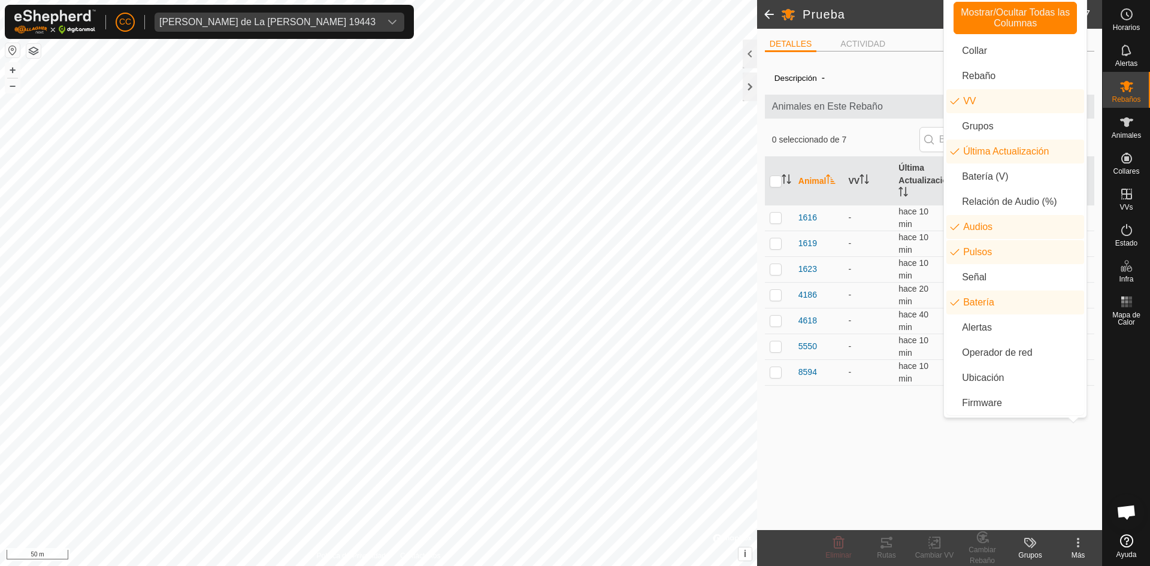
click at [901, 428] on div "Descripción - Animales en Este Rebaño 0 seleccionado de 7 Animal VV Última Actu…" at bounding box center [929, 295] width 329 height 469
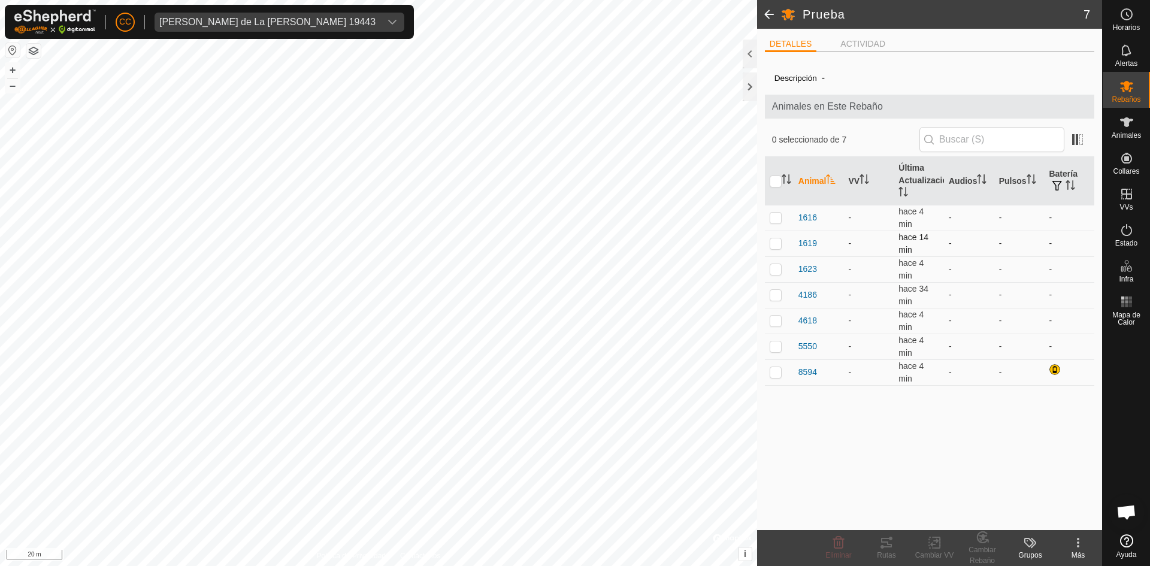
click at [900, 244] on span "hace 14 min" at bounding box center [914, 243] width 30 height 22
click at [799, 243] on span "1619" at bounding box center [808, 243] width 19 height 13
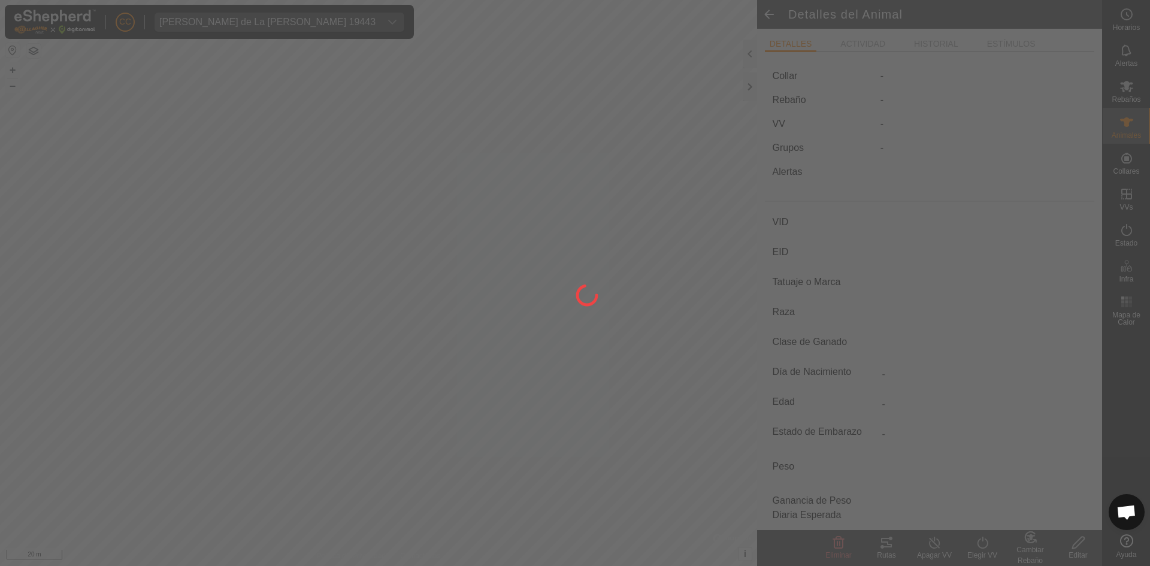
type input "1619"
type input "-"
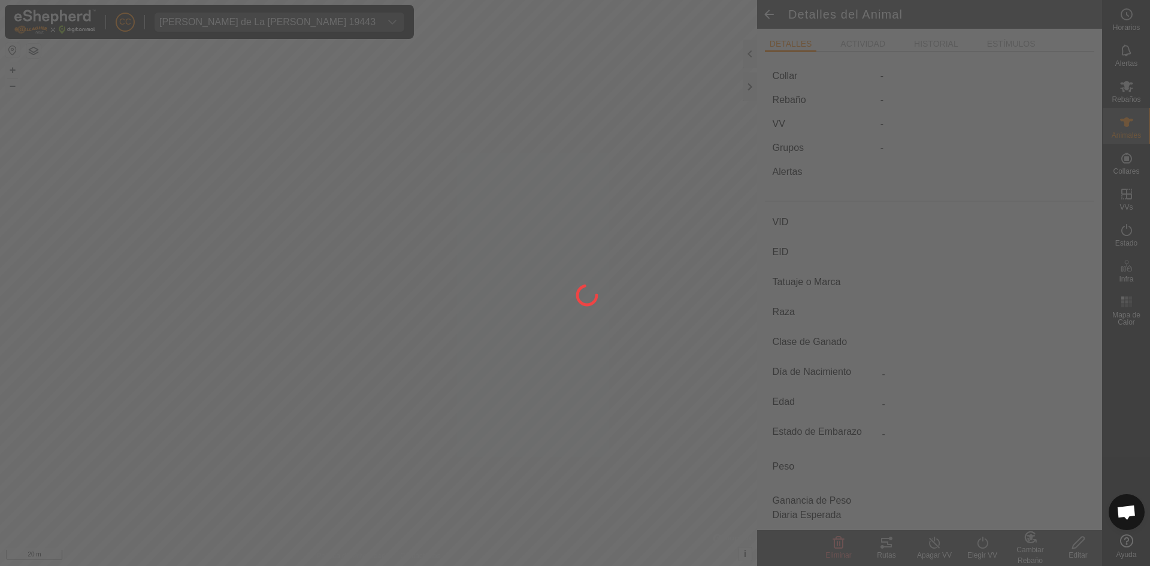
type input "0 kg"
type input "-"
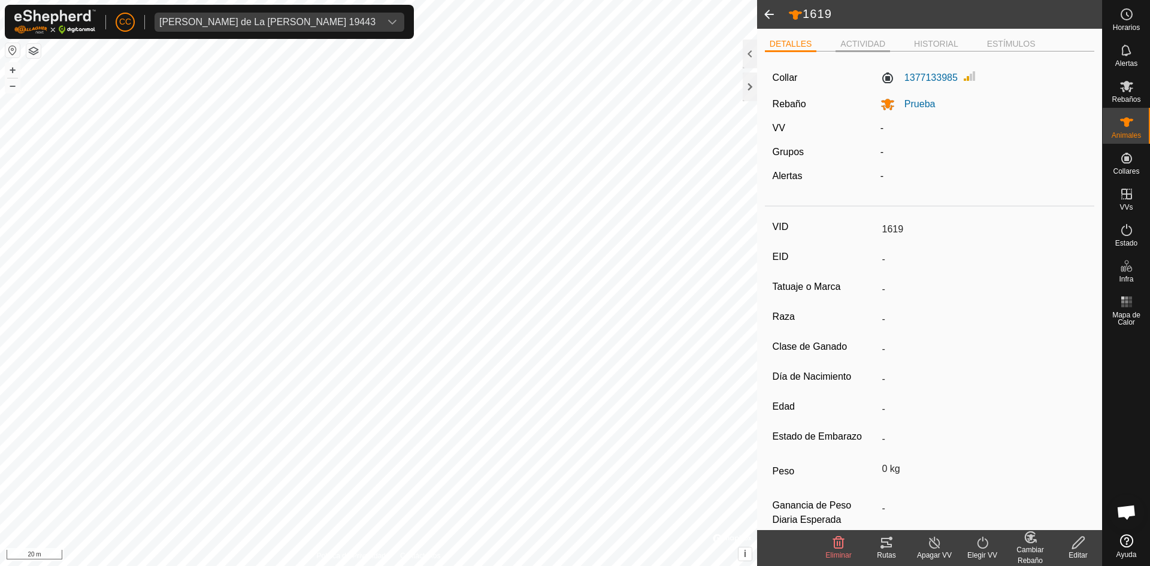
click at [864, 40] on li "ACTIVIDAD" at bounding box center [863, 45] width 55 height 14
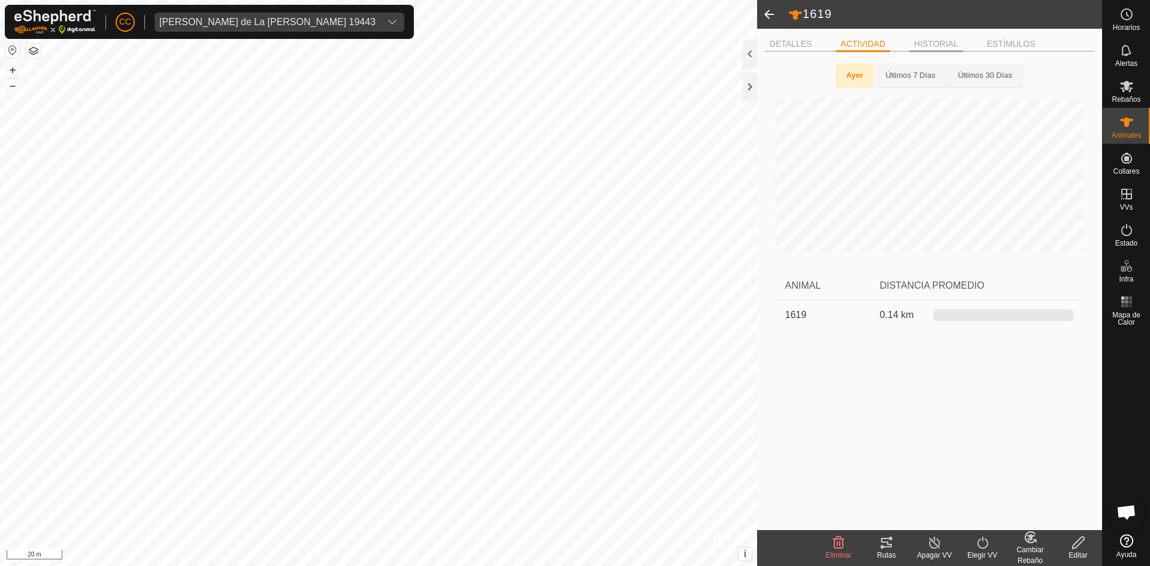
click at [935, 44] on li "HISTORIAL" at bounding box center [936, 45] width 54 height 14
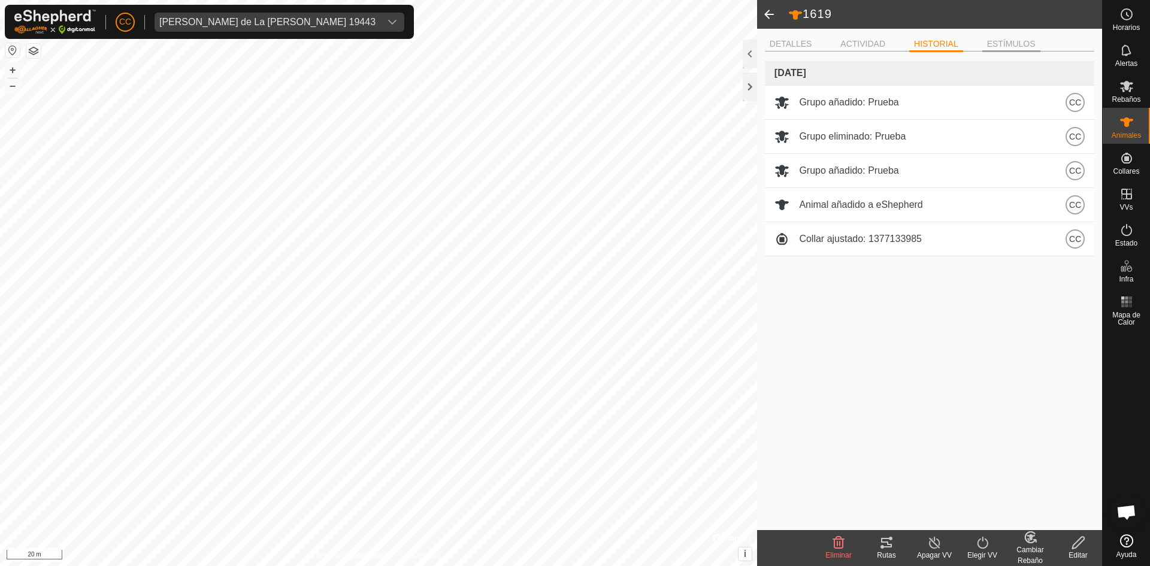
click at [993, 41] on li "ESTÍMULOS" at bounding box center [1011, 45] width 58 height 14
